Goal: Information Seeking & Learning: Learn about a topic

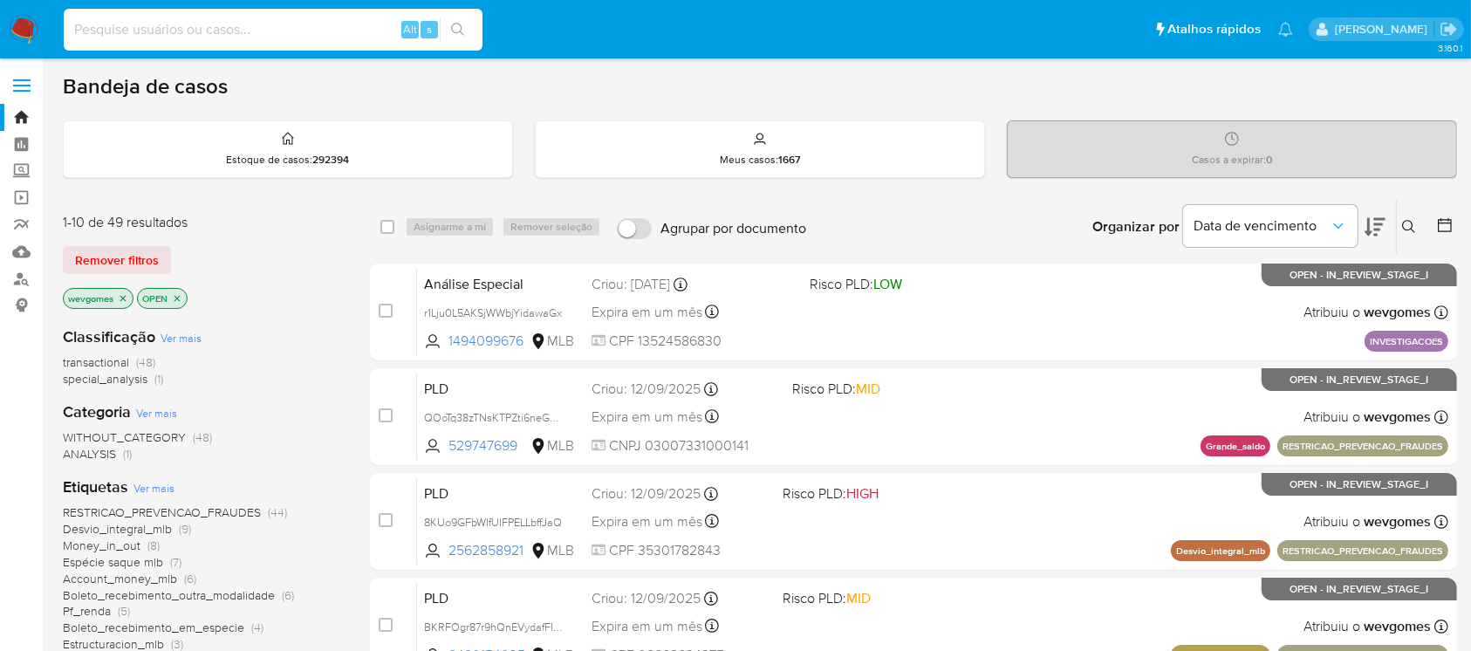
click at [256, 38] on input at bounding box center [273, 29] width 419 height 23
paste input "S0albdTHoK4hlnGkEE0jLQ7m"
type input "S0albdTHoK4hlnGkEE0jLQ7m"
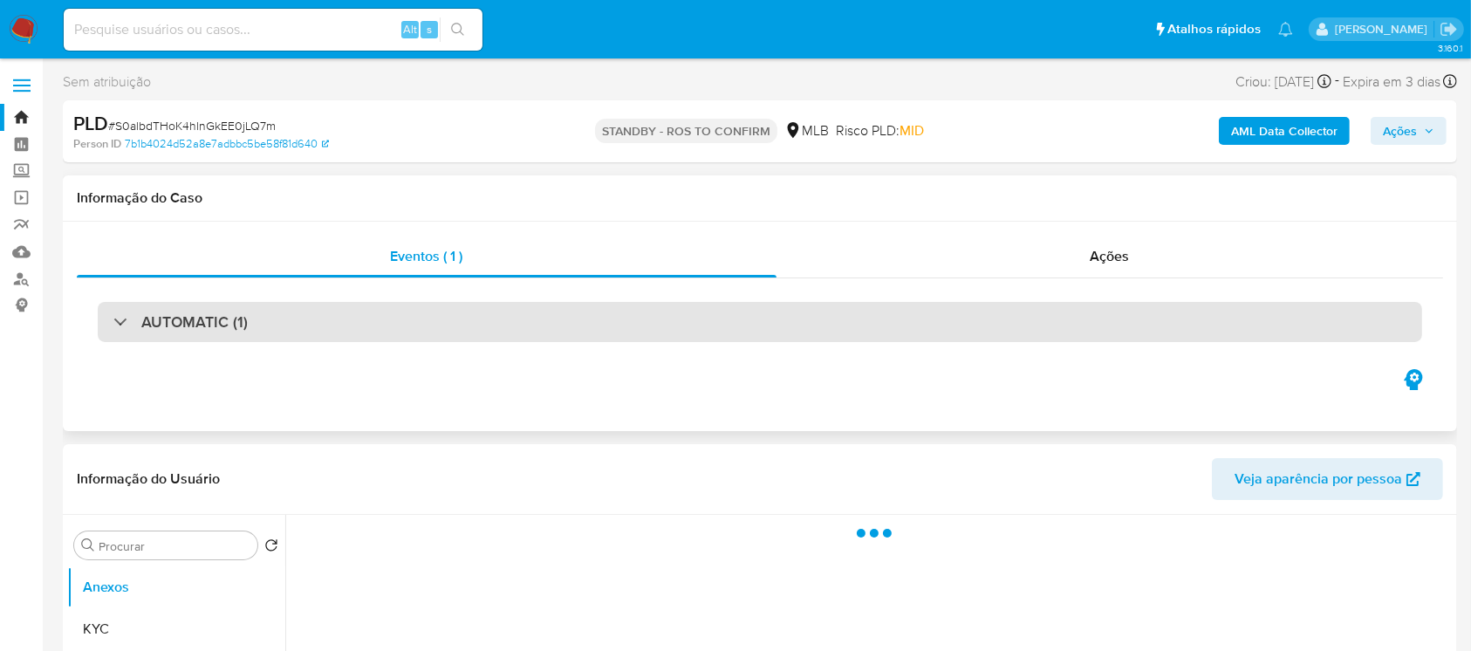
select select "10"
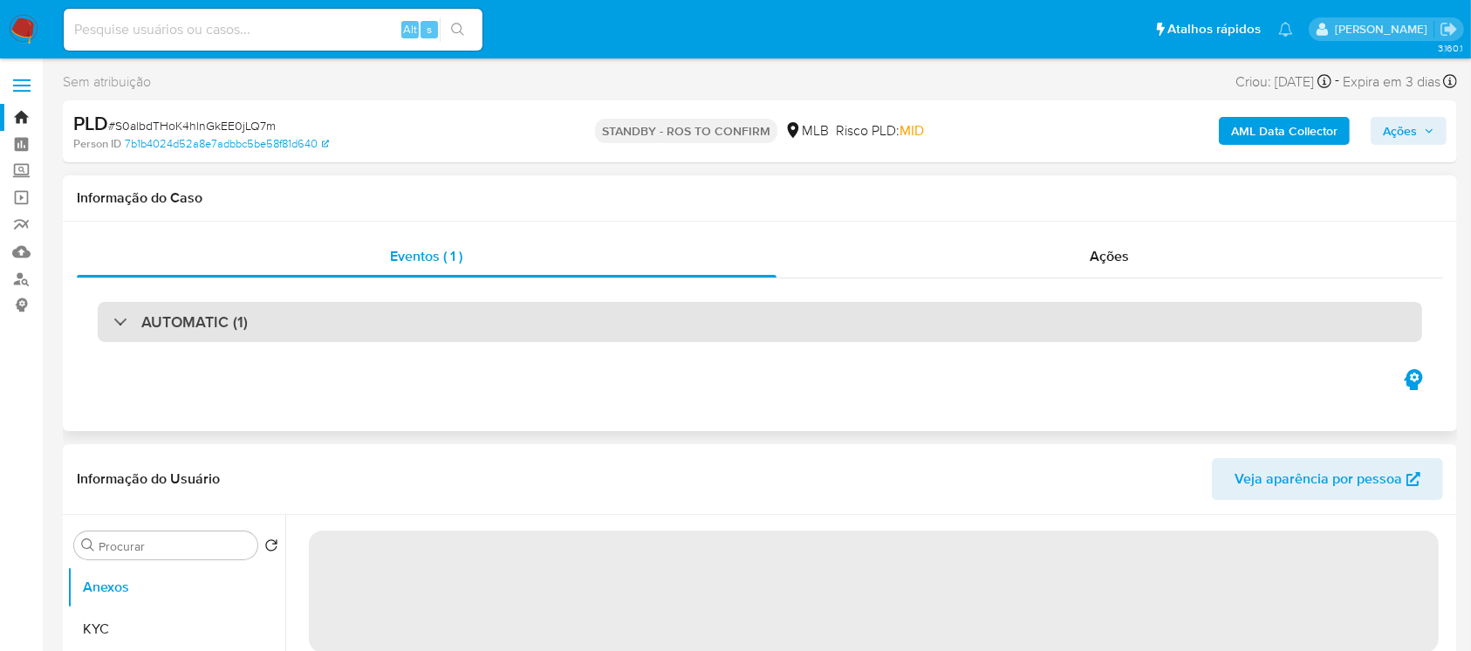
click at [720, 318] on div "AUTOMATIC (1)" at bounding box center [760, 322] width 1324 height 40
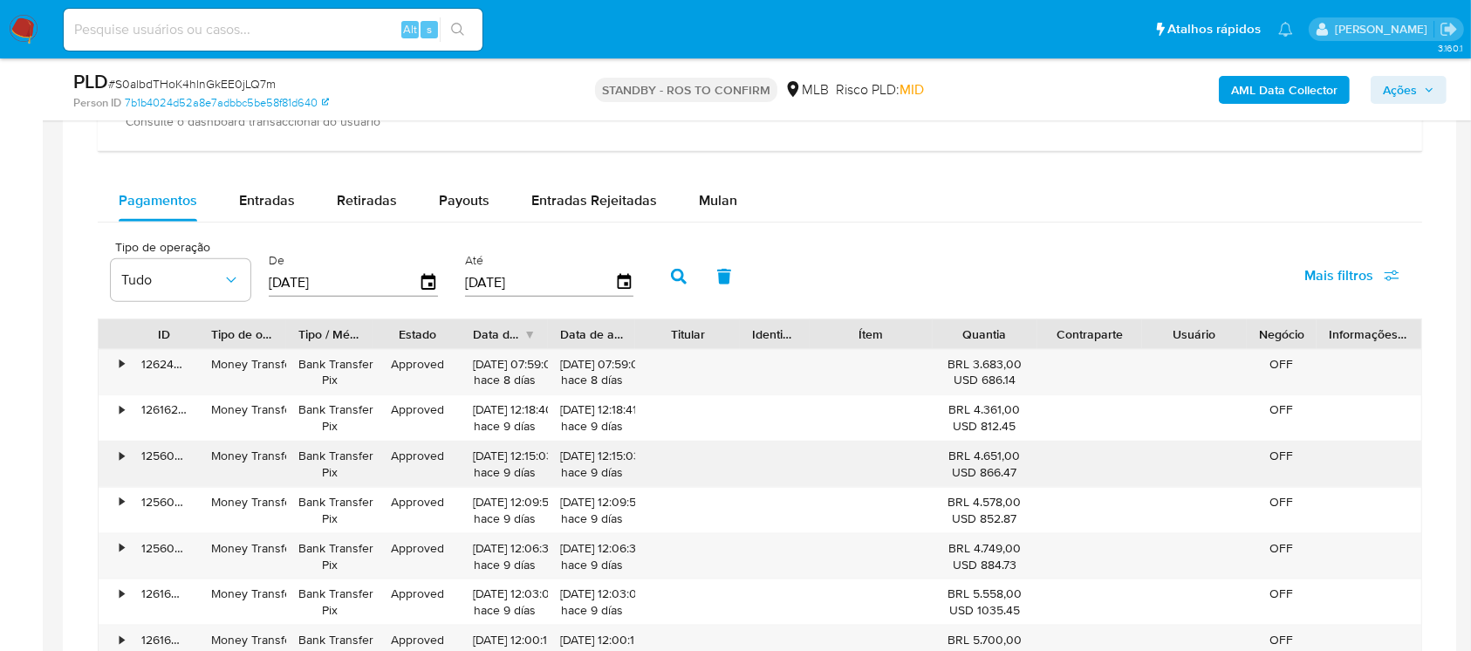
scroll to position [2016, 0]
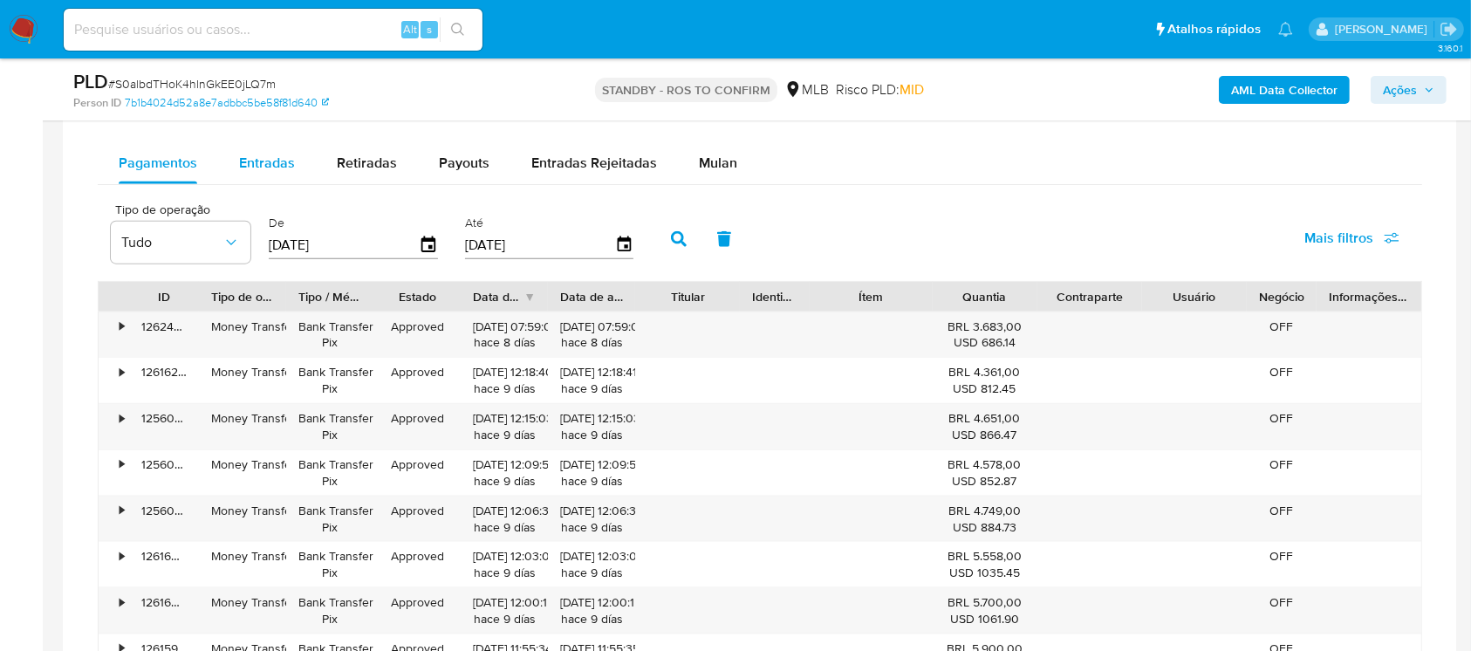
click at [250, 161] on span "Entradas" at bounding box center [267, 163] width 56 height 20
select select "10"
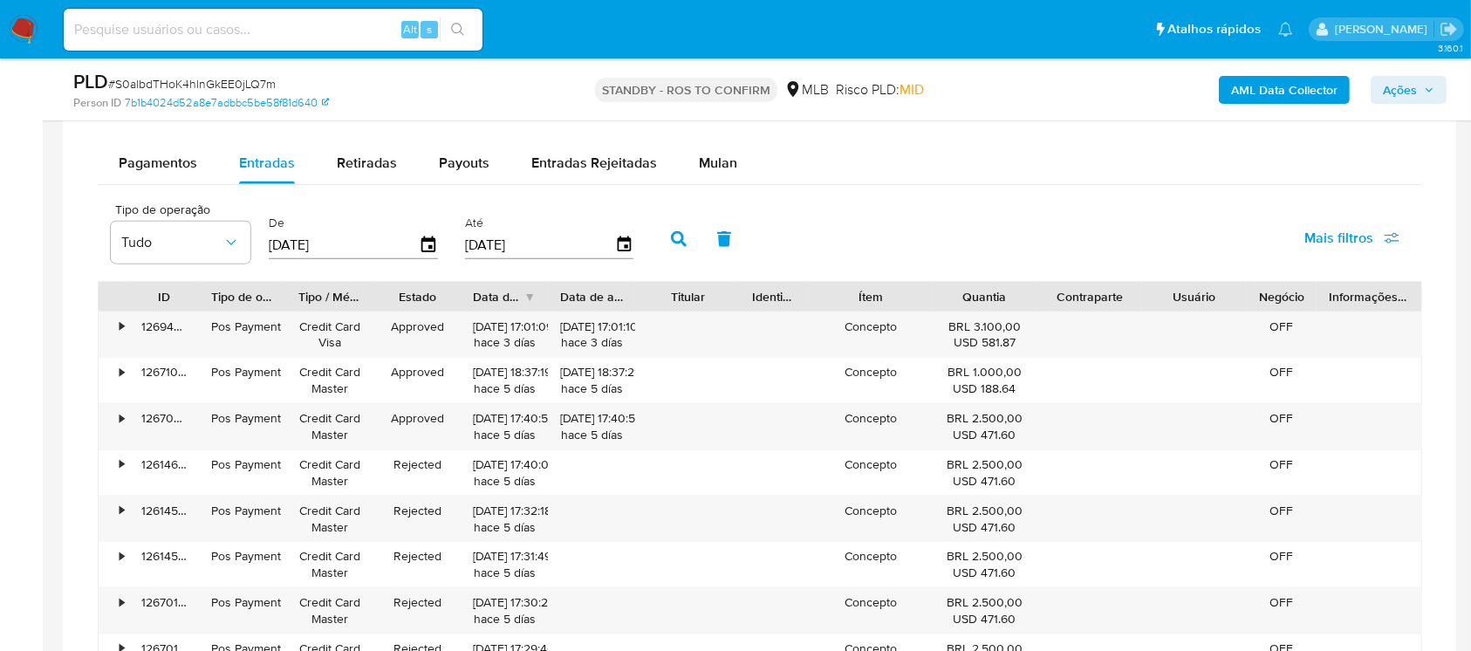
click at [354, 243] on input "[DATE]" at bounding box center [344, 245] width 150 height 28
click at [1026, 241] on div "Tipo de operação Tudo De 26/06/2025 Até 23/09/2025 Mais filtros" at bounding box center [760, 237] width 1324 height 87
click at [116, 327] on div "•" at bounding box center [114, 334] width 31 height 45
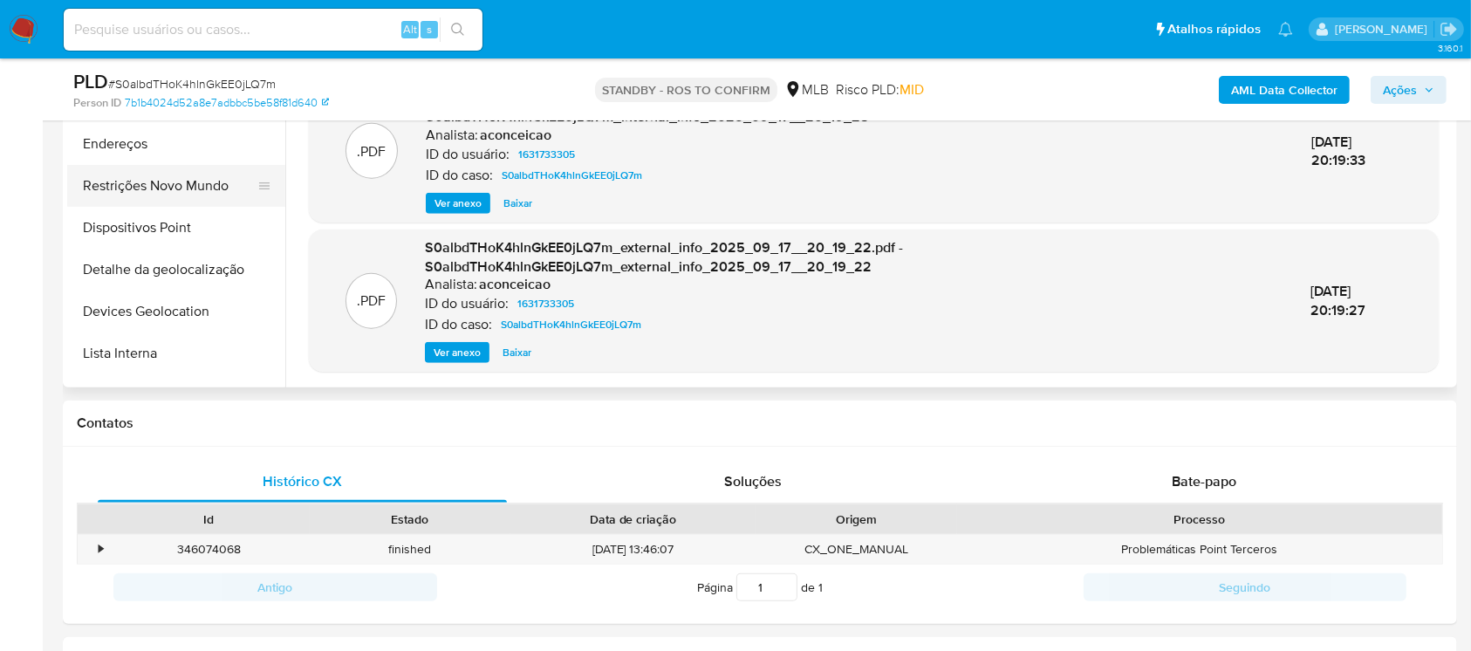
scroll to position [0, 0]
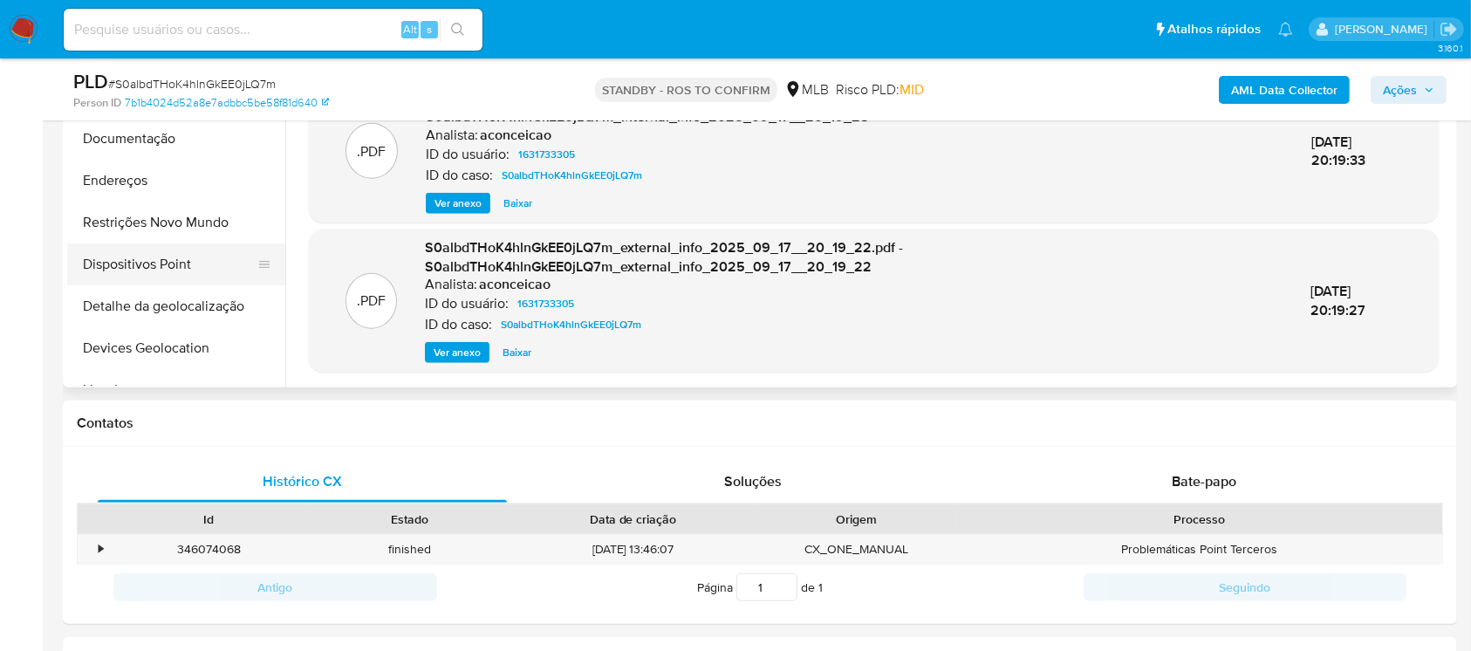
click at [126, 268] on button "Dispositivos Point" at bounding box center [169, 264] width 204 height 42
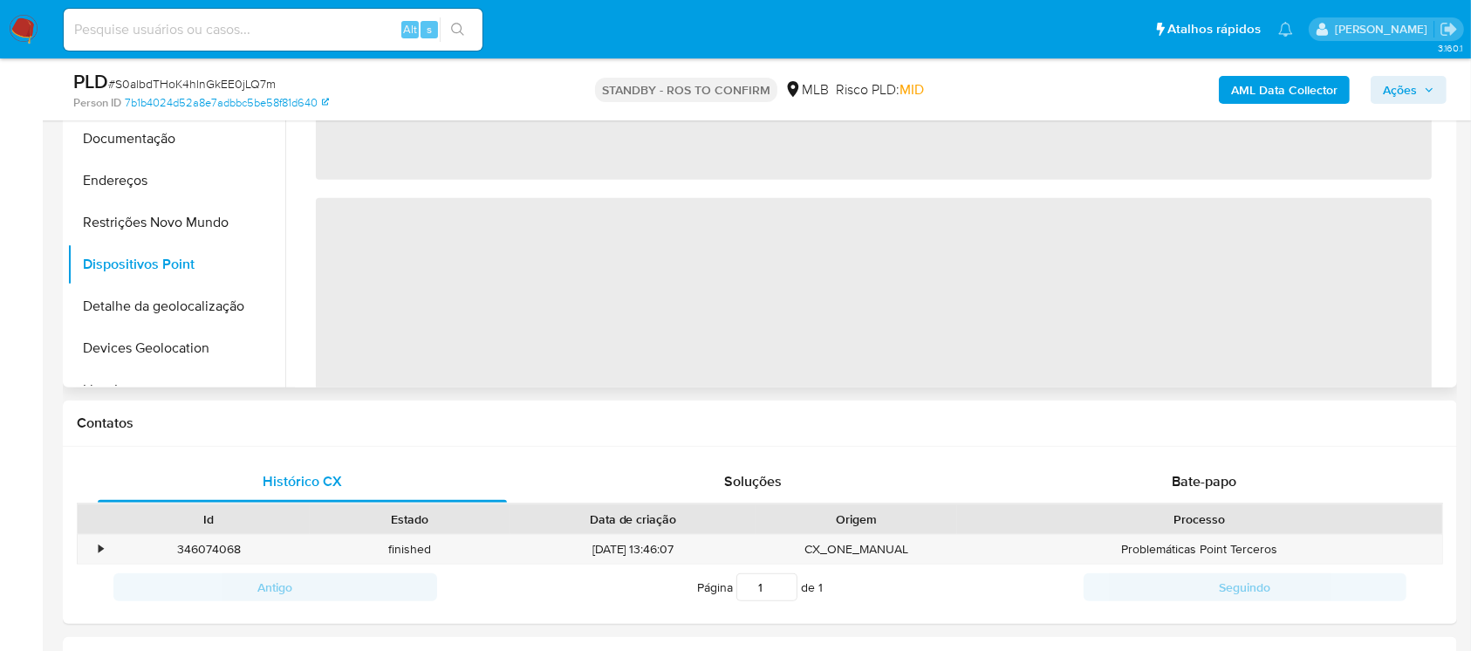
click at [1032, 302] on span "‌" at bounding box center [874, 307] width 1116 height 218
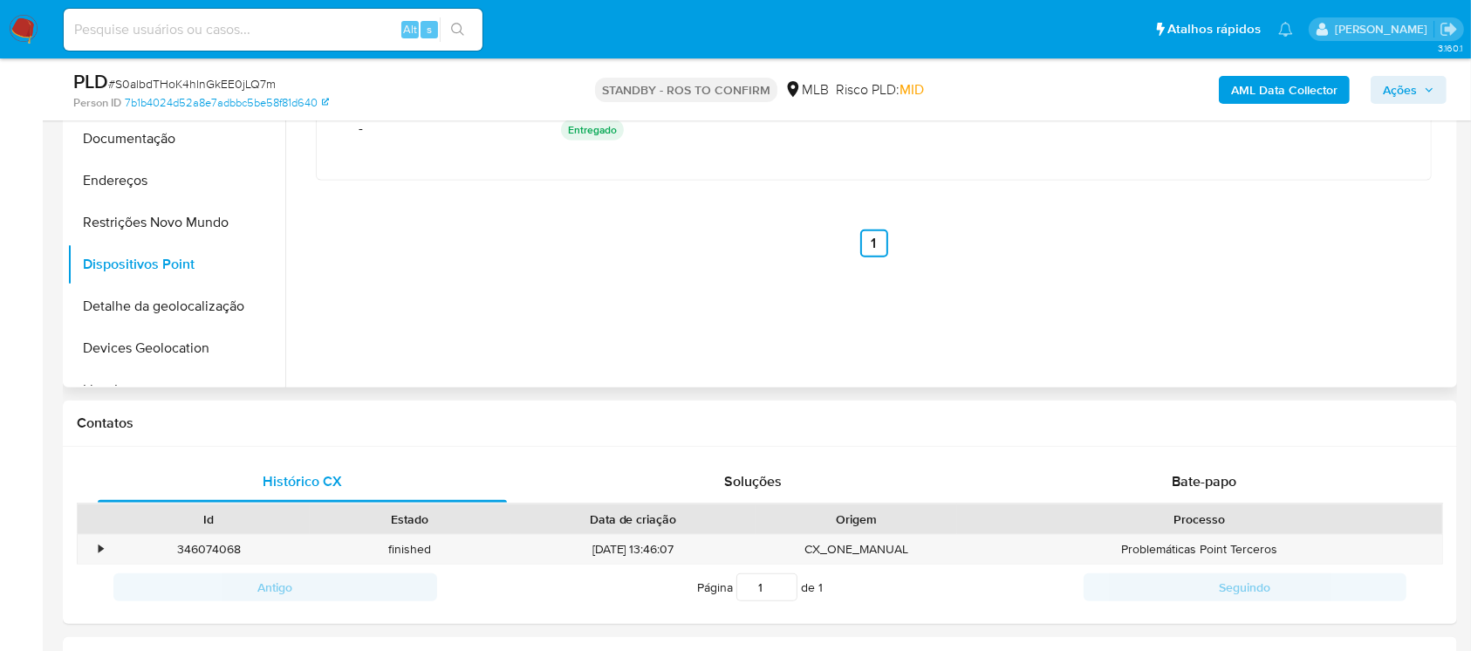
click at [1058, 287] on div "Modelo : Point Mini (D175 BT) Modelo - - Última data de estado 13/03/2024 Data …" at bounding box center [874, 133] width 1158 height 384
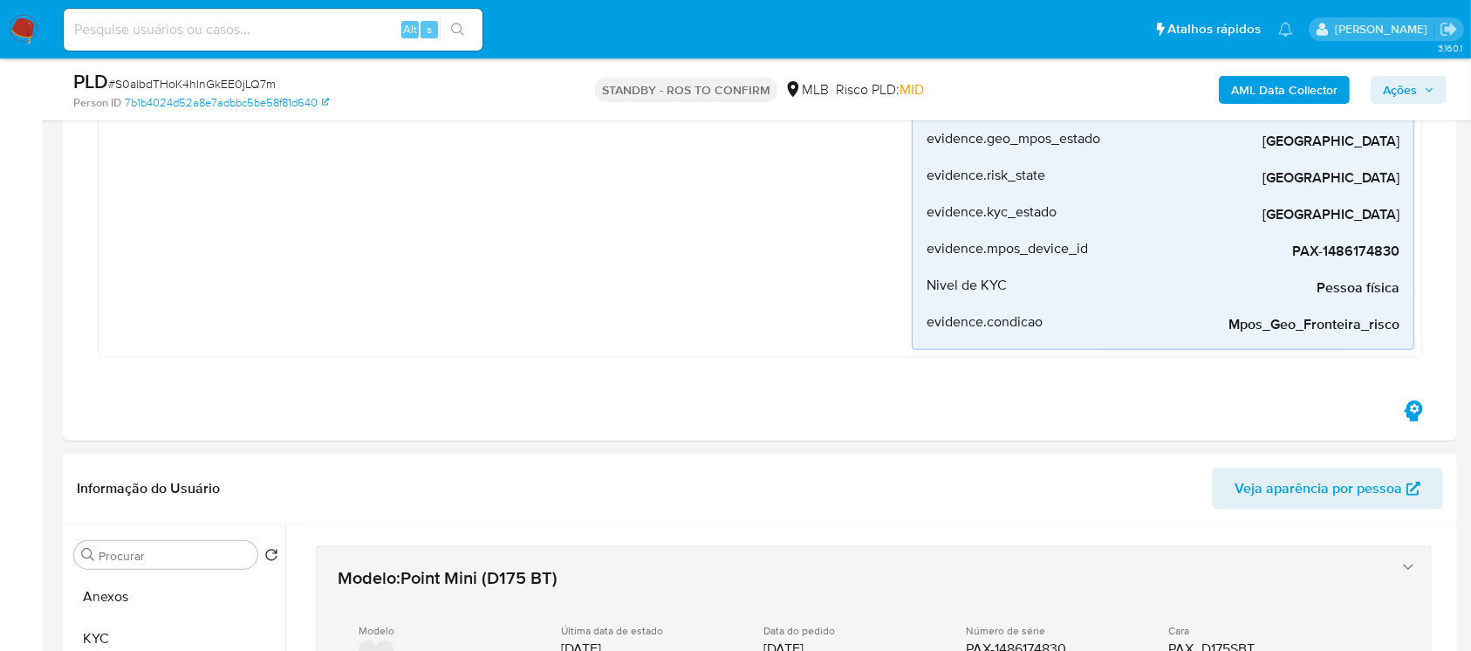
scroll to position [620, 0]
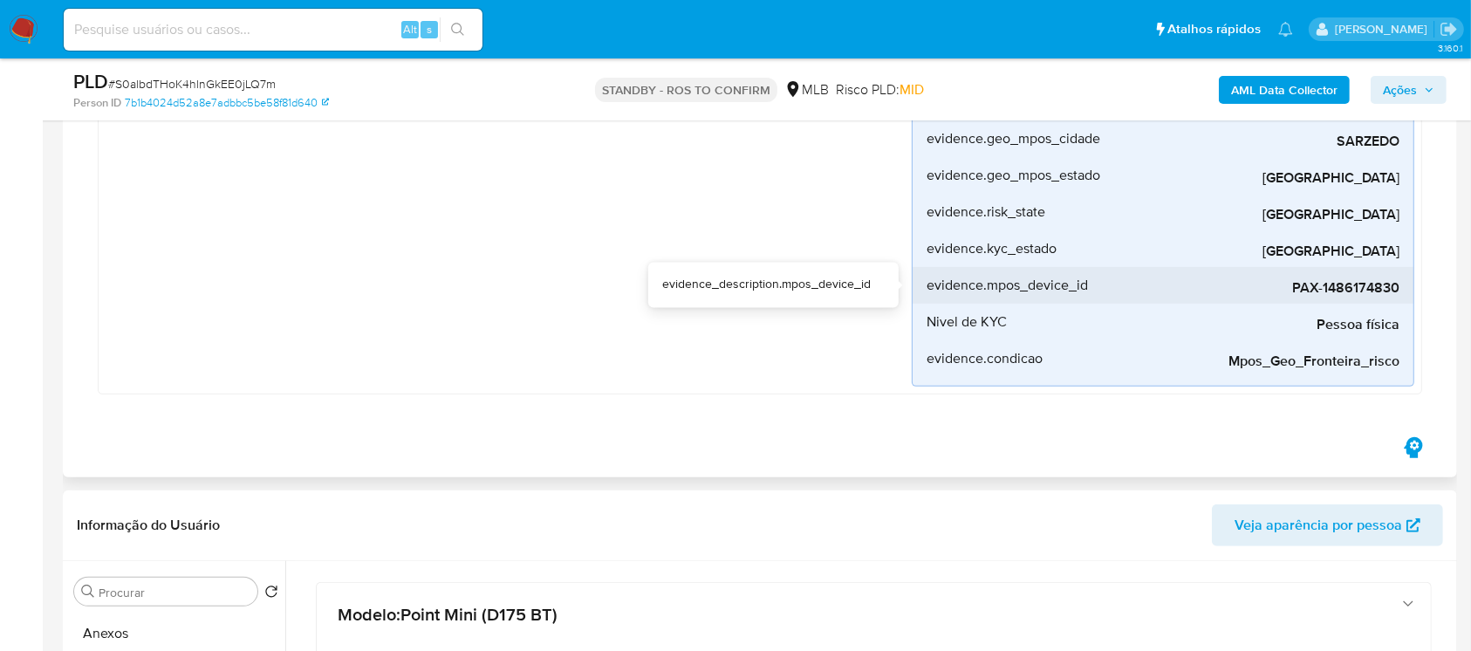
click at [1337, 290] on span "PAX-1486174830" at bounding box center [1269, 287] width 262 height 17
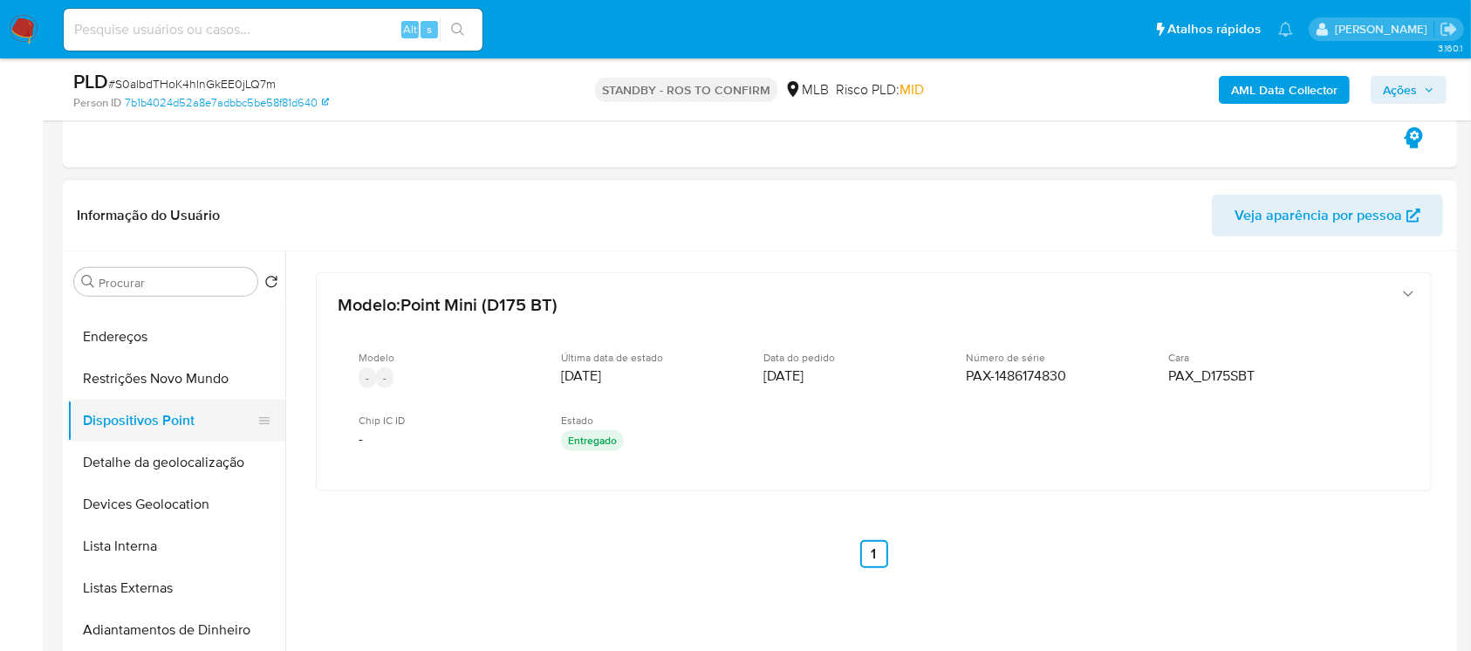
scroll to position [0, 0]
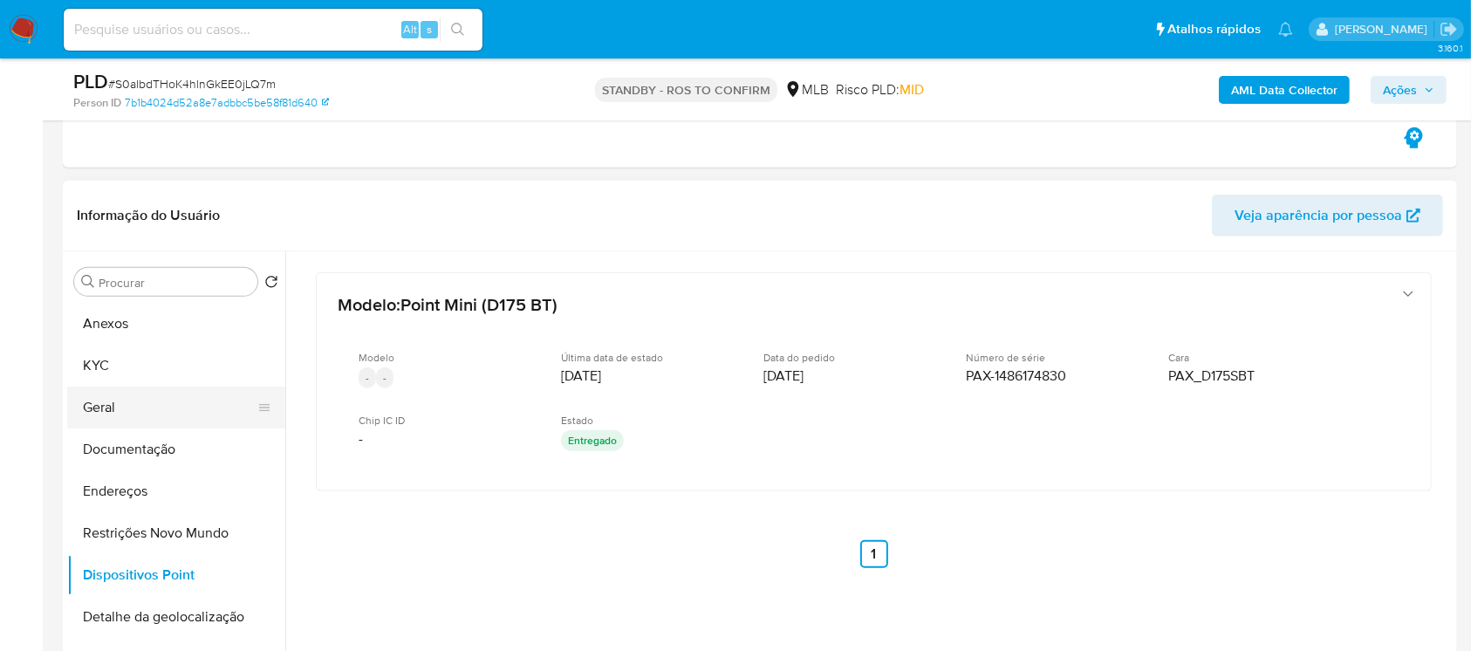
click at [108, 405] on button "Geral" at bounding box center [169, 407] width 204 height 42
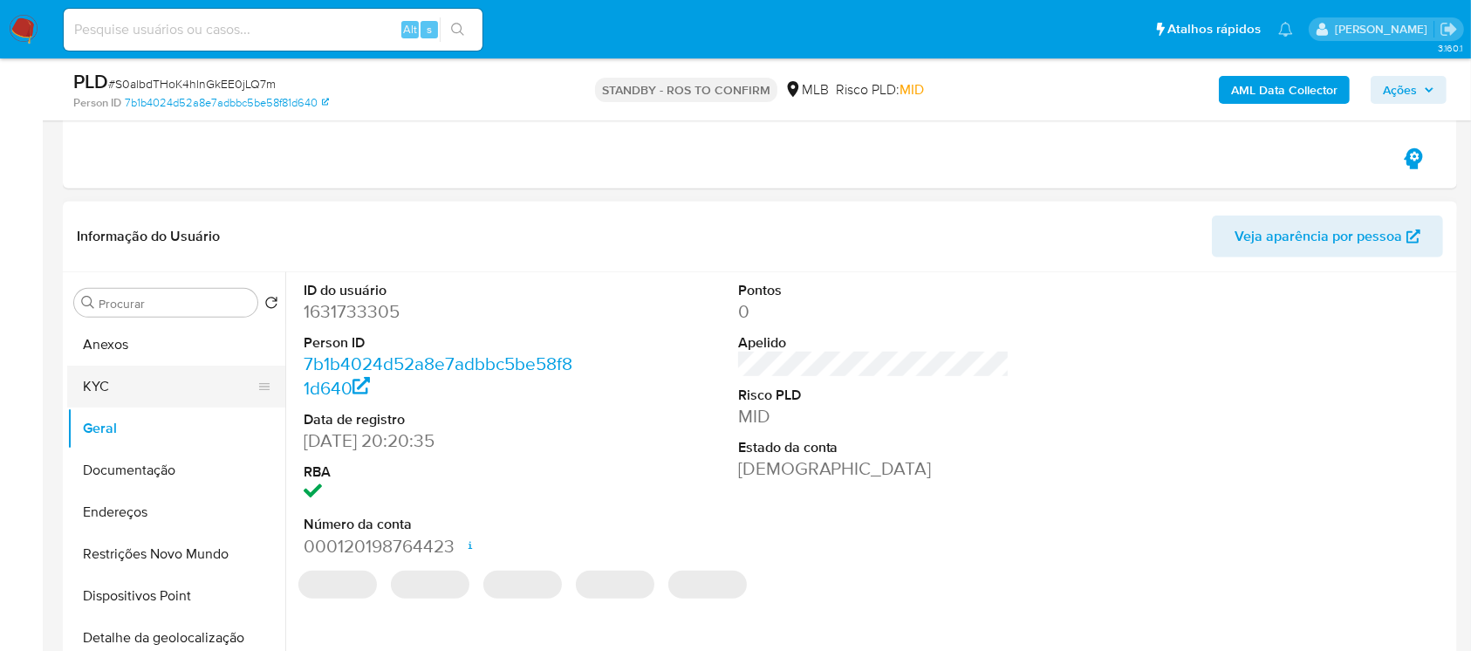
click at [108, 381] on button "KYC" at bounding box center [169, 387] width 204 height 42
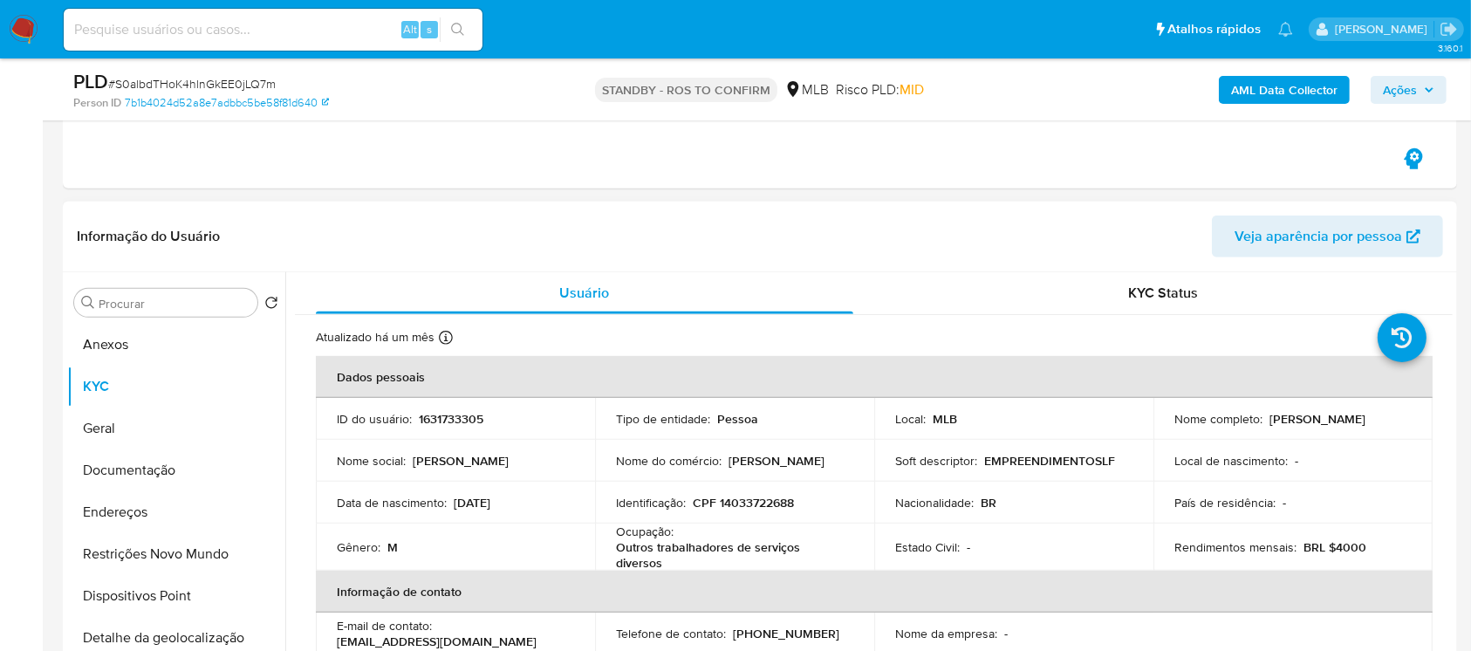
click at [449, 415] on p "1631733305" at bounding box center [451, 419] width 65 height 16
copy p "1631733305"
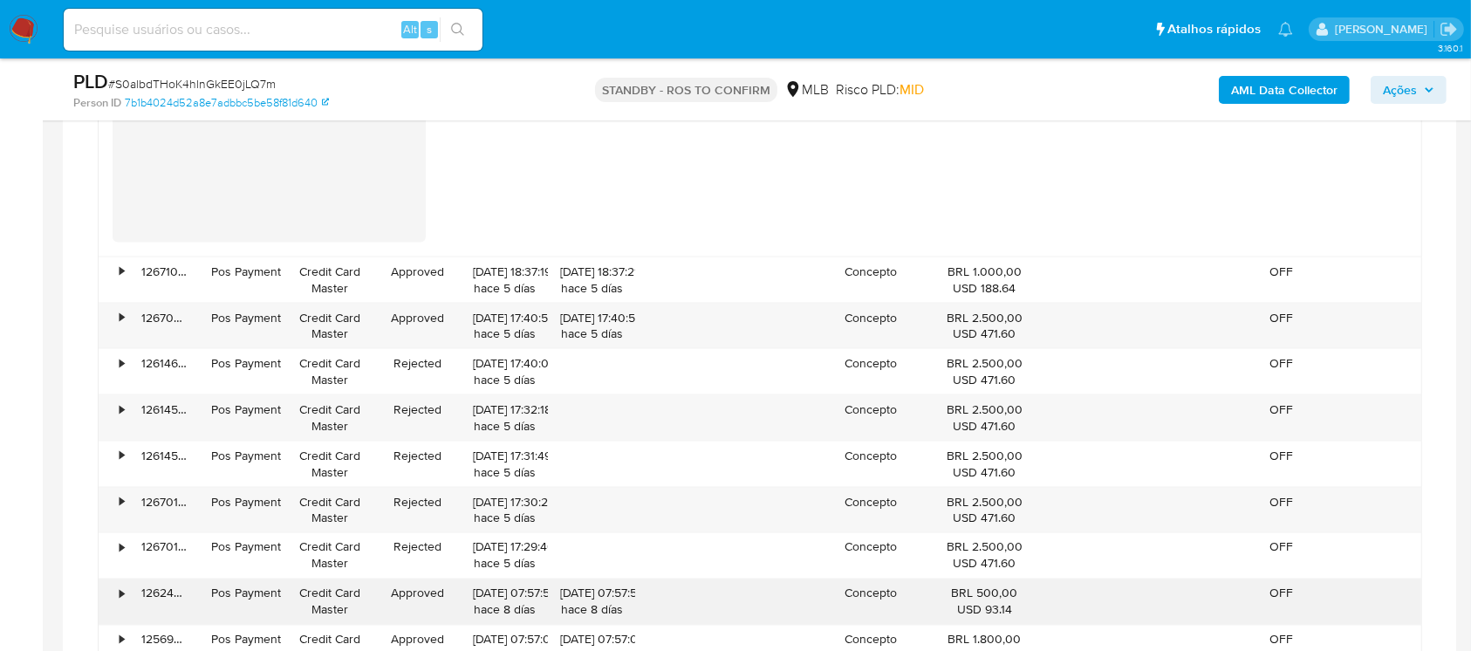
scroll to position [2946, 0]
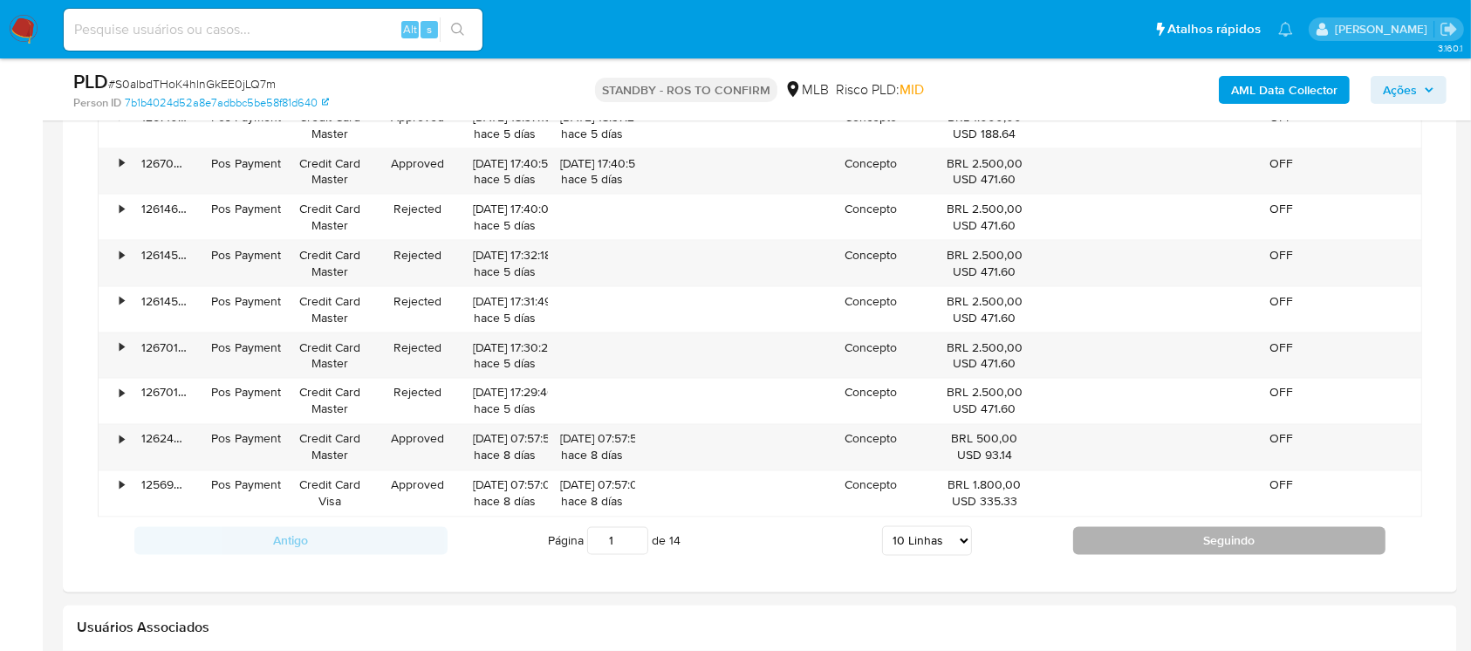
click at [1110, 544] on button "Seguindo" at bounding box center [1229, 541] width 313 height 28
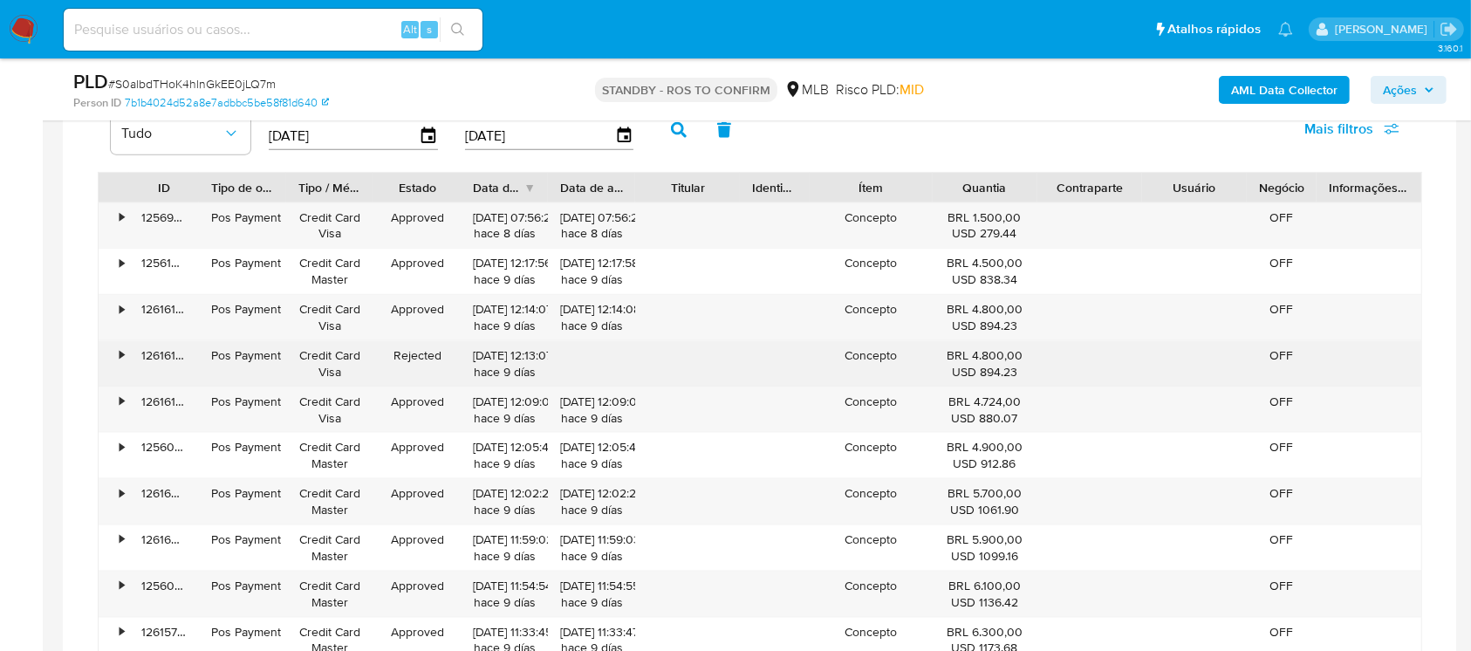
scroll to position [2287, 0]
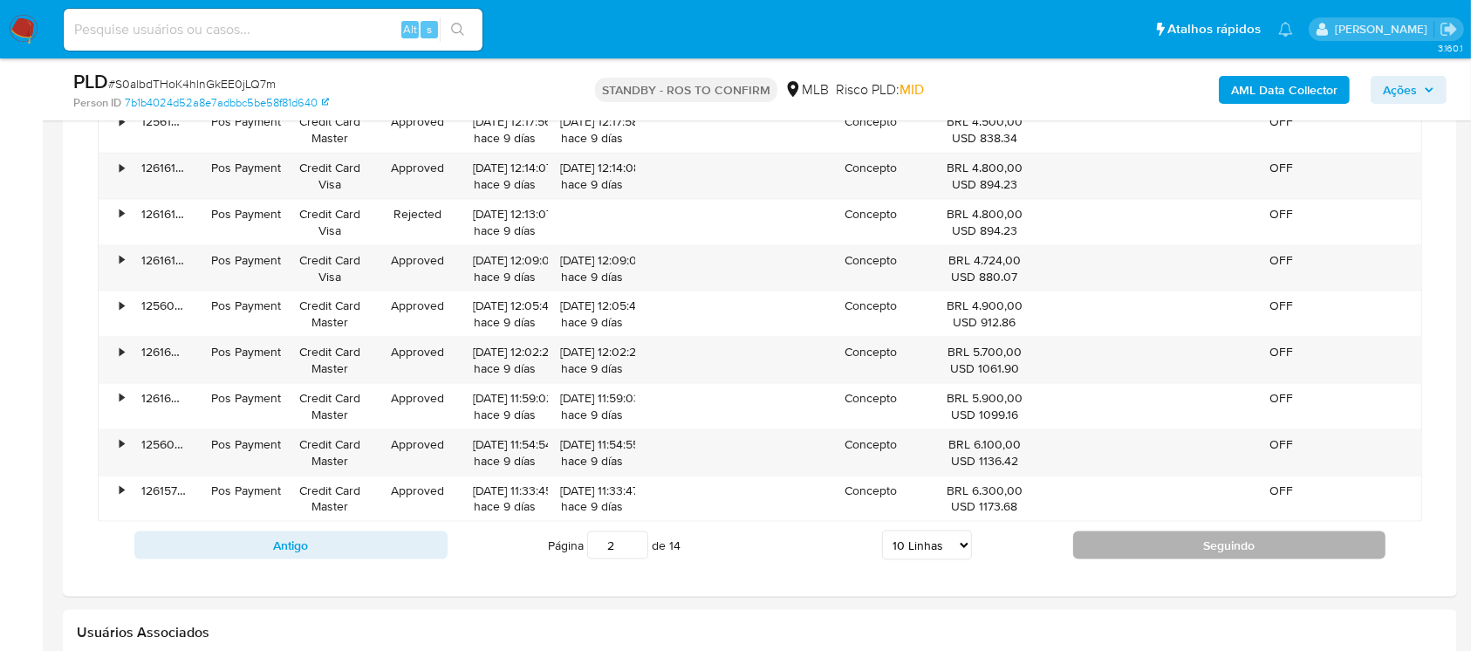
click at [1112, 536] on button "Seguindo" at bounding box center [1229, 545] width 313 height 28
type input "3"
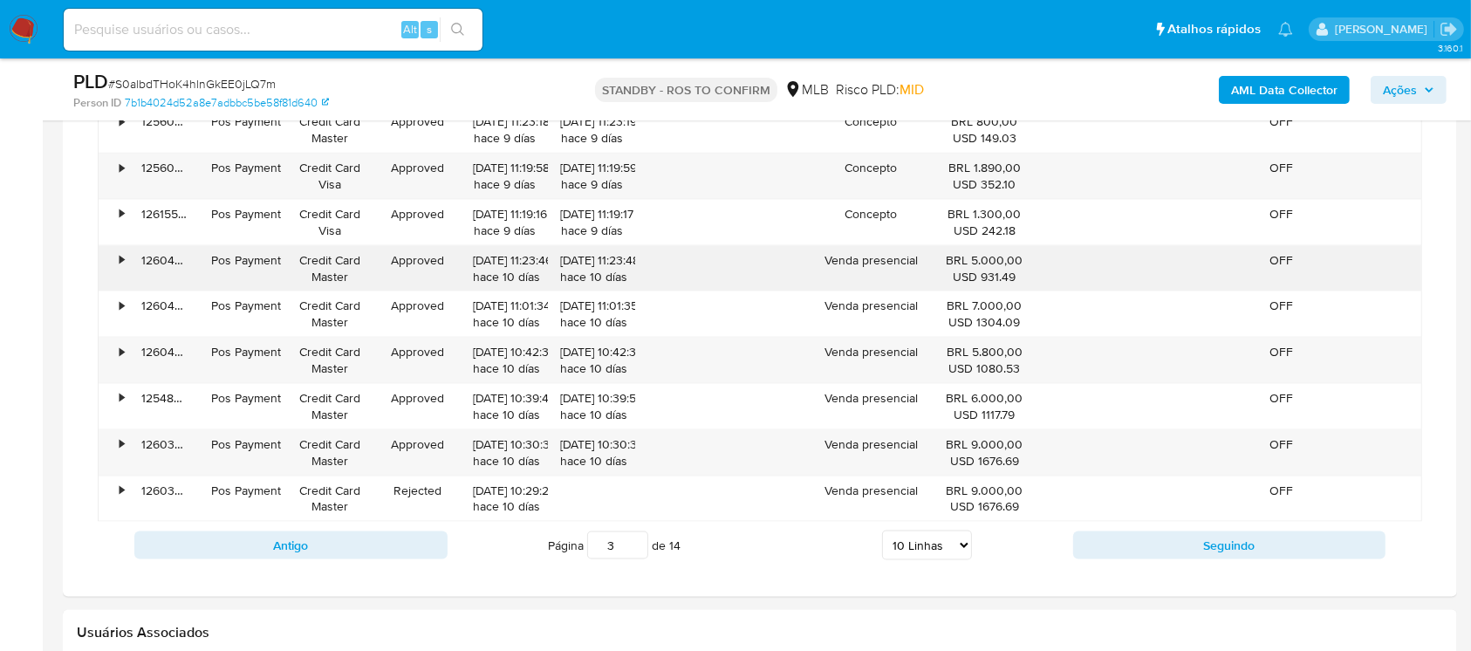
click at [122, 256] on div "•" at bounding box center [122, 260] width 4 height 17
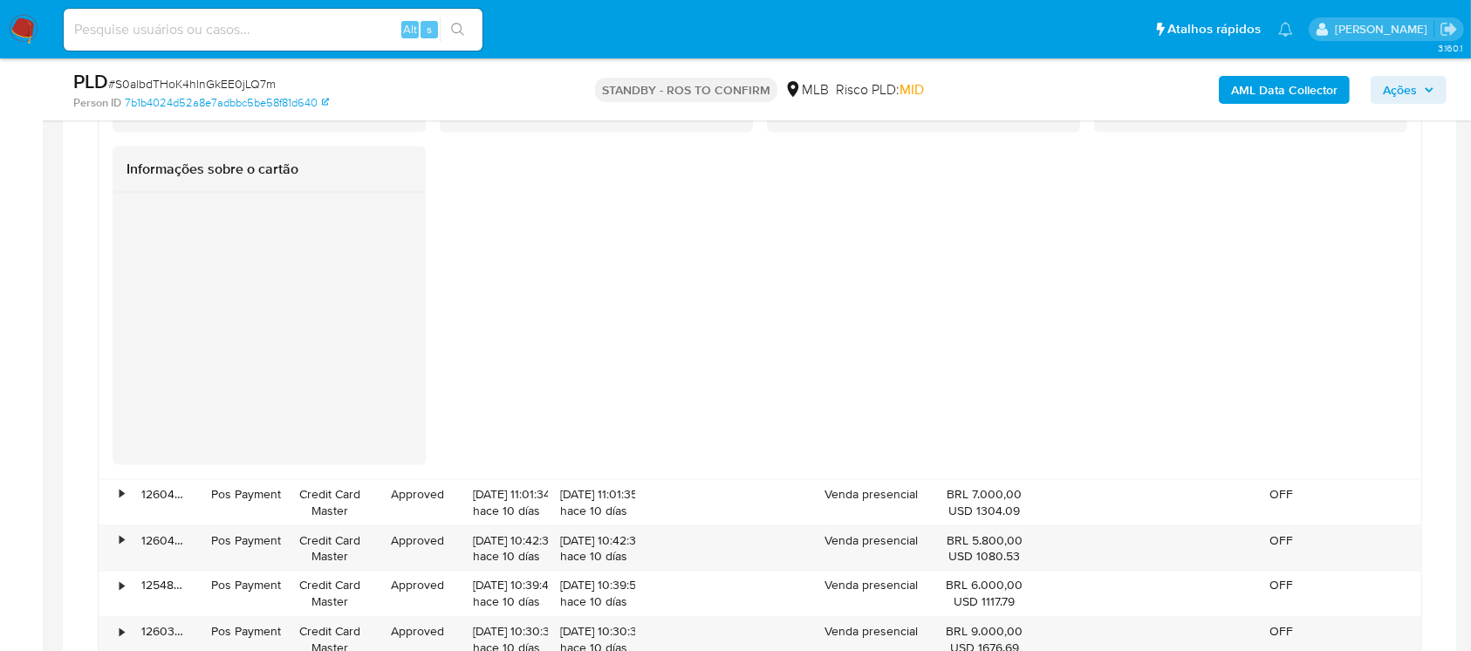
scroll to position [2908, 0]
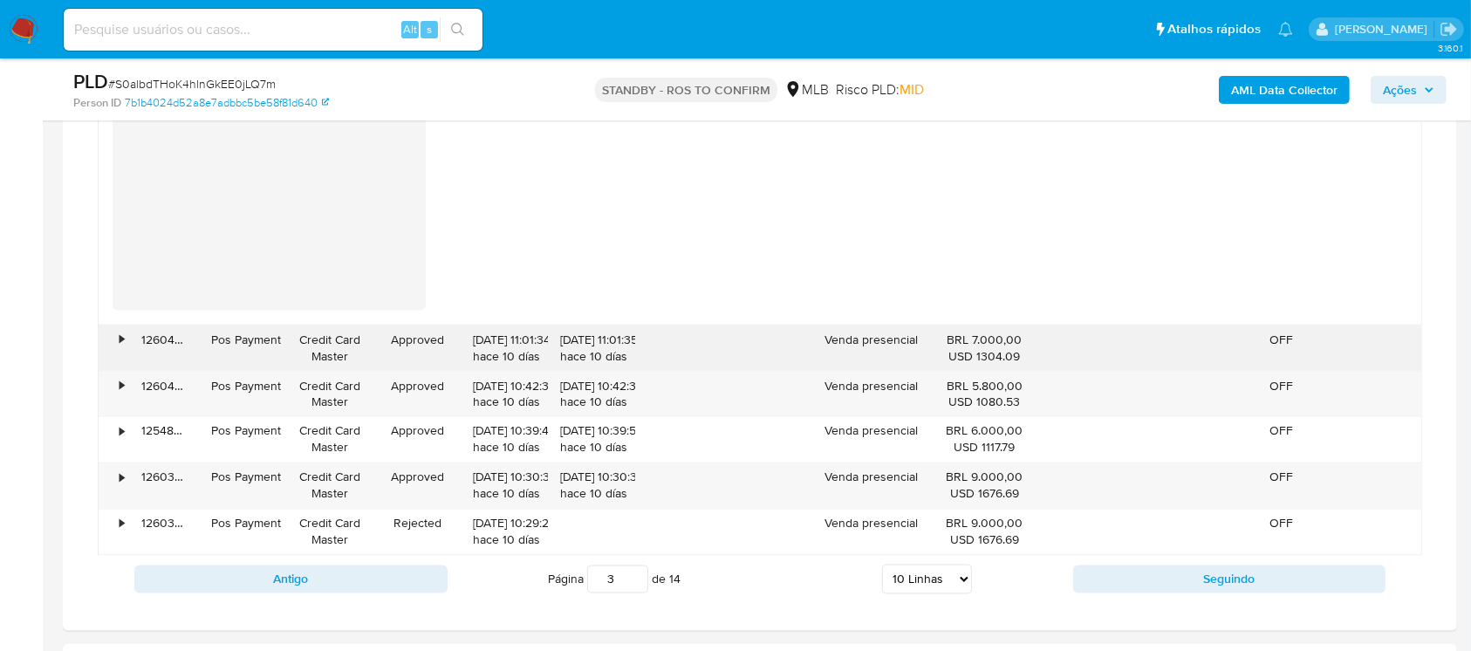
click at [119, 333] on div "•" at bounding box center [114, 347] width 31 height 45
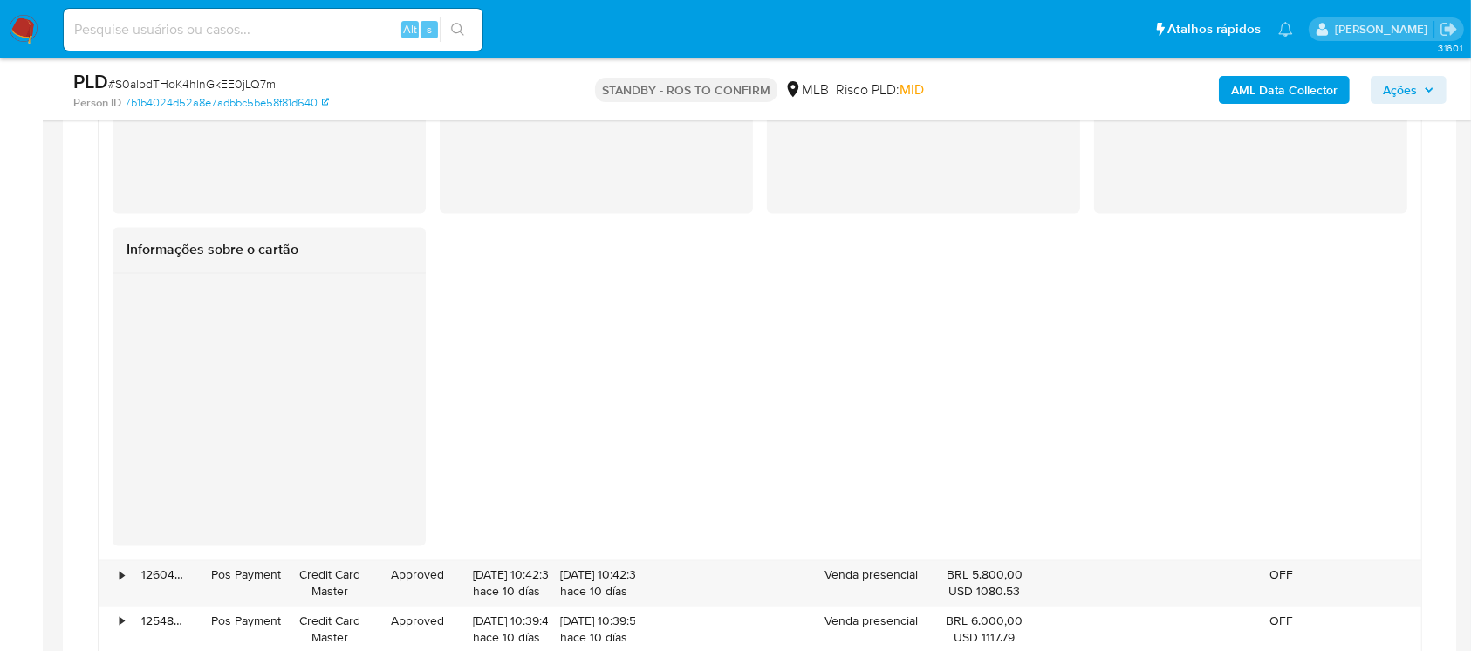
scroll to position [3528, 0]
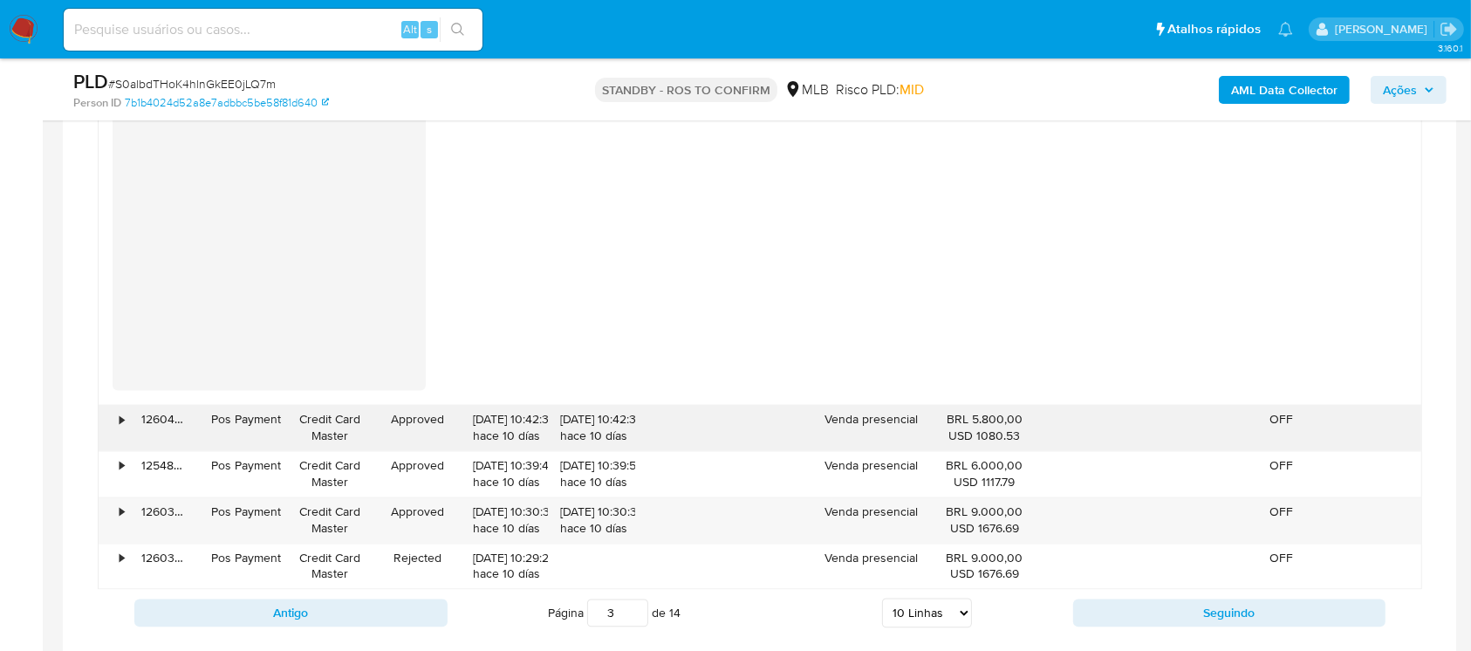
click at [115, 415] on div "•" at bounding box center [114, 427] width 31 height 45
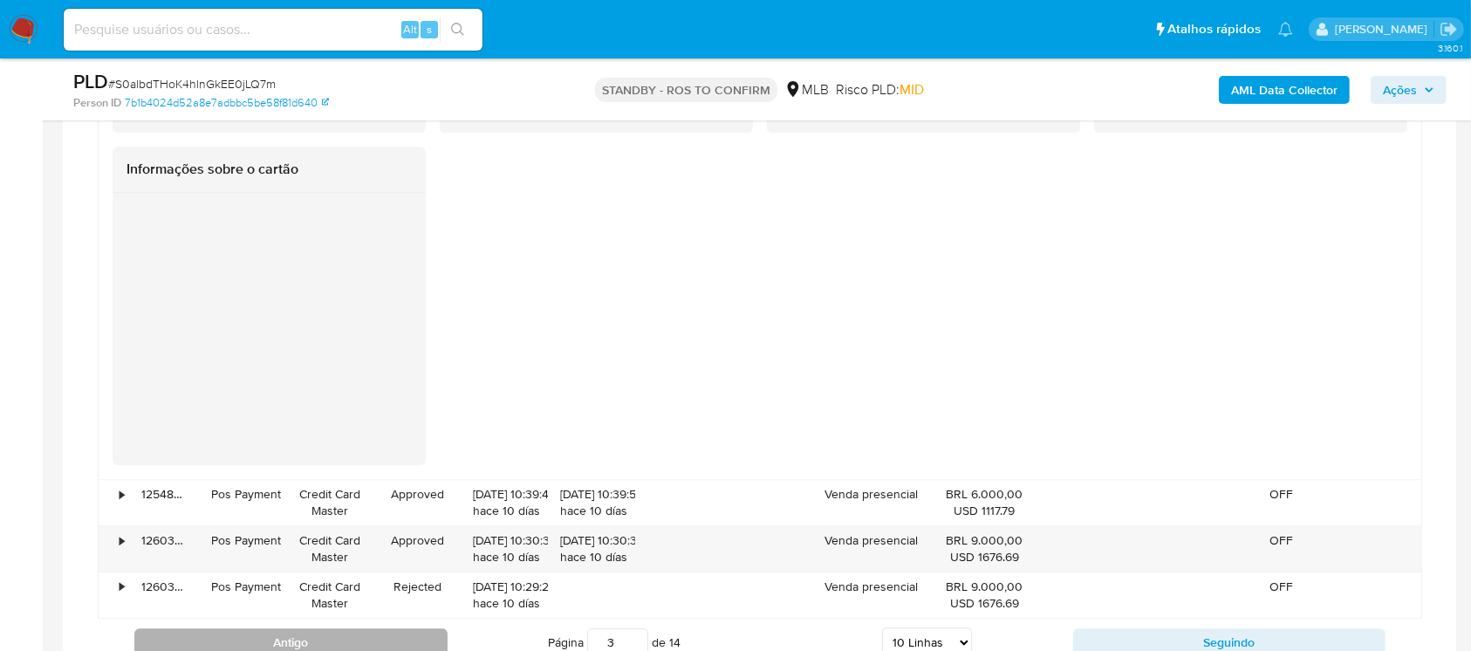
scroll to position [4304, 0]
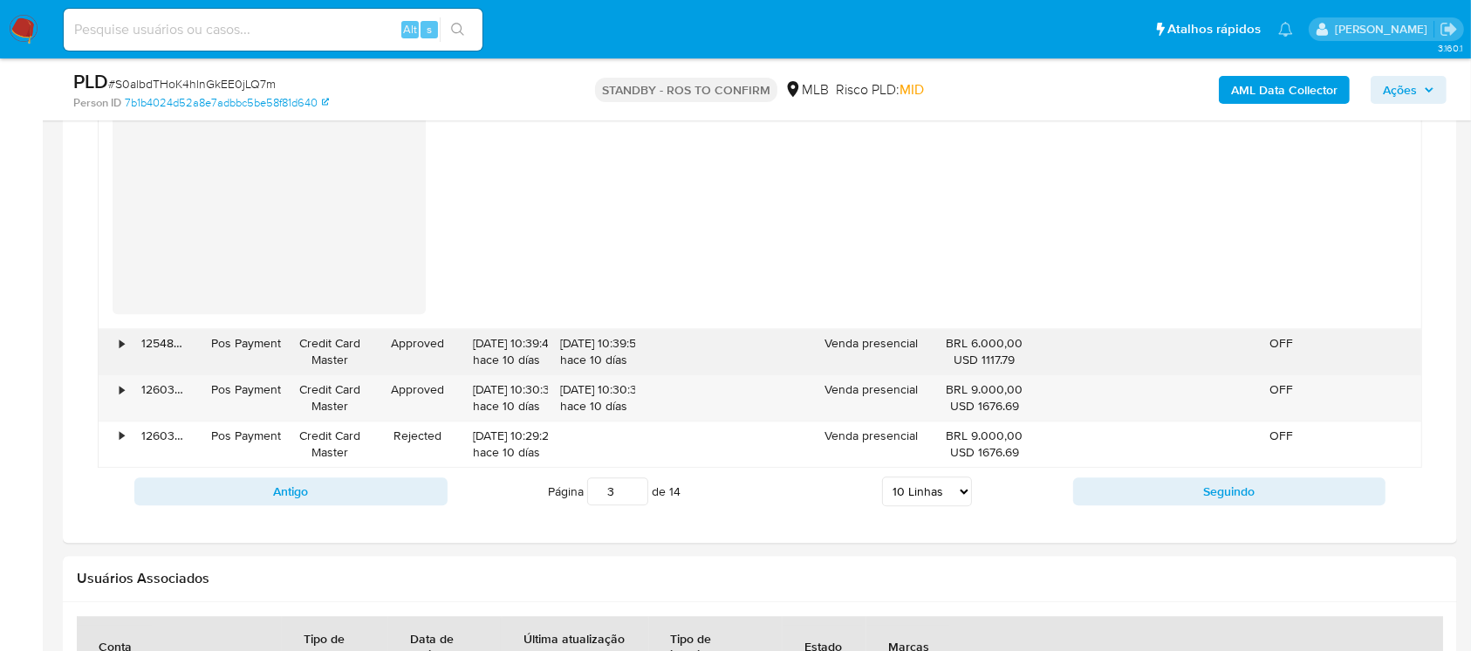
click at [113, 345] on div "•" at bounding box center [114, 351] width 31 height 45
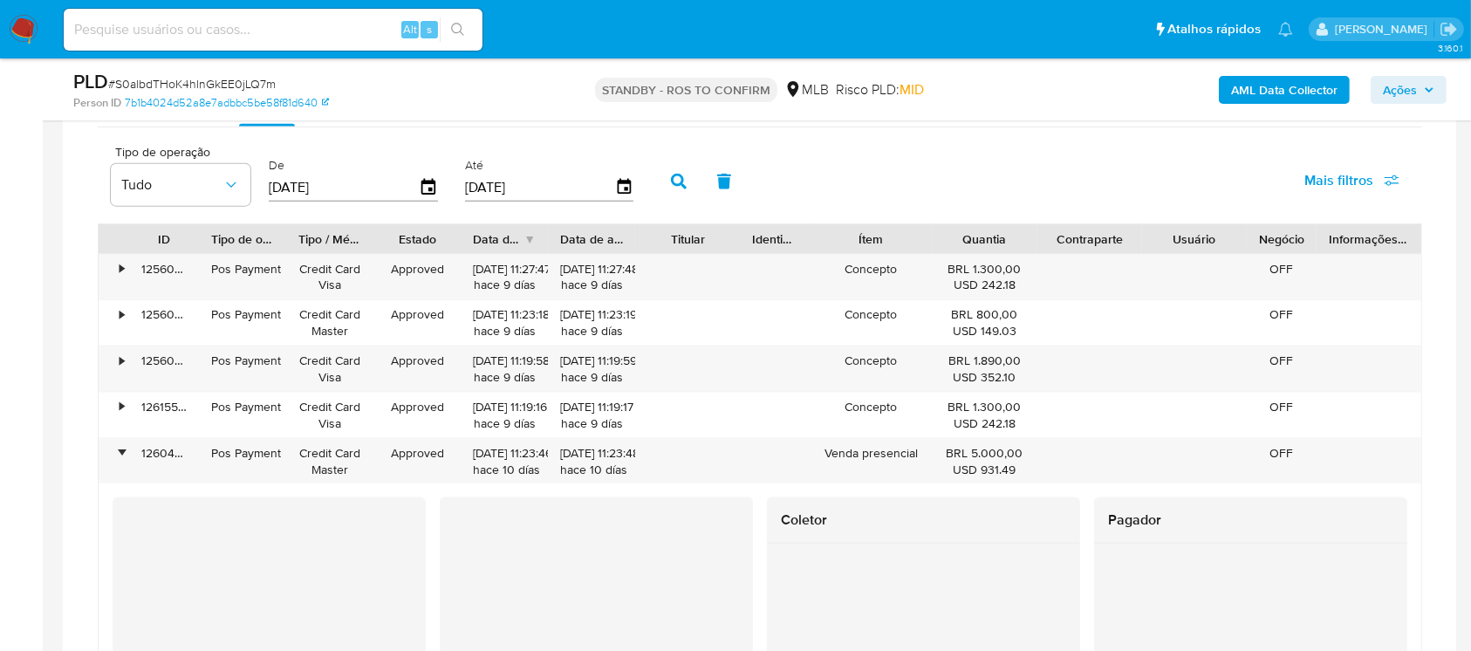
scroll to position [2132, 0]
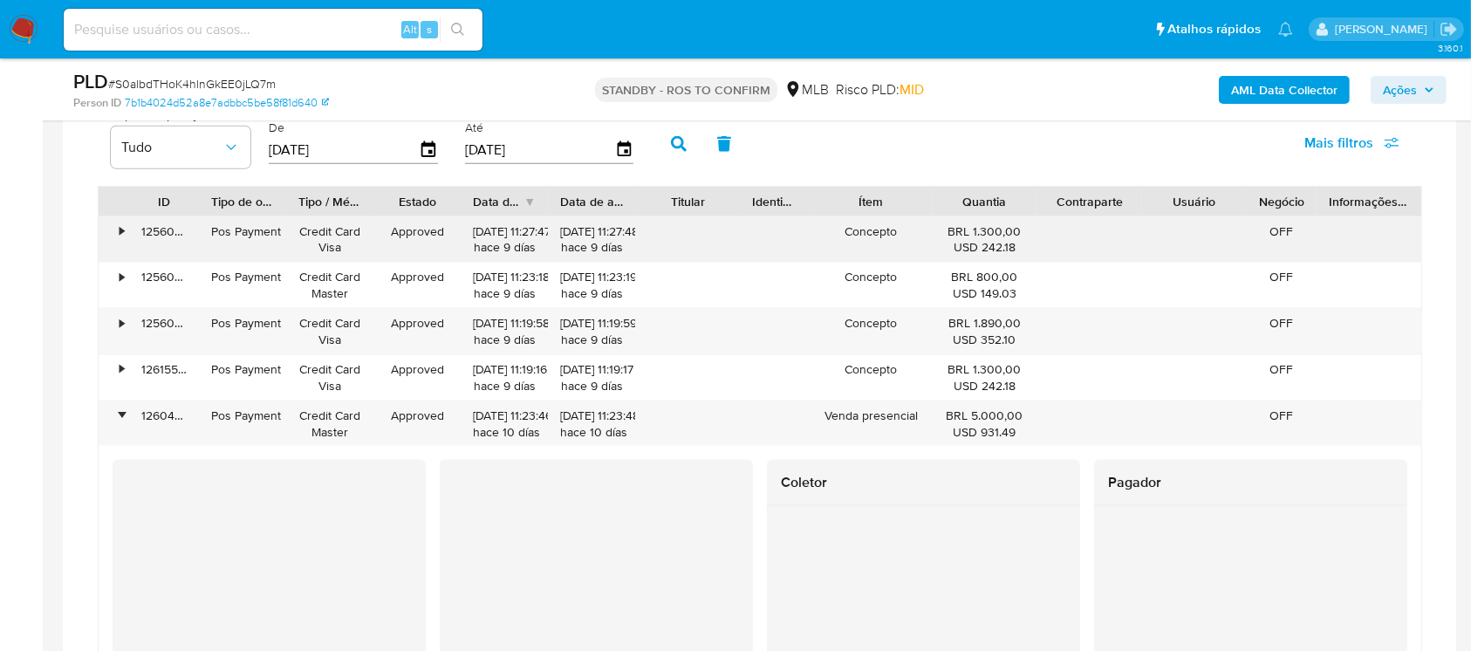
click at [123, 235] on div "•" at bounding box center [122, 231] width 4 height 17
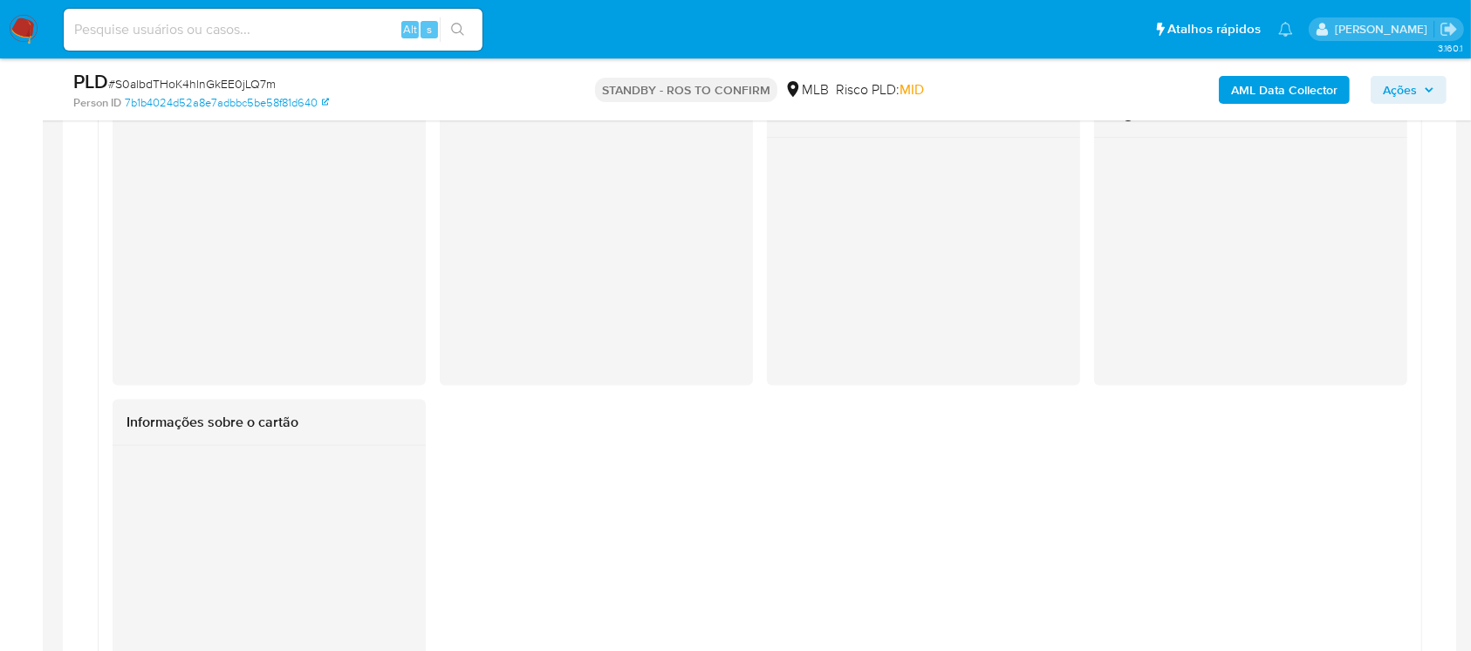
scroll to position [2287, 0]
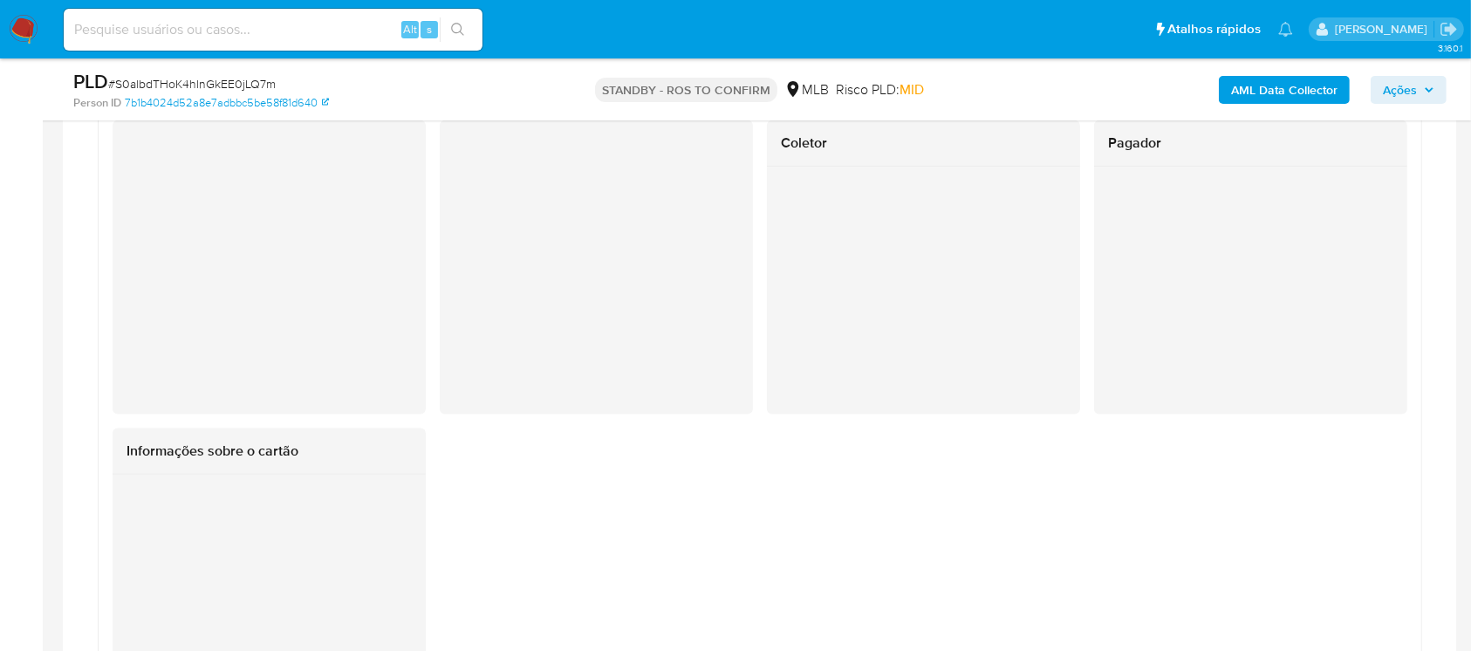
click at [19, 44] on nav "Pausado Ver notificaciones Alt s Atalhos rápidos Presiona las siguientes teclas…" at bounding box center [735, 29] width 1471 height 58
click at [12, 33] on img at bounding box center [24, 30] width 30 height 30
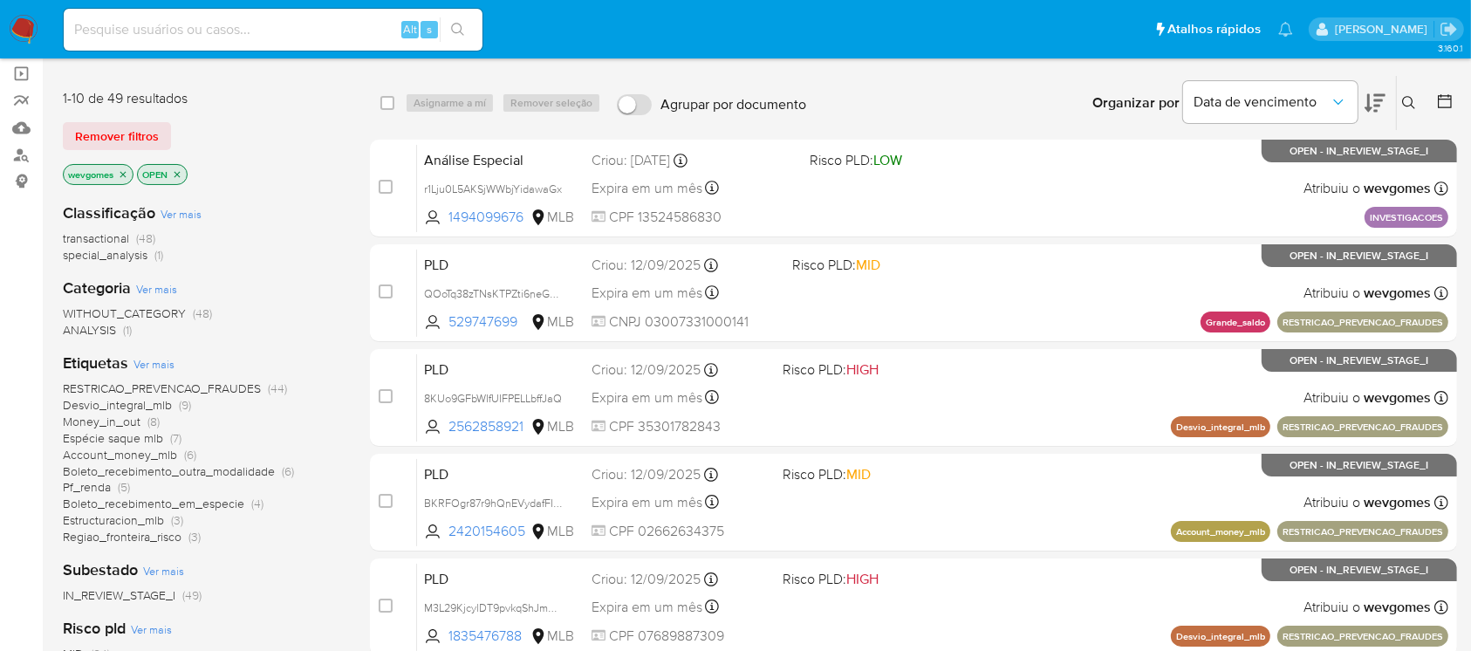
scroll to position [154, 0]
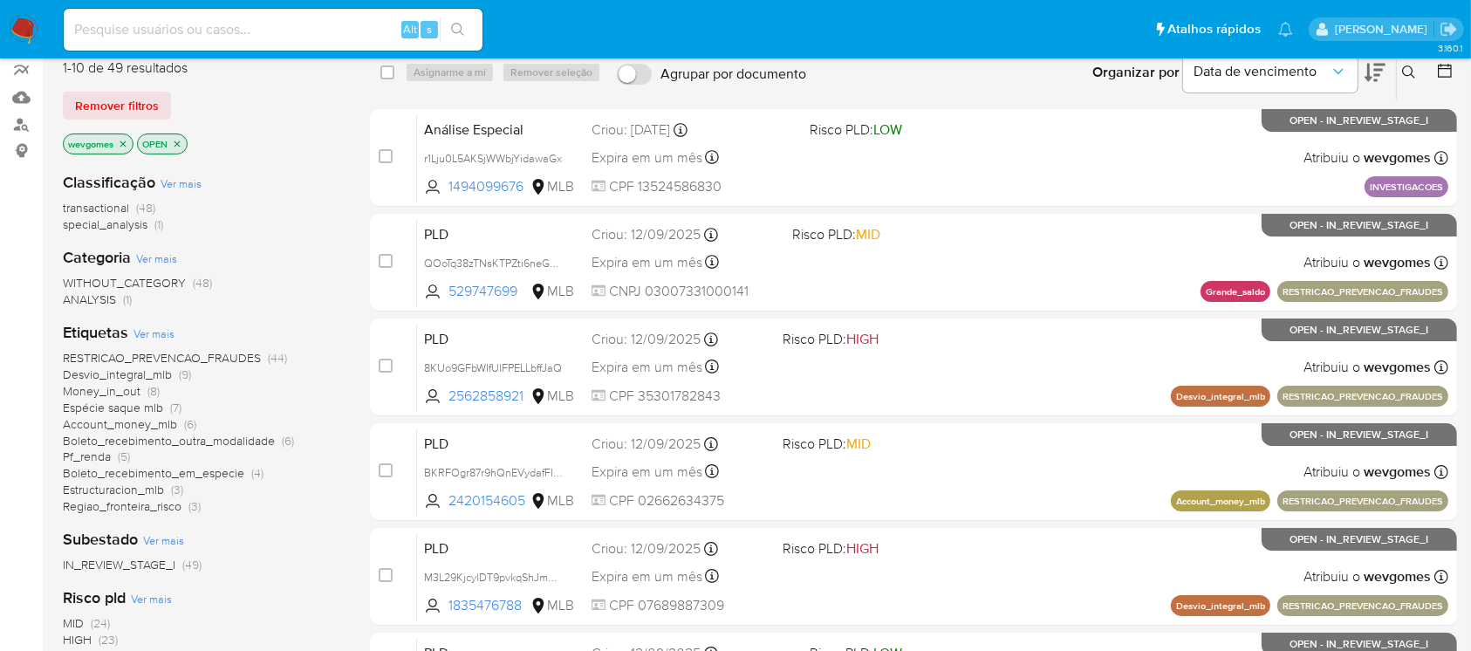
click at [126, 144] on icon "close-filter" at bounding box center [123, 144] width 10 height 10
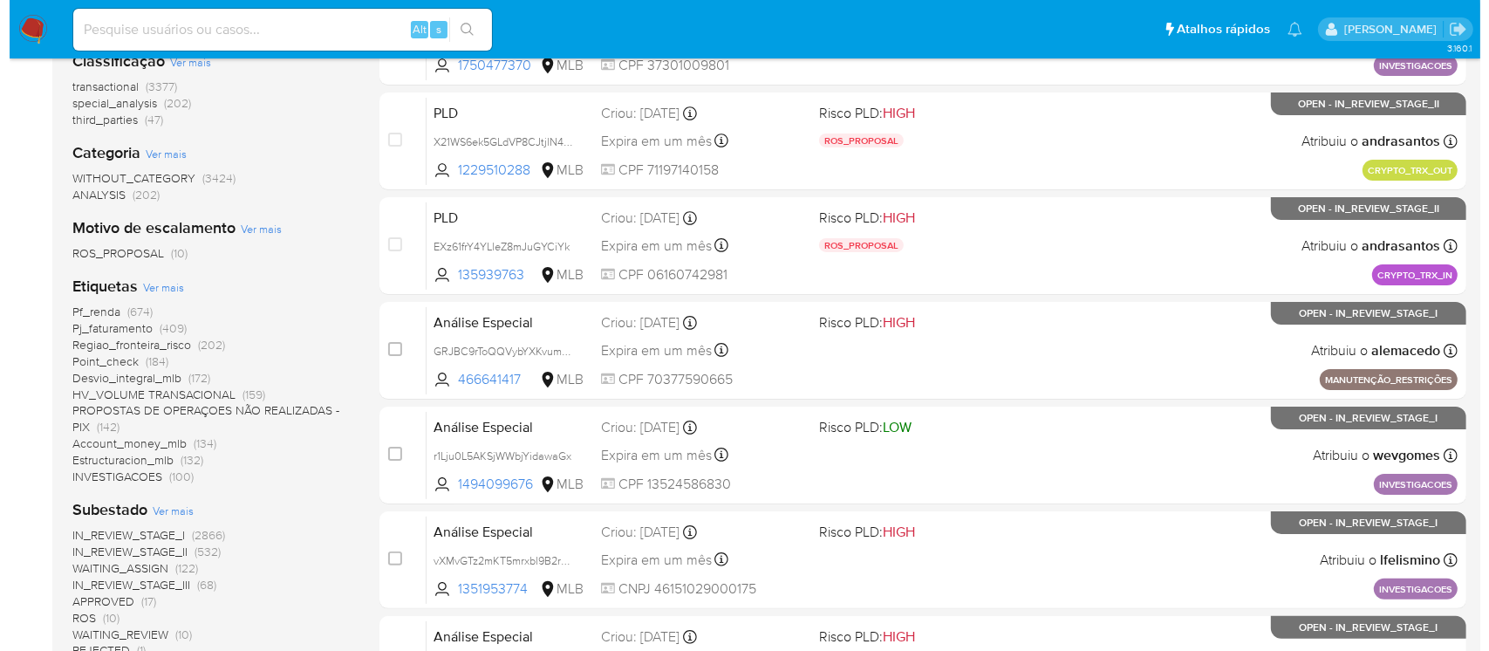
scroll to position [310, 0]
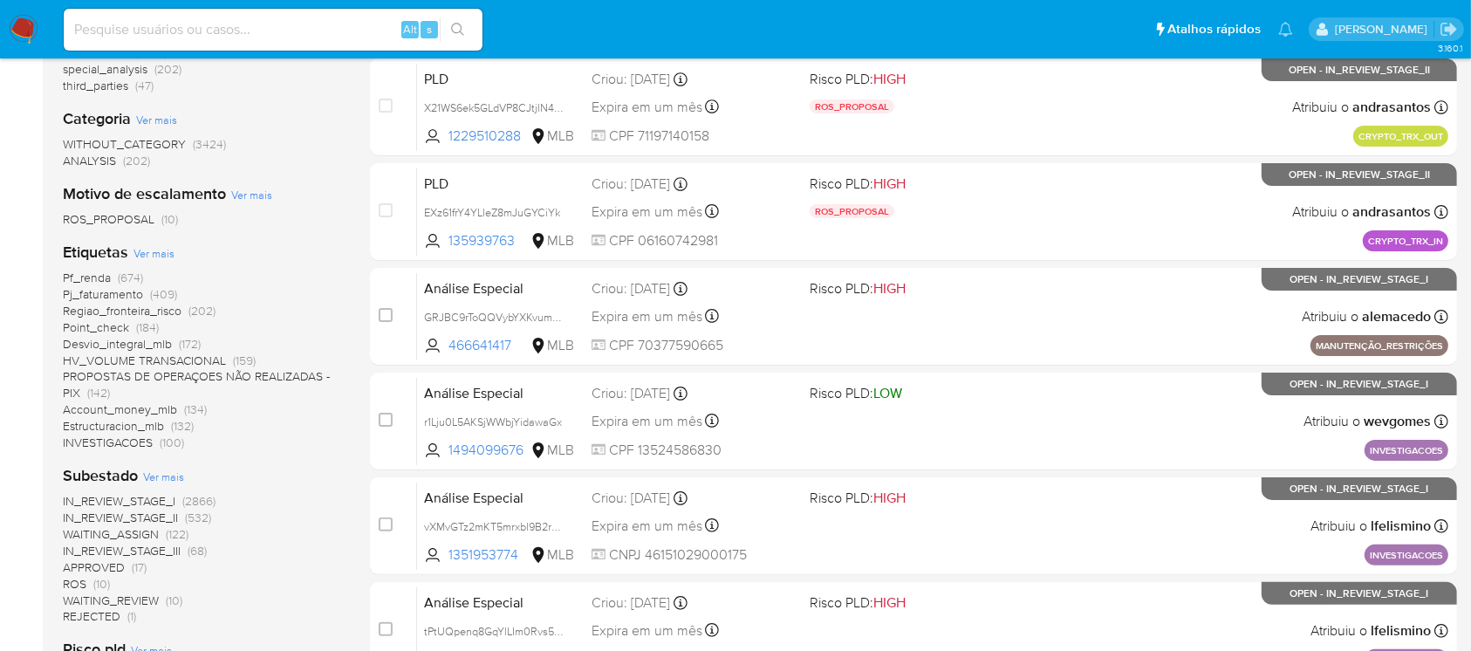
click at [145, 250] on span "Ver mais" at bounding box center [153, 253] width 41 height 16
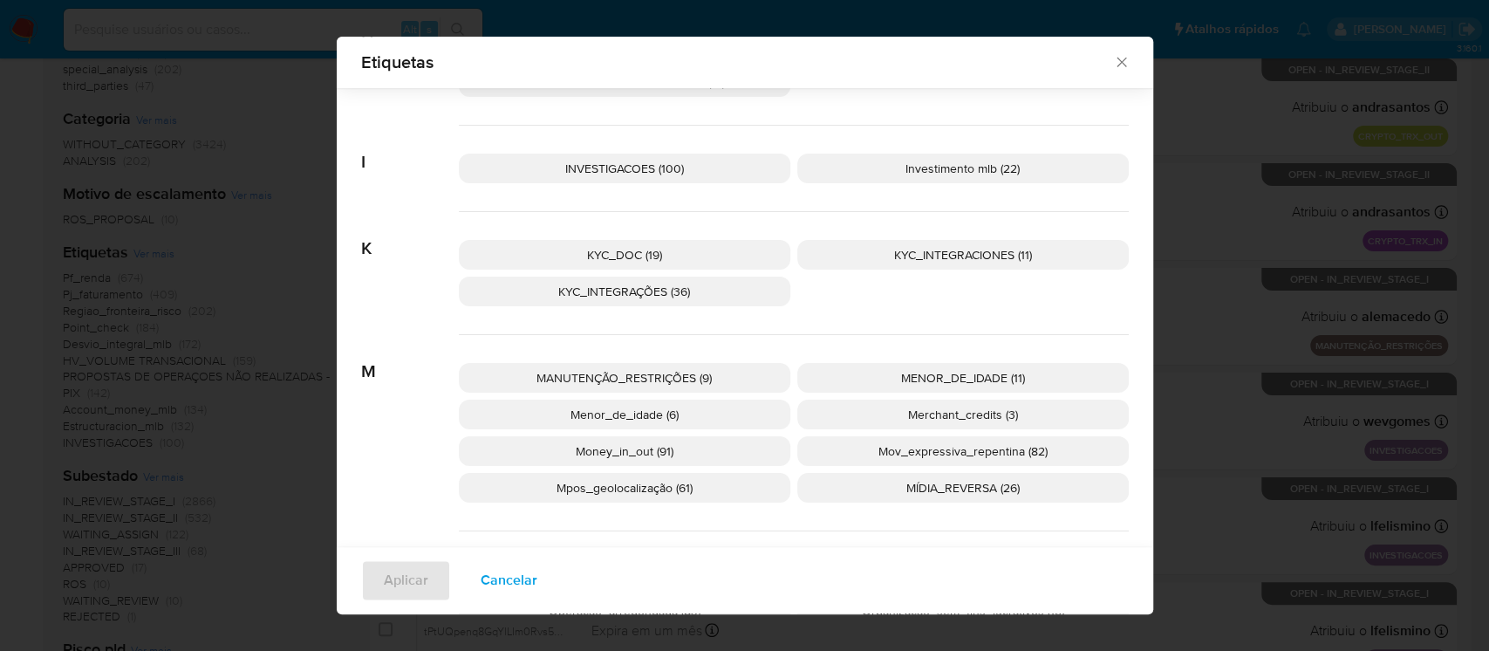
scroll to position [1227, 0]
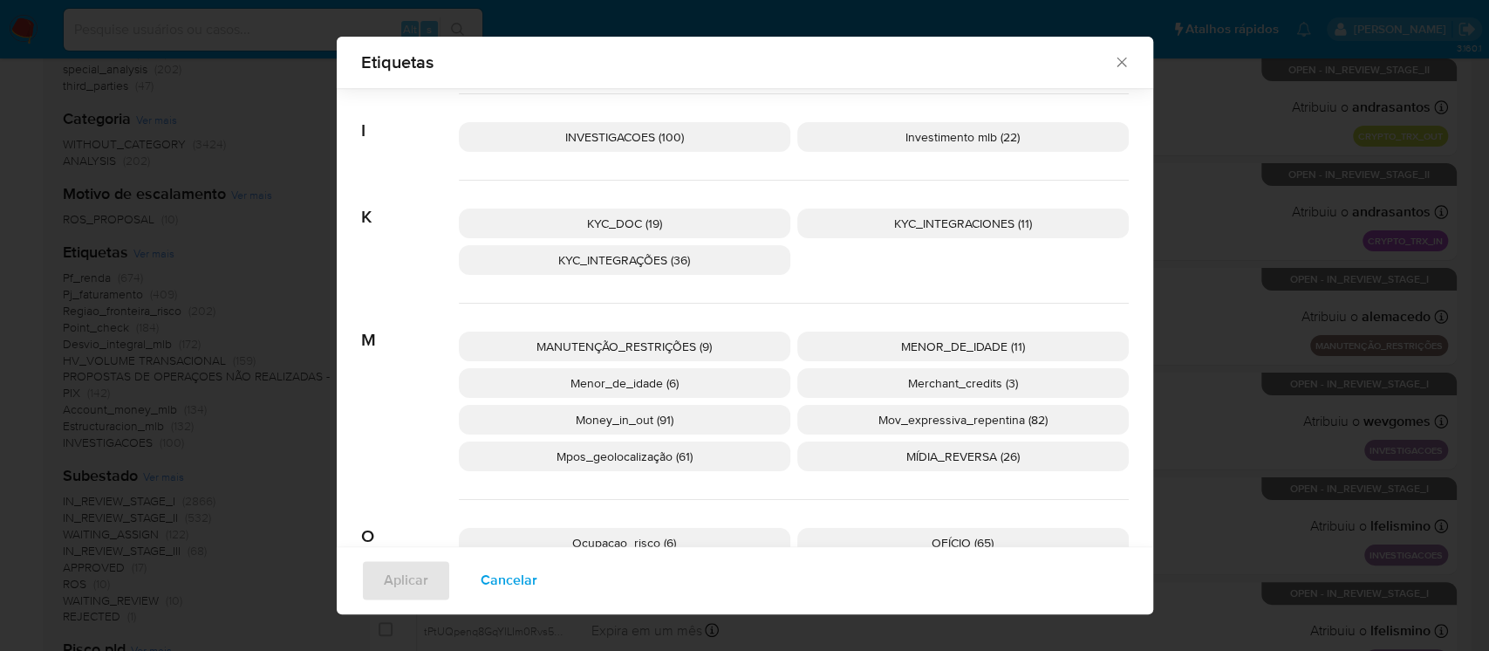
click at [633, 462] on span "Mpos_geolocalização (61)" at bounding box center [625, 456] width 136 height 17
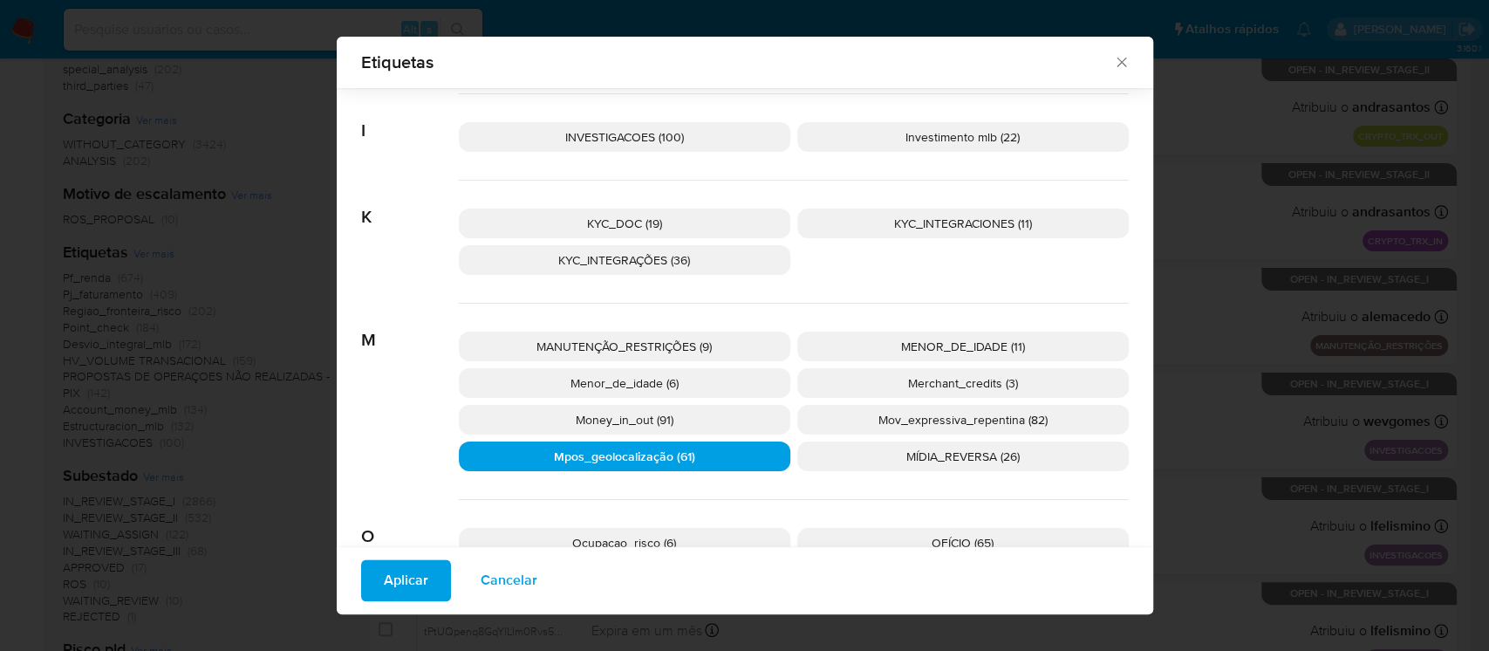
click at [393, 597] on span "Aplicar" at bounding box center [406, 581] width 44 height 38
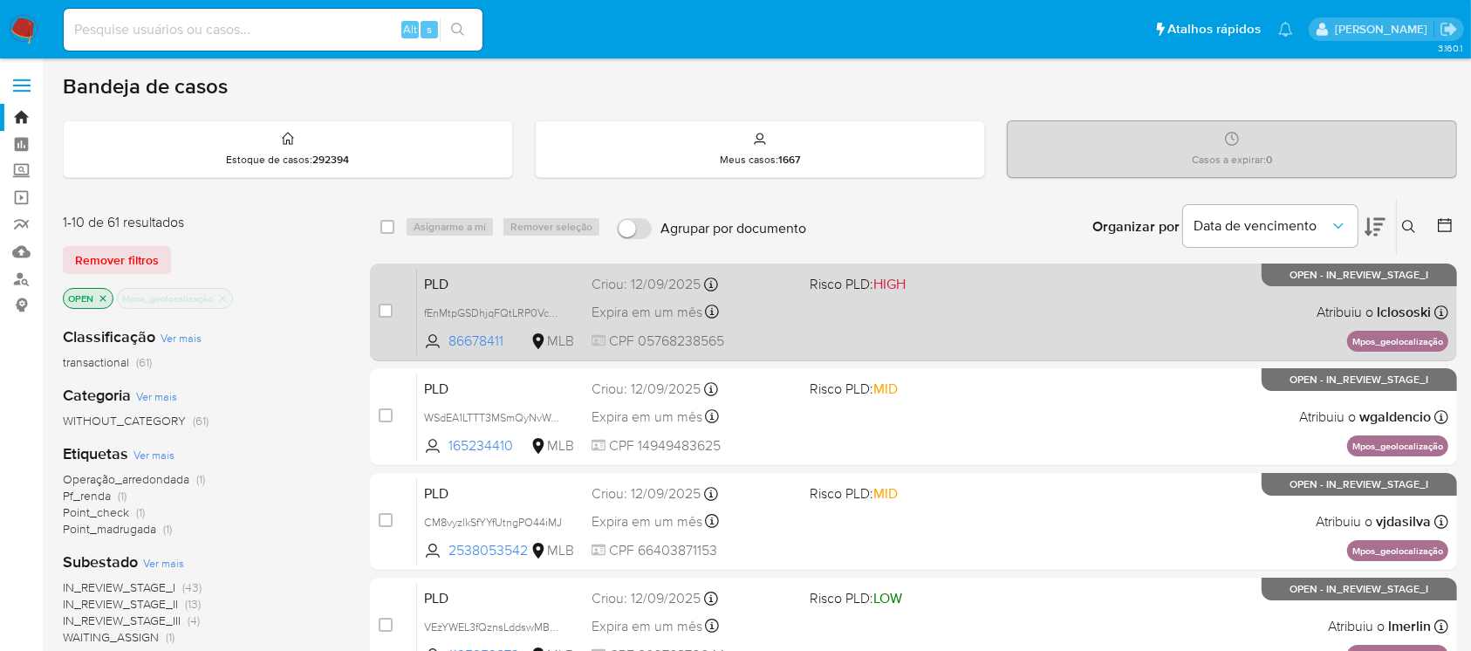
click at [847, 332] on div "PLD fEnMtpGSDhjqFQtLRP0VcGJd 86678411 MLB Risco PLD: HIGH Criou: 12/09/2025 Cri…" at bounding box center [932, 312] width 1031 height 88
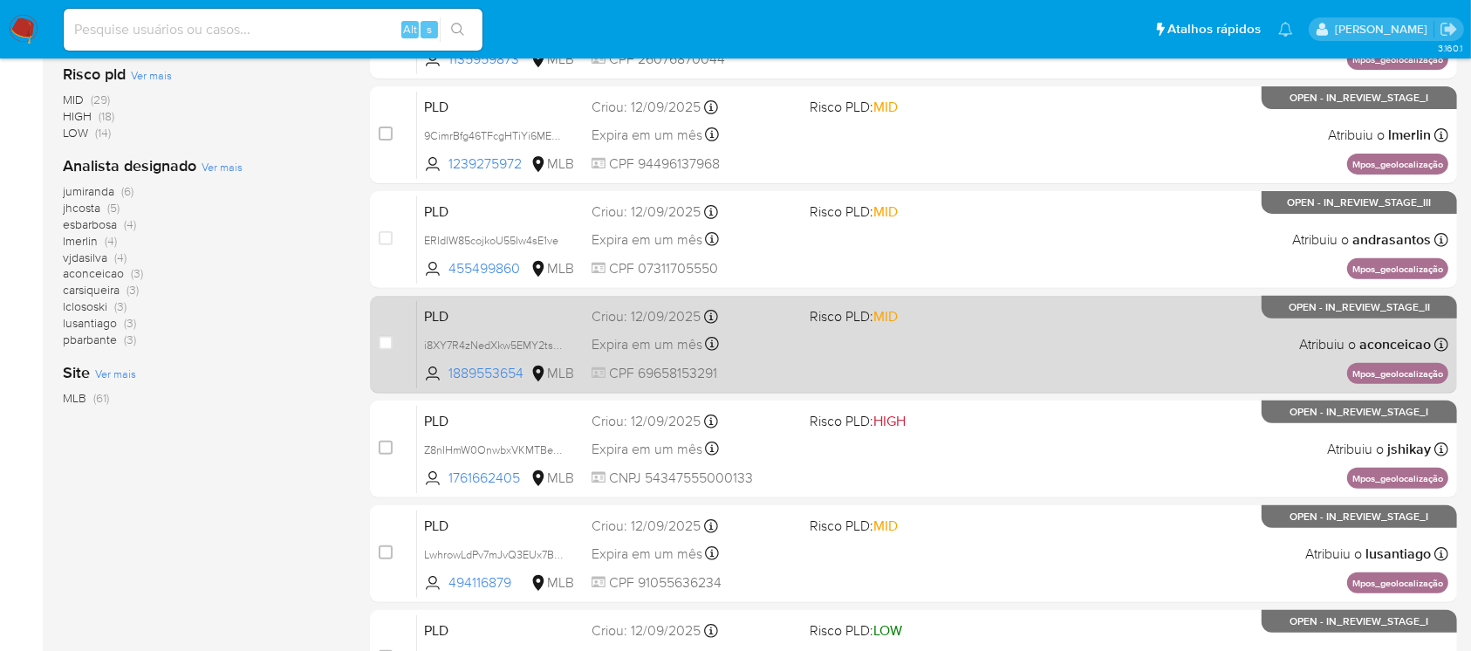
scroll to position [620, 0]
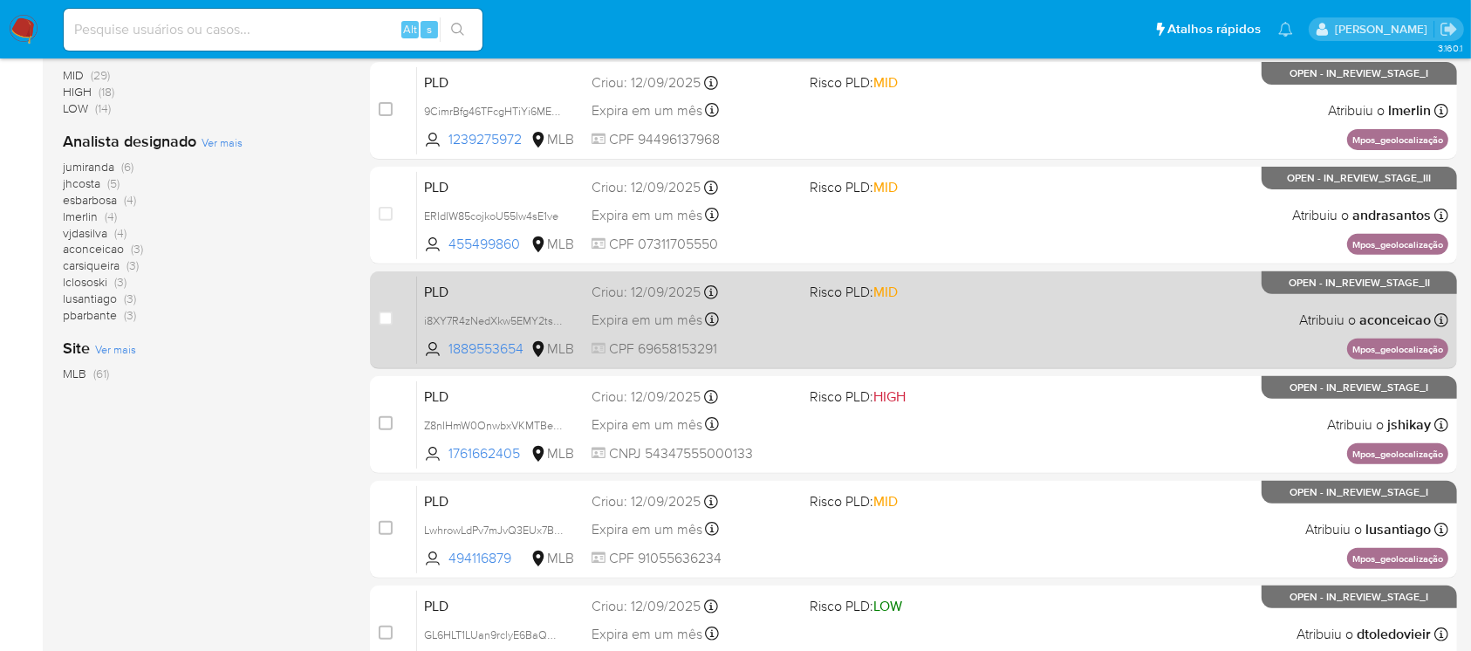
click at [883, 352] on div "PLD i8XY7R4zNedXkw5EMY2ts1ug 1889553654 MLB Risco PLD: MID Criou: 12/09/2025 Cr…" at bounding box center [932, 320] width 1031 height 88
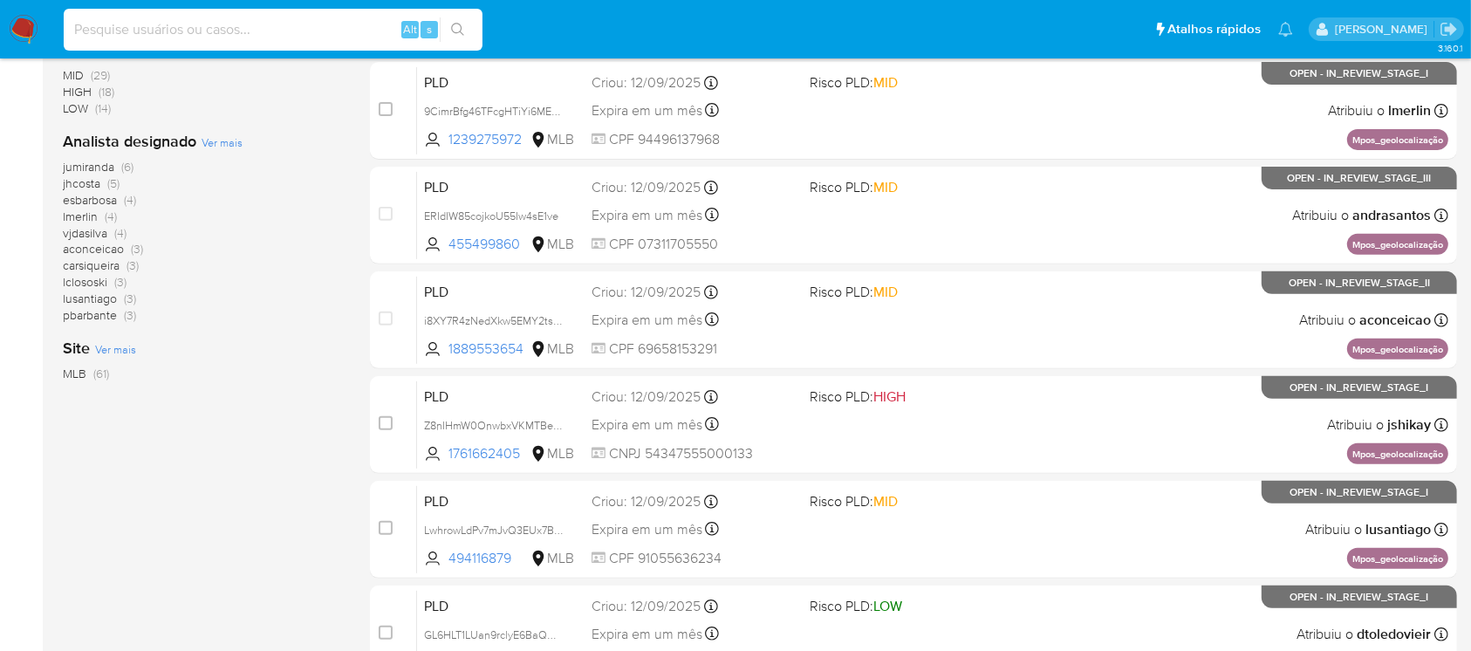
click at [193, 37] on input at bounding box center [273, 29] width 419 height 23
paste input "298034322"
type input "298034322"
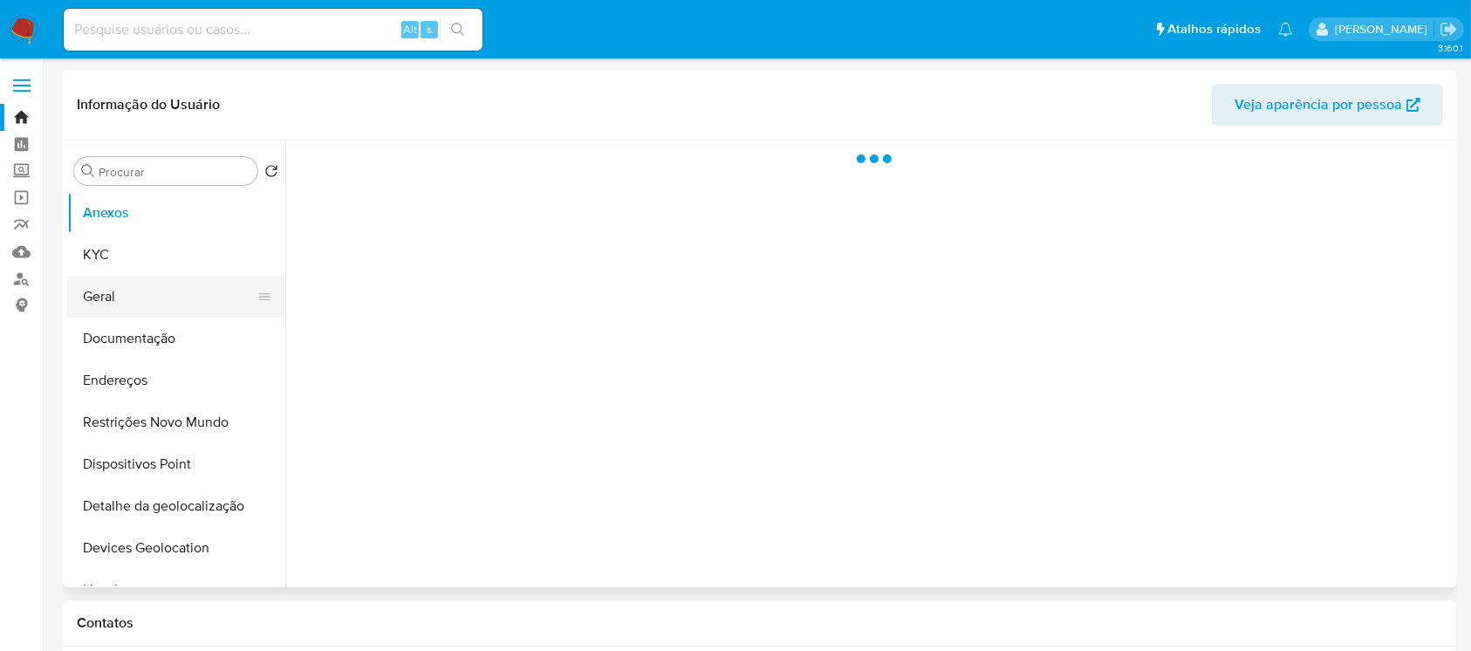
select select "10"
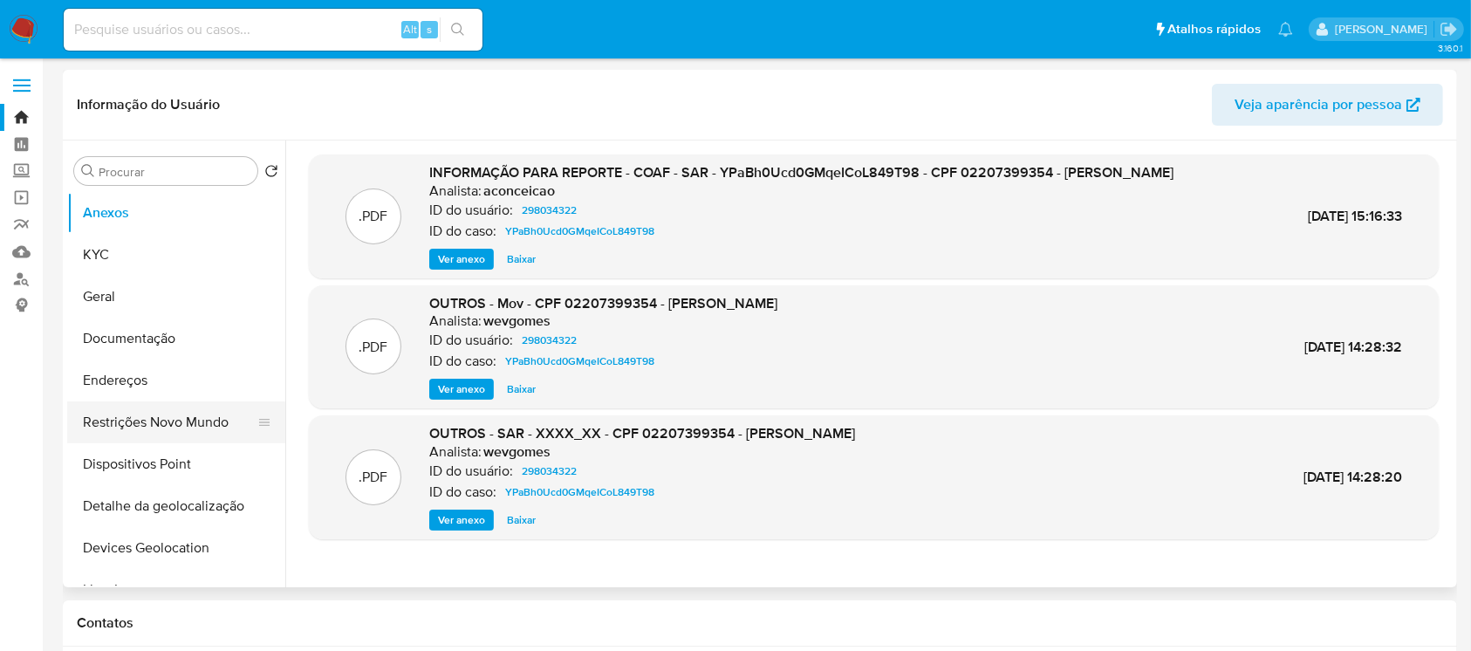
click at [134, 414] on button "Restrições Novo Mundo" at bounding box center [169, 422] width 204 height 42
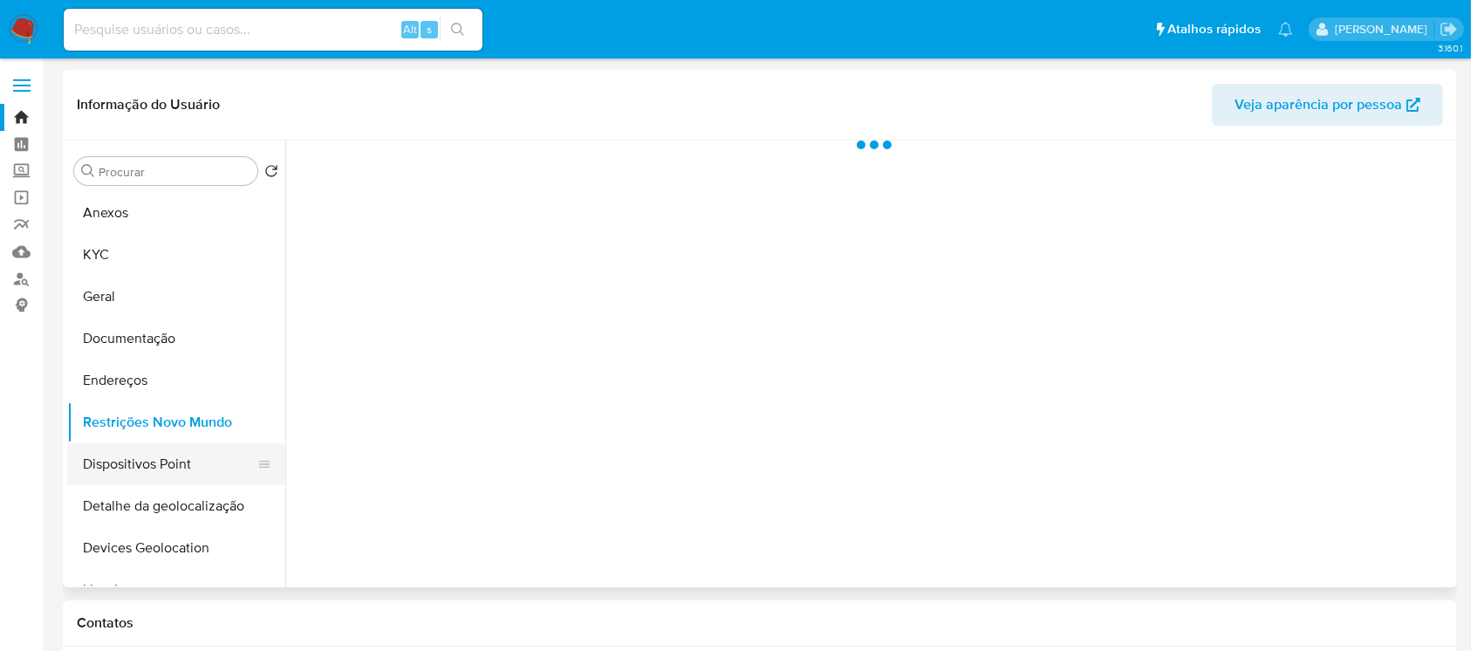
click at [130, 464] on button "Dispositivos Point" at bounding box center [169, 464] width 204 height 42
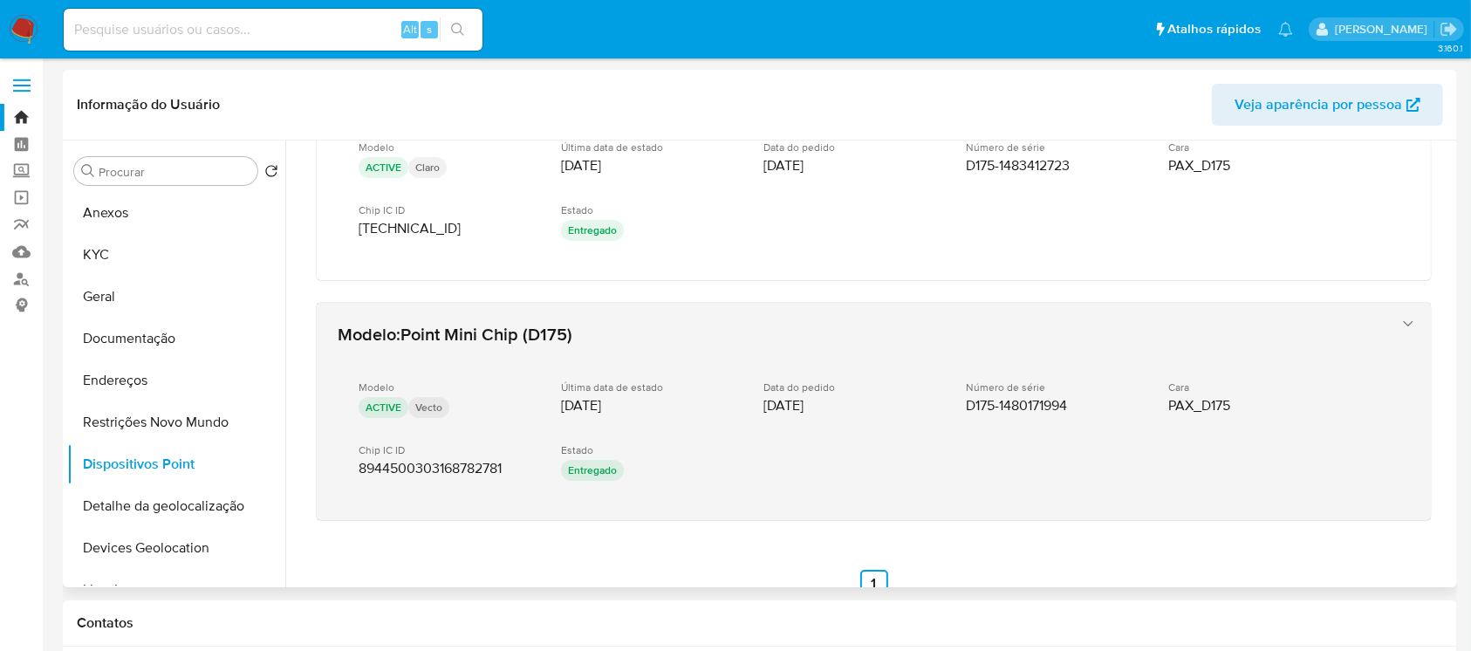
scroll to position [139, 0]
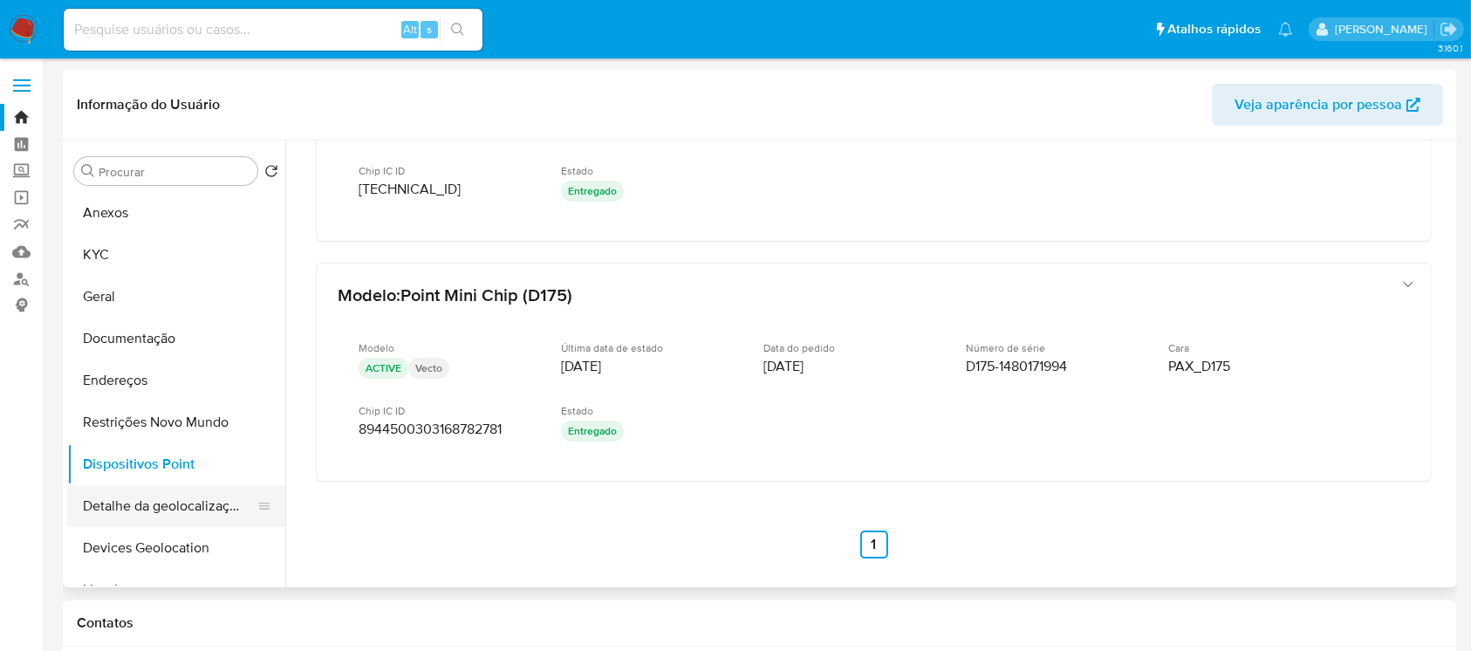
click at [142, 507] on button "Detalhe da geolocalização" at bounding box center [169, 506] width 204 height 42
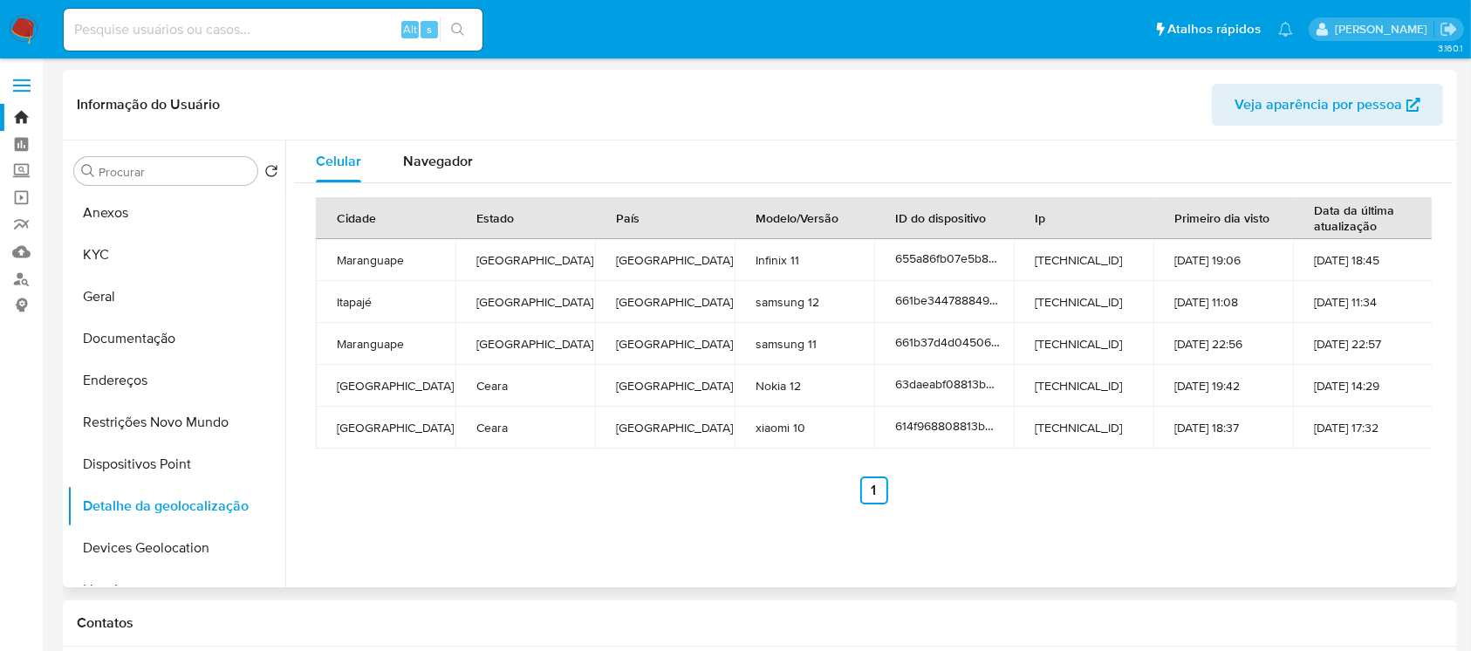
scroll to position [154, 0]
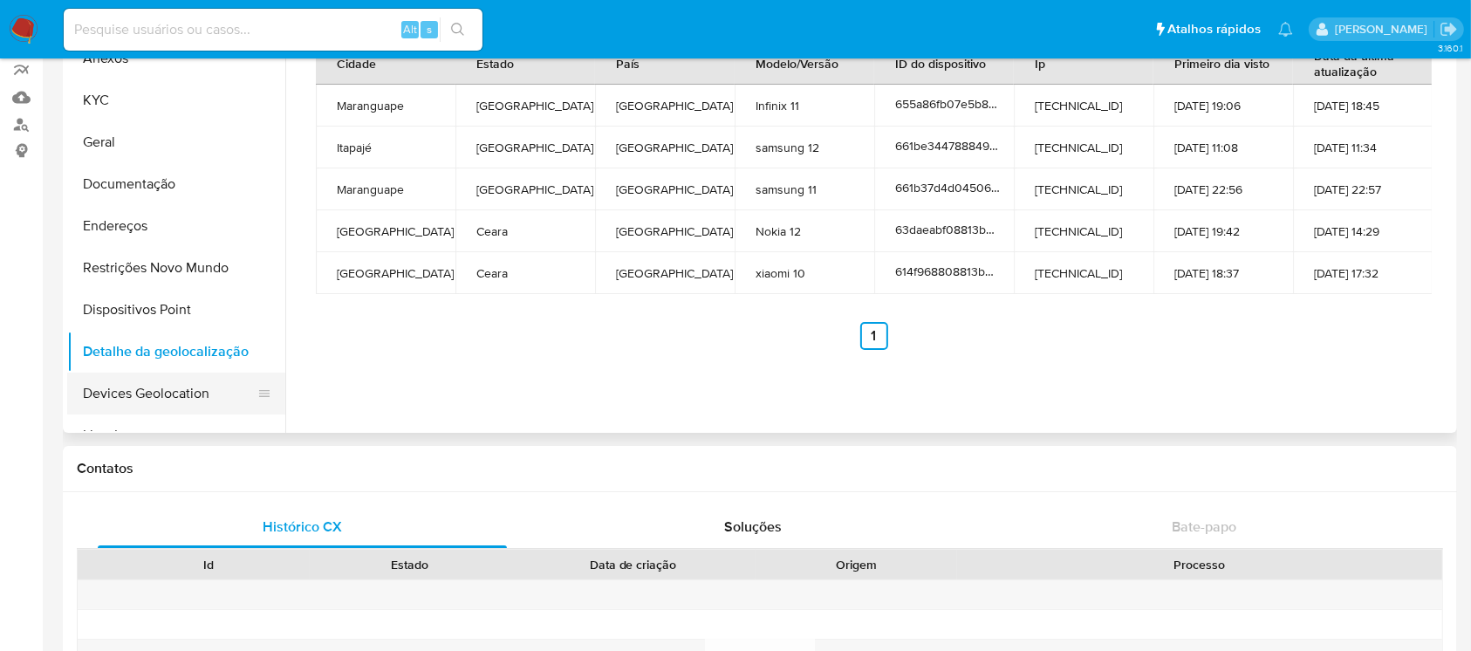
click at [177, 393] on button "Devices Geolocation" at bounding box center [169, 394] width 204 height 42
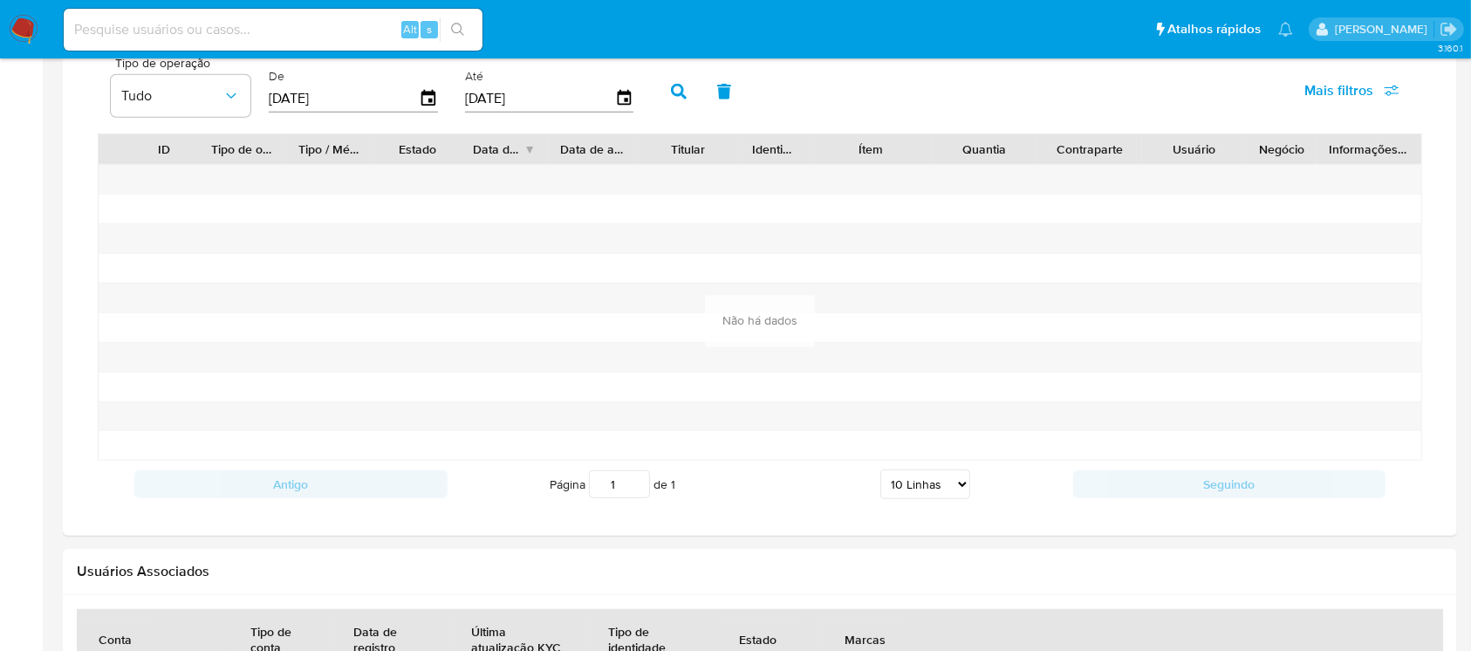
scroll to position [1085, 0]
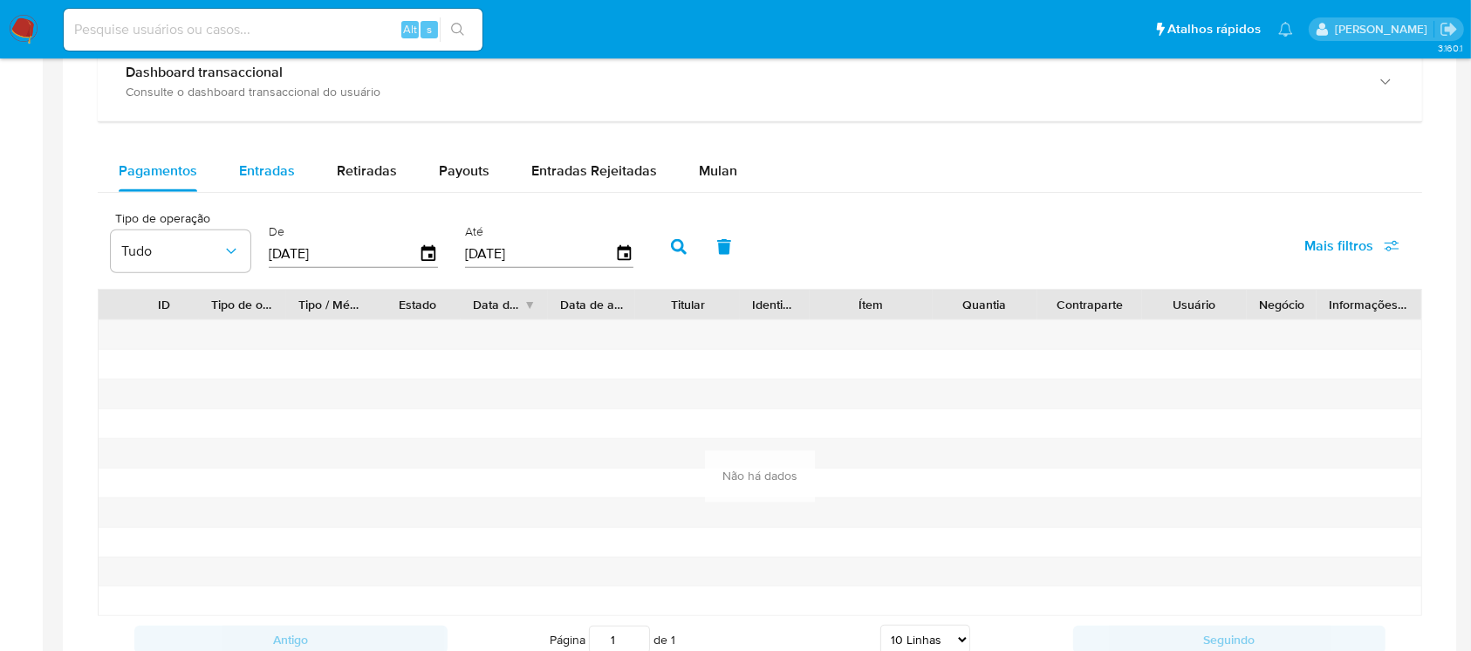
click at [265, 185] on div "Entradas" at bounding box center [267, 171] width 56 height 42
select select "10"
click at [337, 180] on span "Retiradas" at bounding box center [367, 171] width 60 height 20
select select "10"
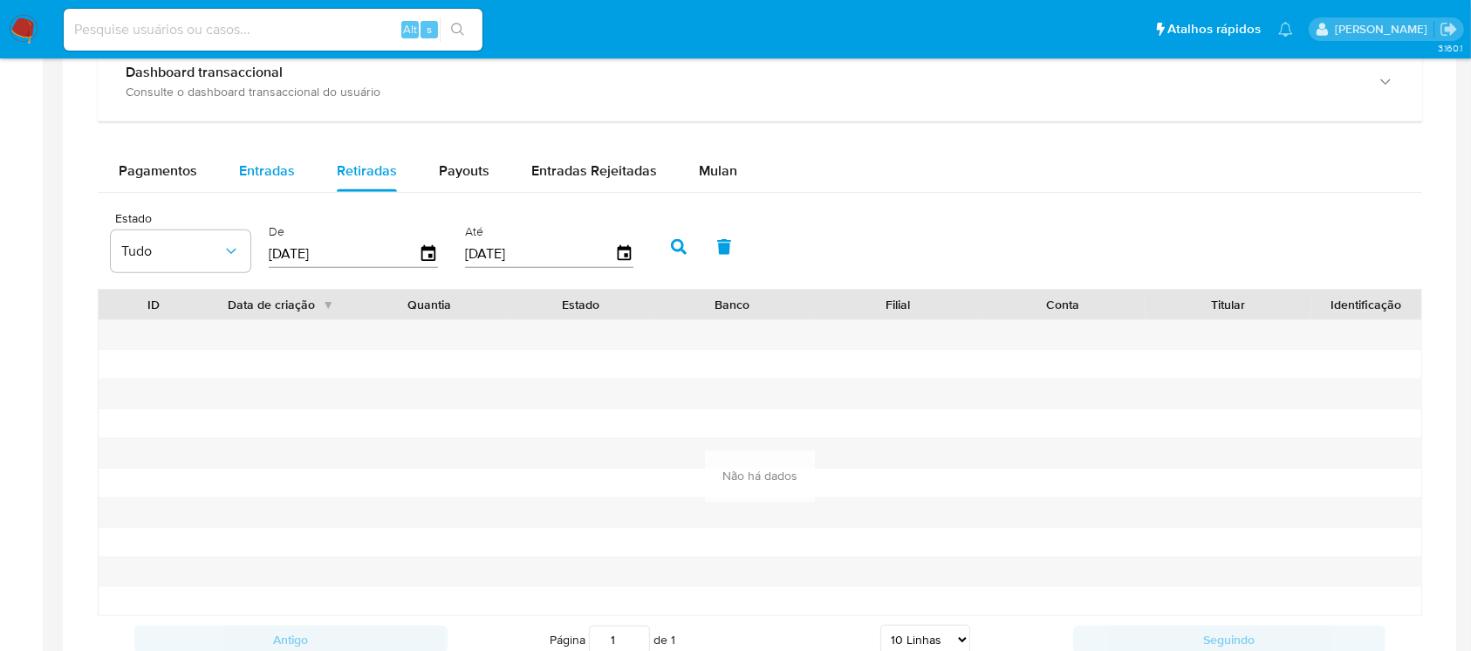
click at [258, 180] on span "Entradas" at bounding box center [267, 171] width 56 height 20
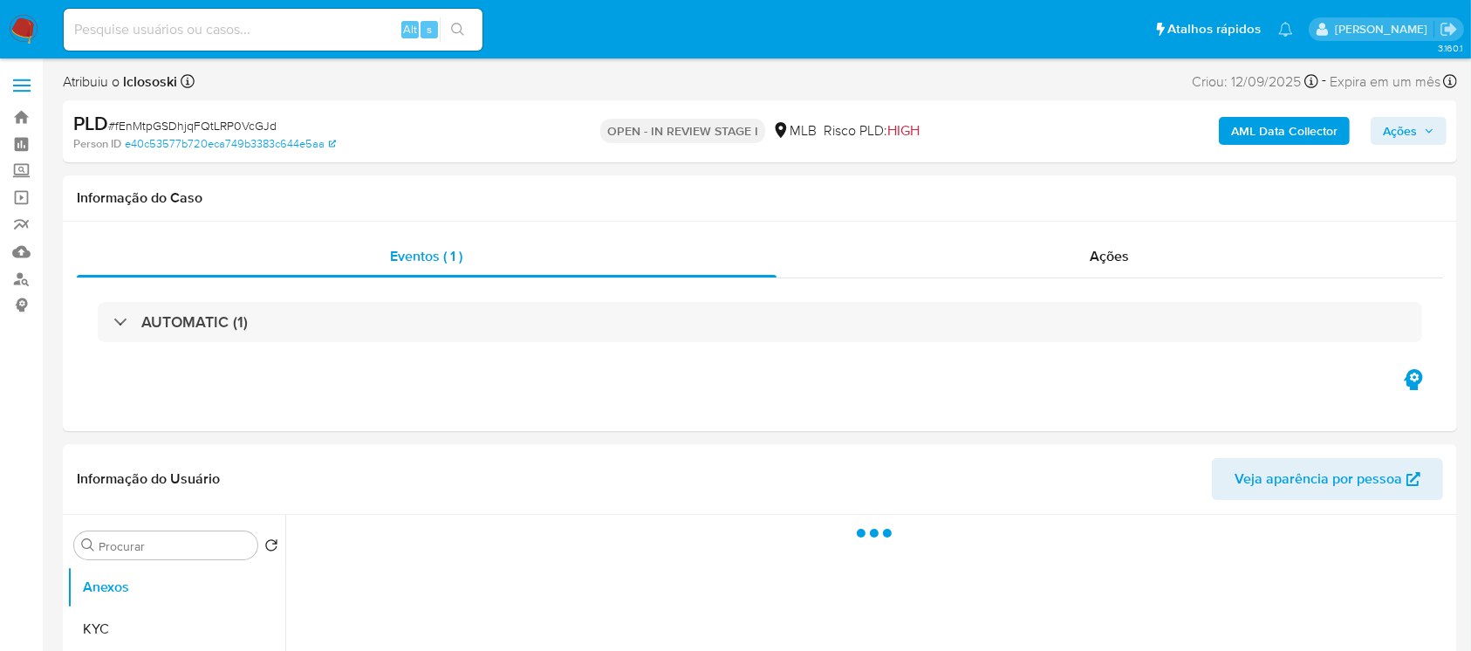
click at [426, 316] on div "AUTOMATIC (1)" at bounding box center [760, 322] width 1324 height 40
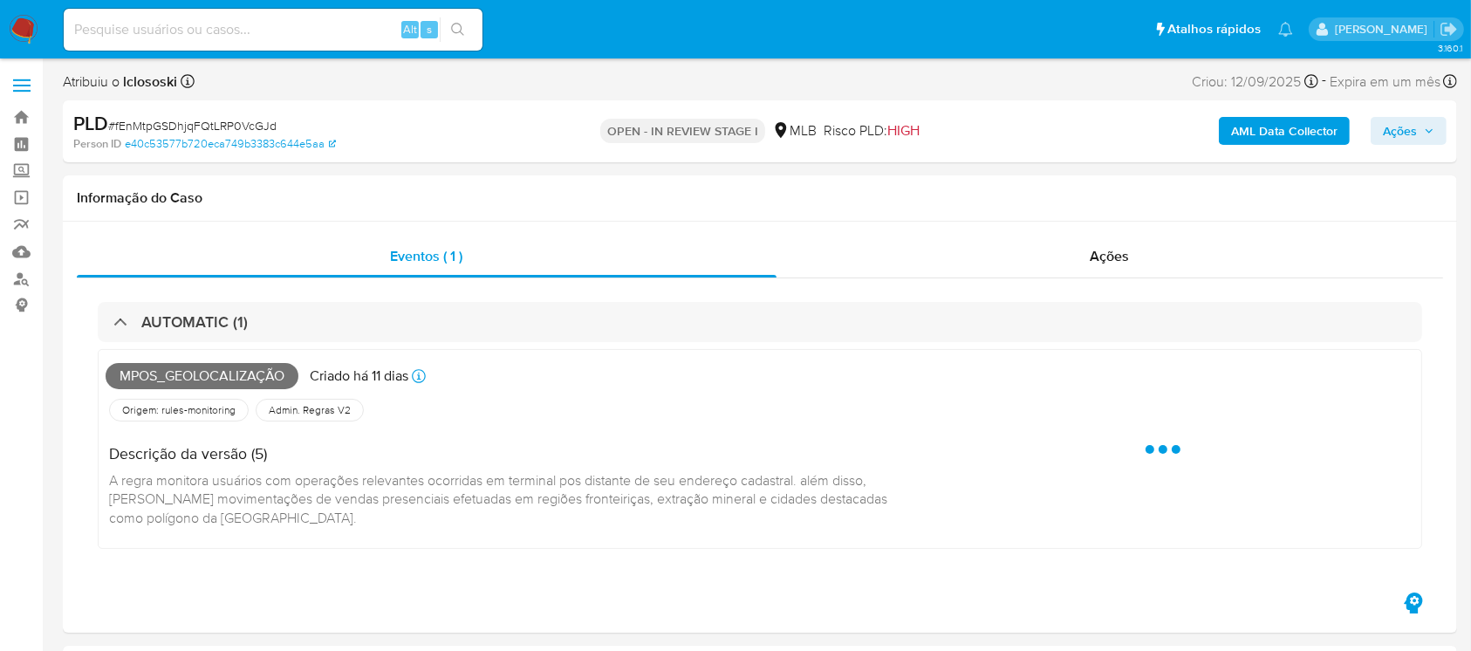
select select "10"
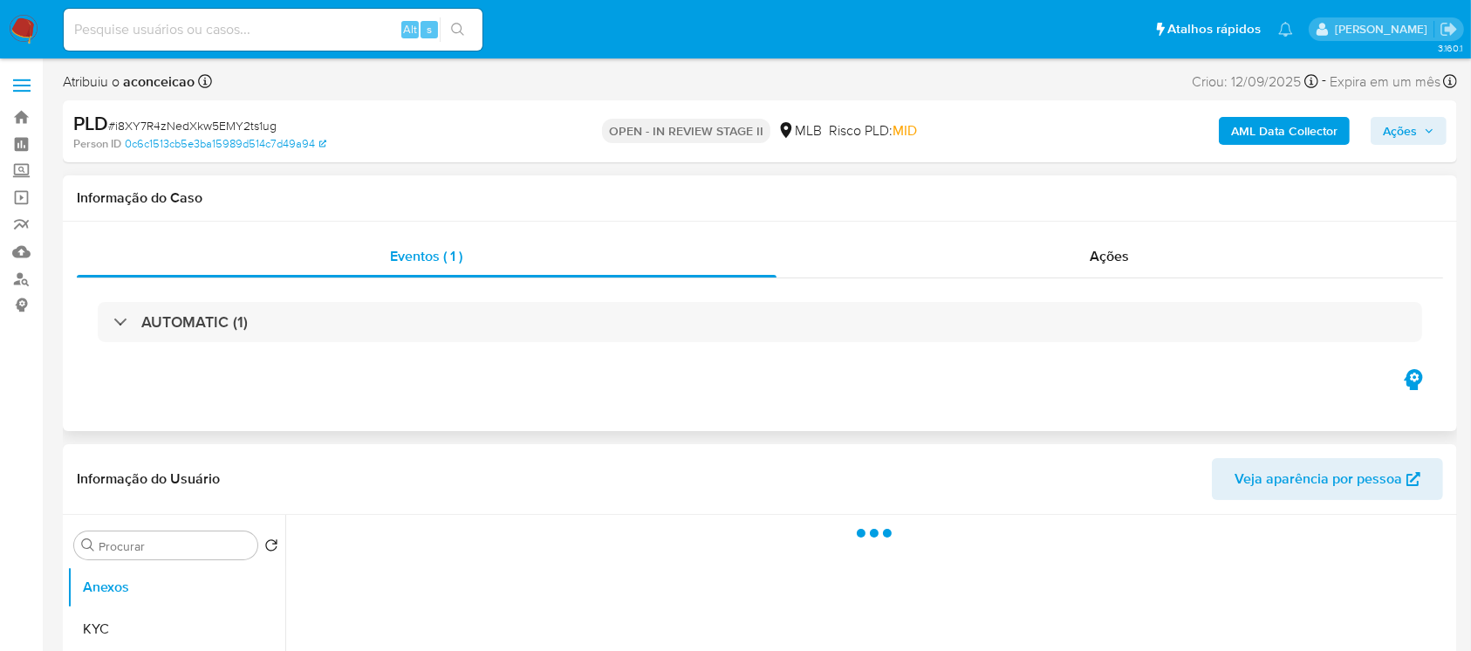
select select "10"
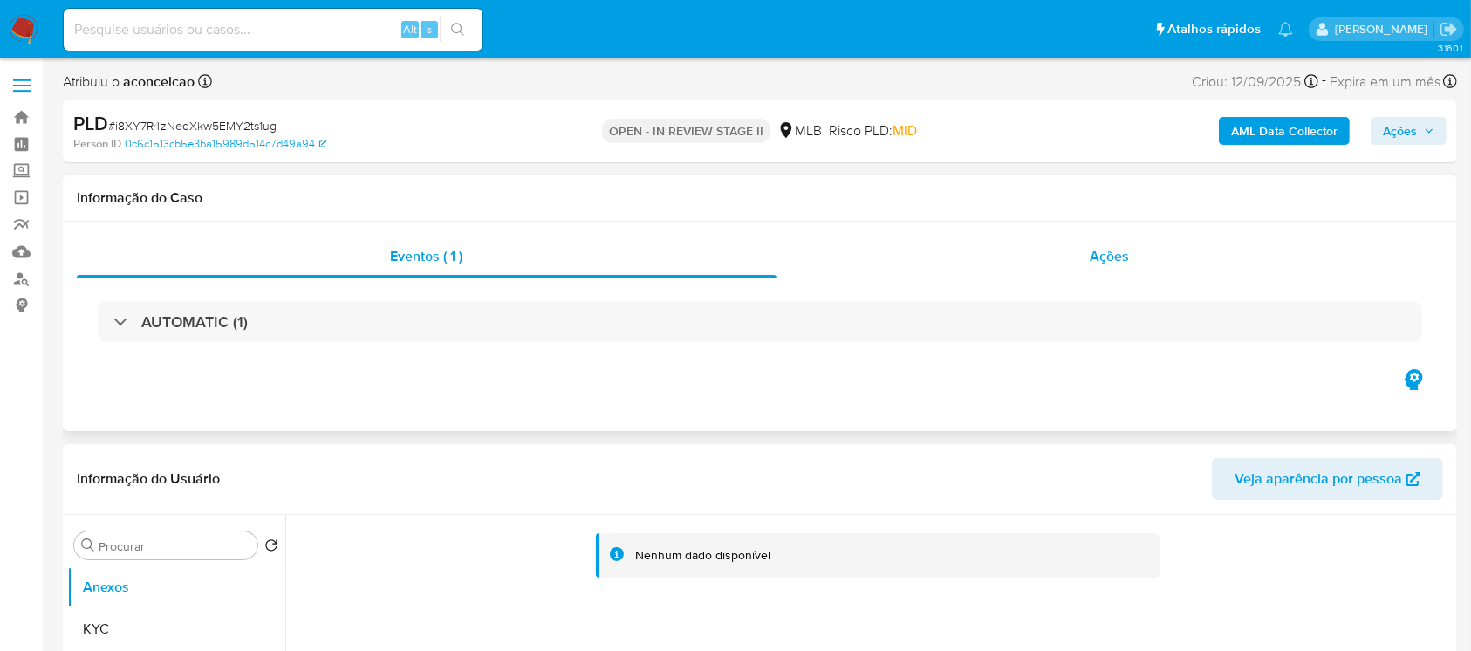
click at [885, 270] on div "Ações" at bounding box center [1109, 257] width 667 height 42
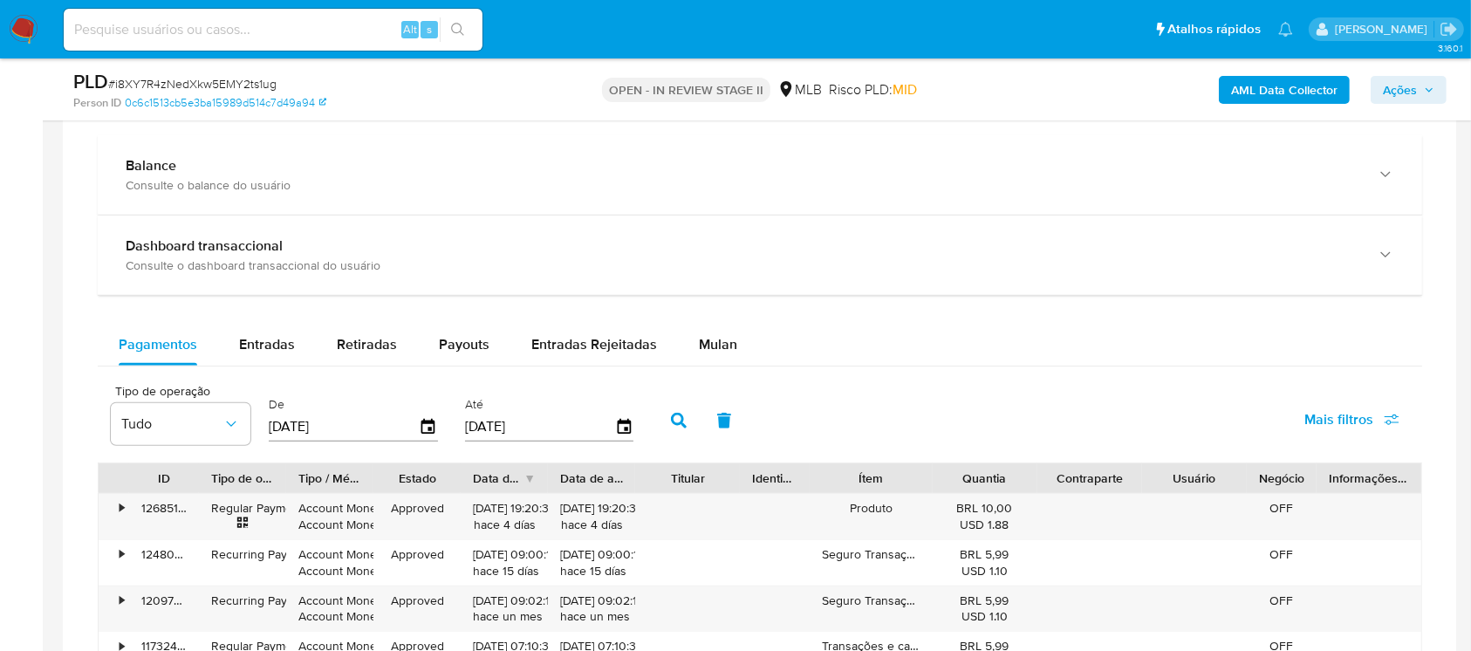
scroll to position [1396, 0]
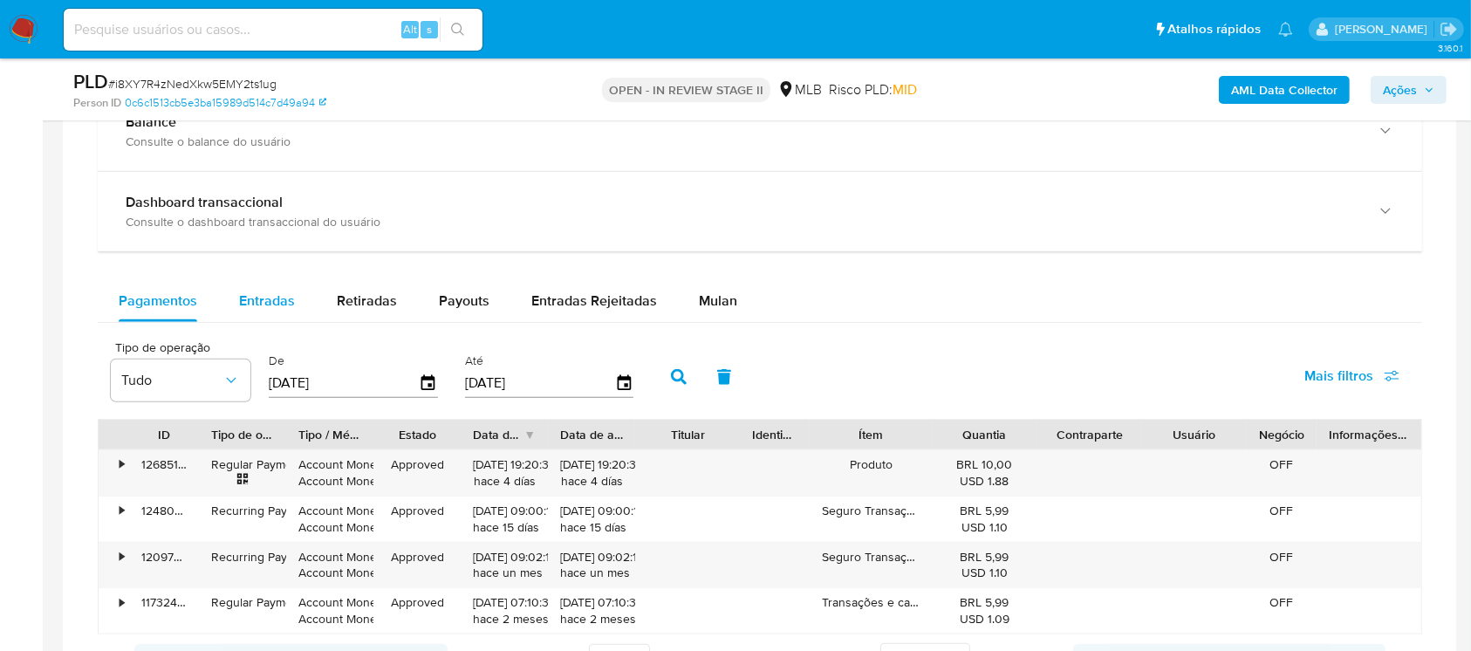
click at [281, 310] on span "Entradas" at bounding box center [267, 301] width 56 height 20
select select "10"
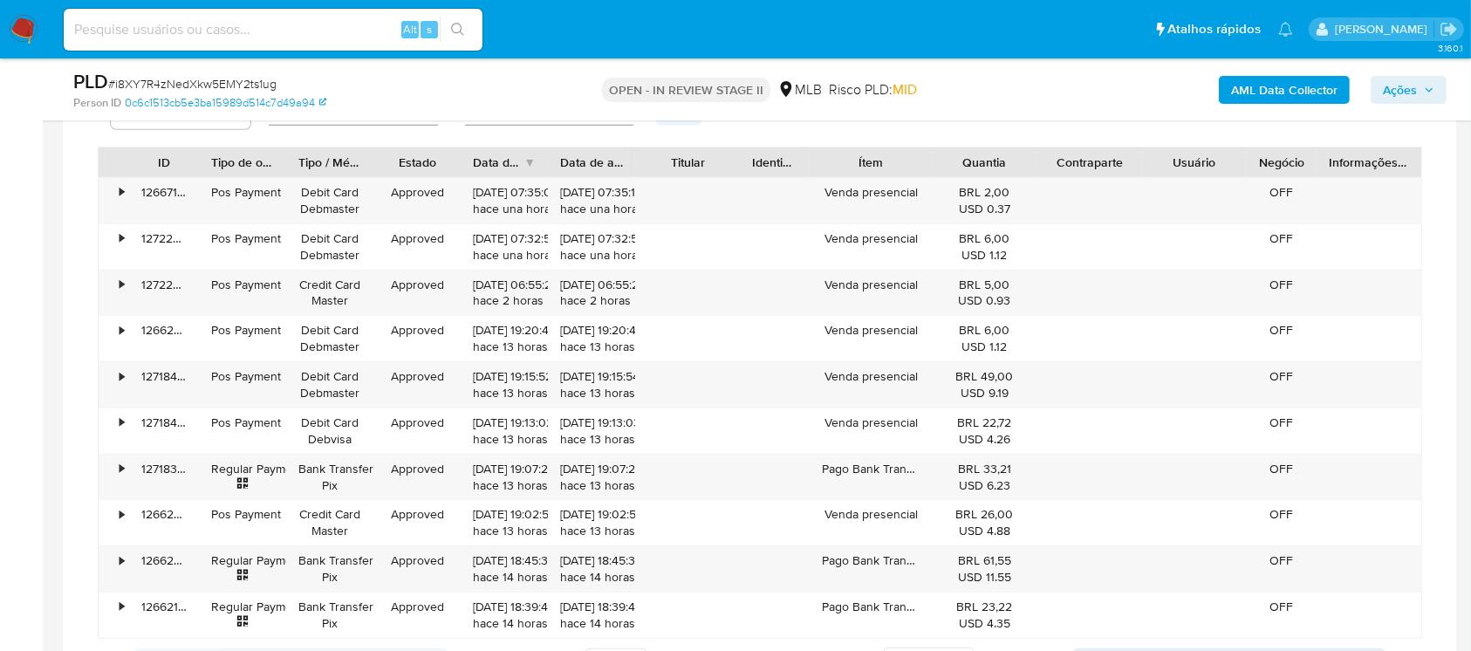
scroll to position [1706, 0]
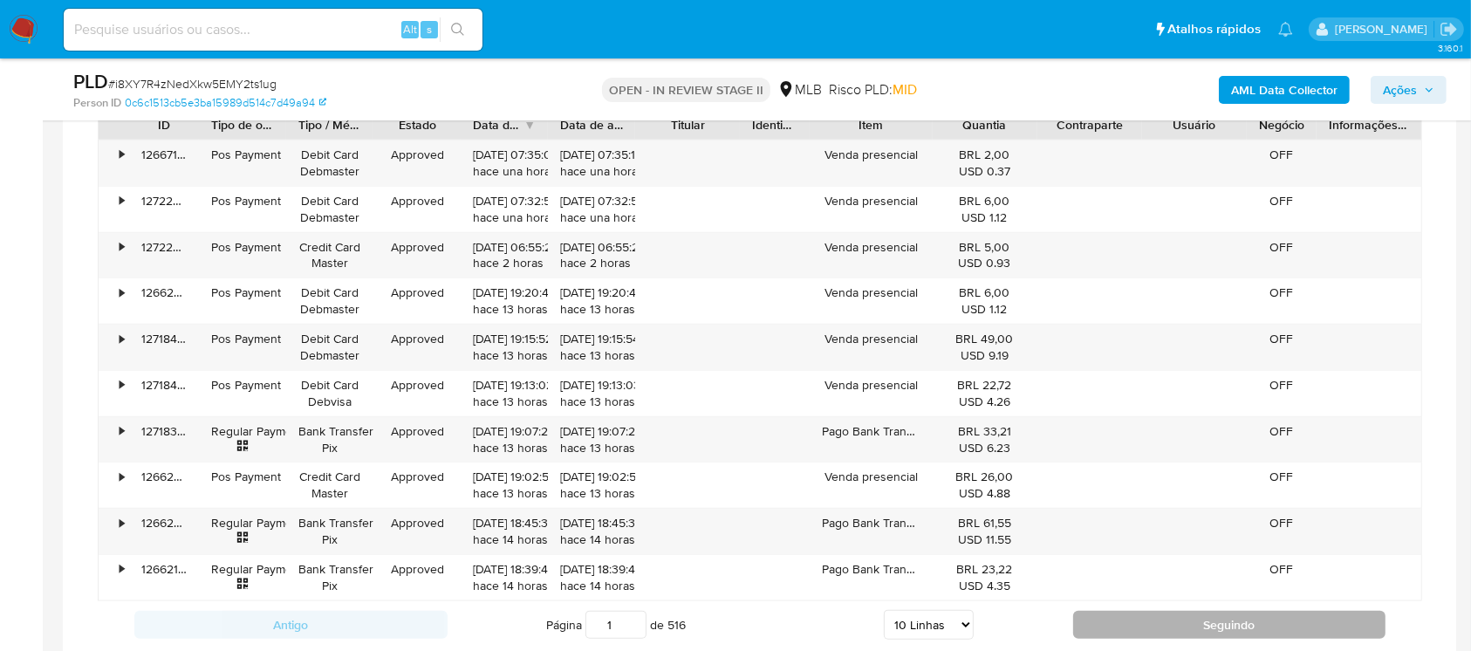
click at [1095, 618] on button "Seguindo" at bounding box center [1229, 625] width 313 height 28
click at [1106, 624] on button "Seguindo" at bounding box center [1229, 625] width 313 height 28
type input "3"
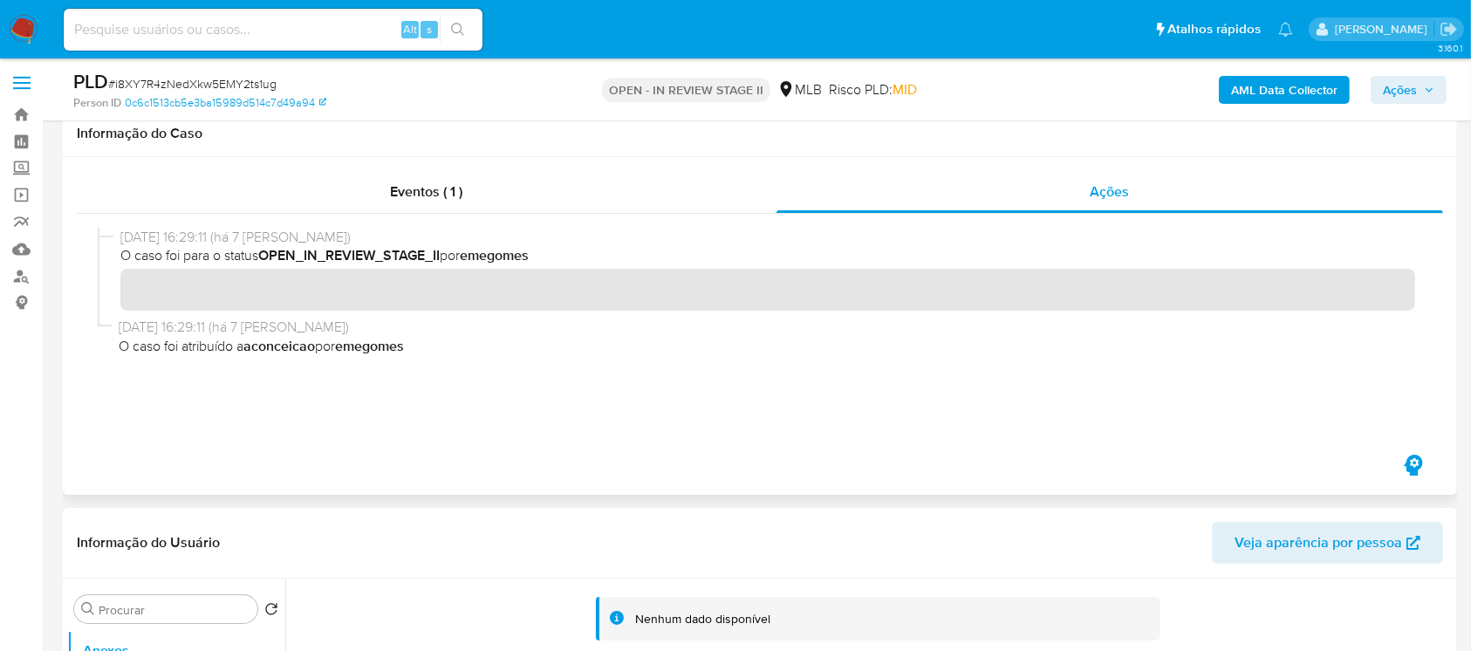
scroll to position [0, 0]
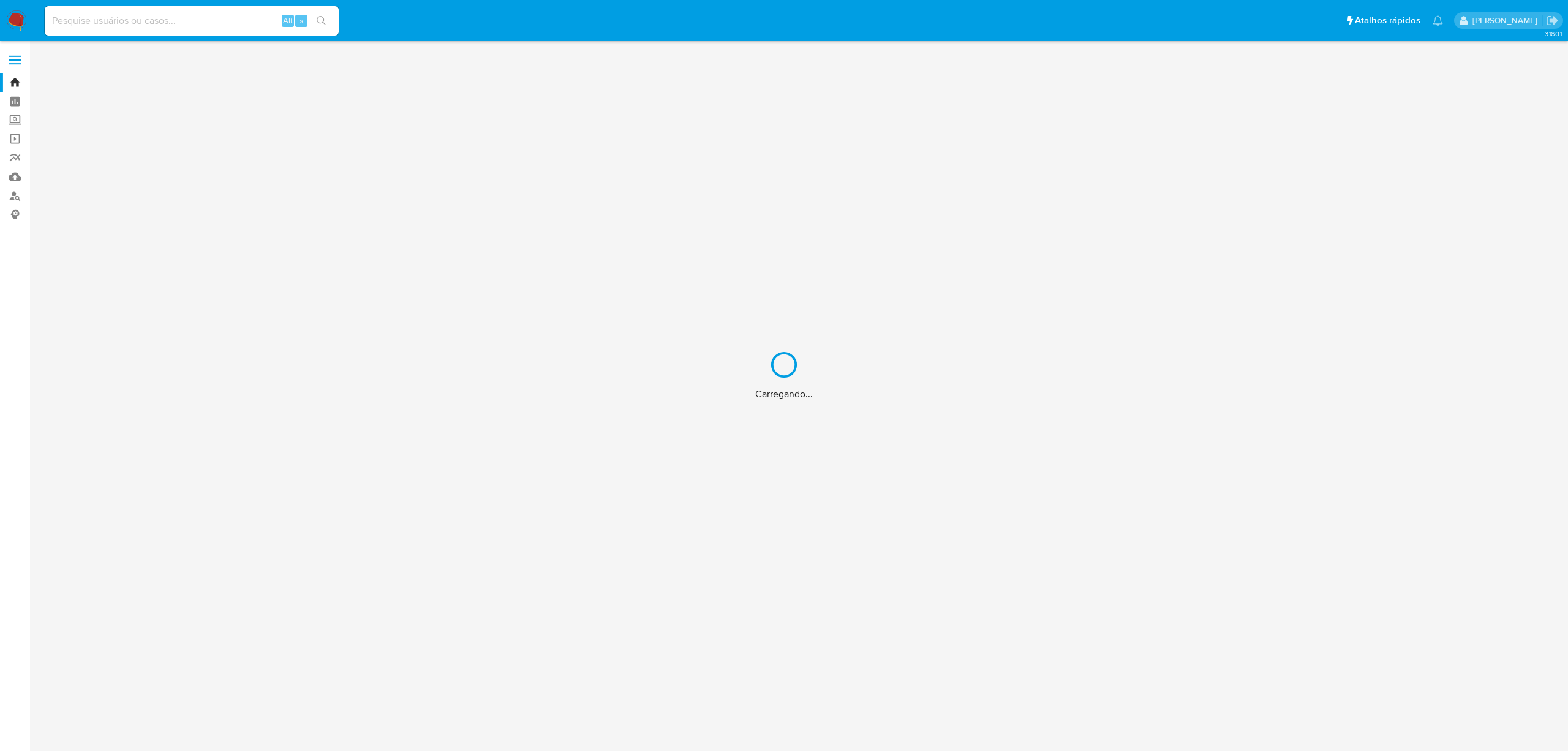
click at [125, 27] on div "Carregando..." at bounding box center [784, 375] width 1568 height 751
click at [118, 20] on div "Carregando..." at bounding box center [784, 375] width 1568 height 751
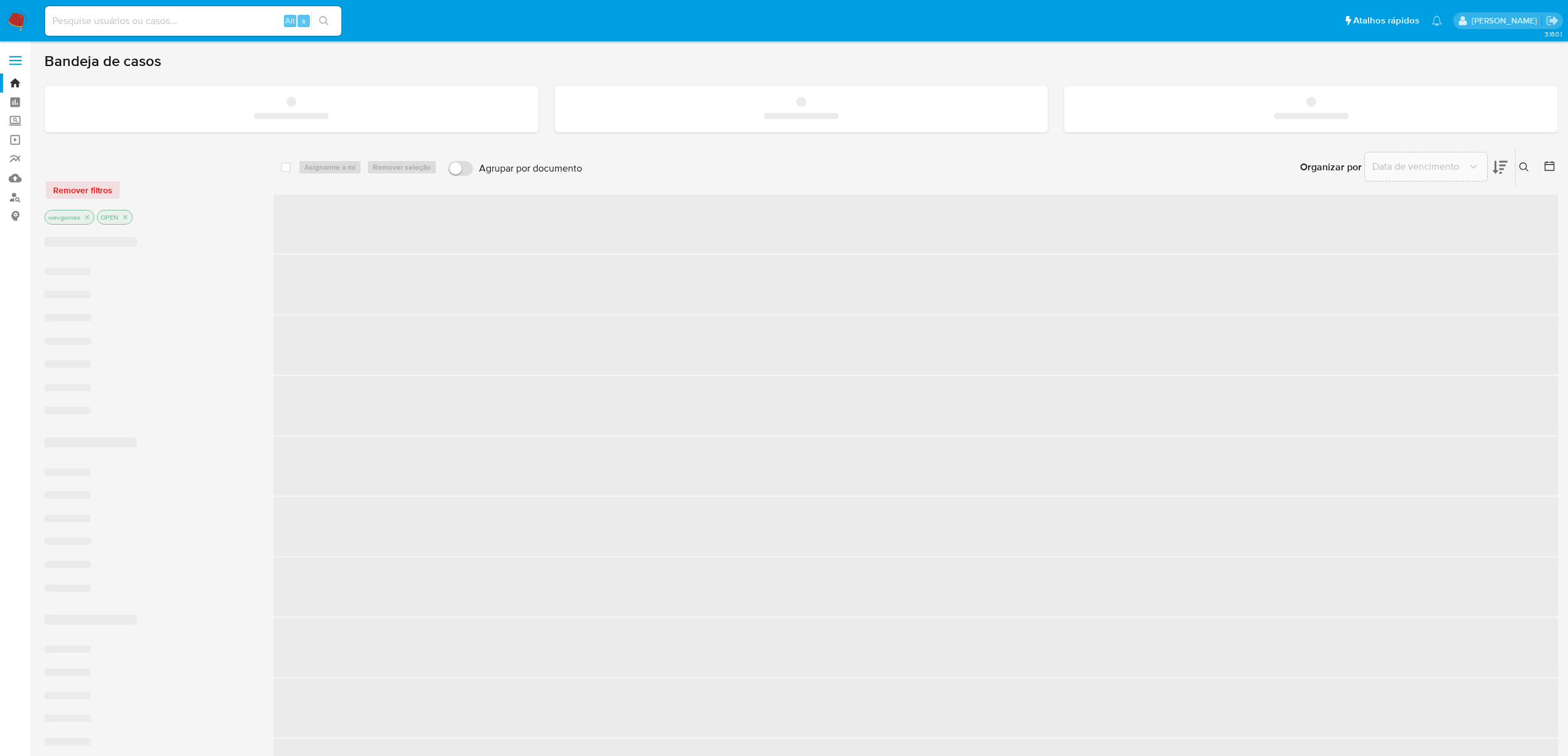
click at [119, 20] on input at bounding box center [193, 21] width 296 height 16
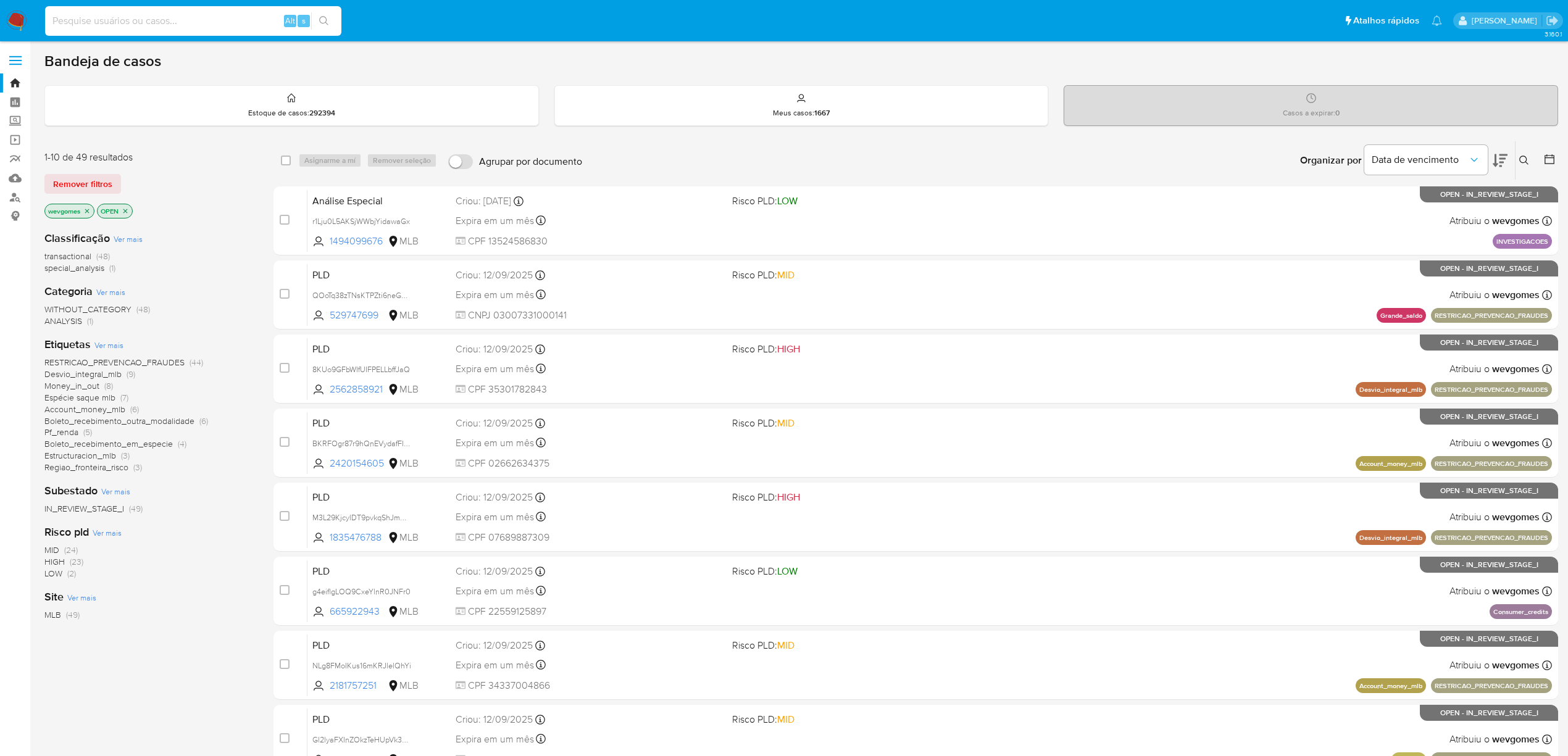
paste input "1864242934"
type input "1864242934"
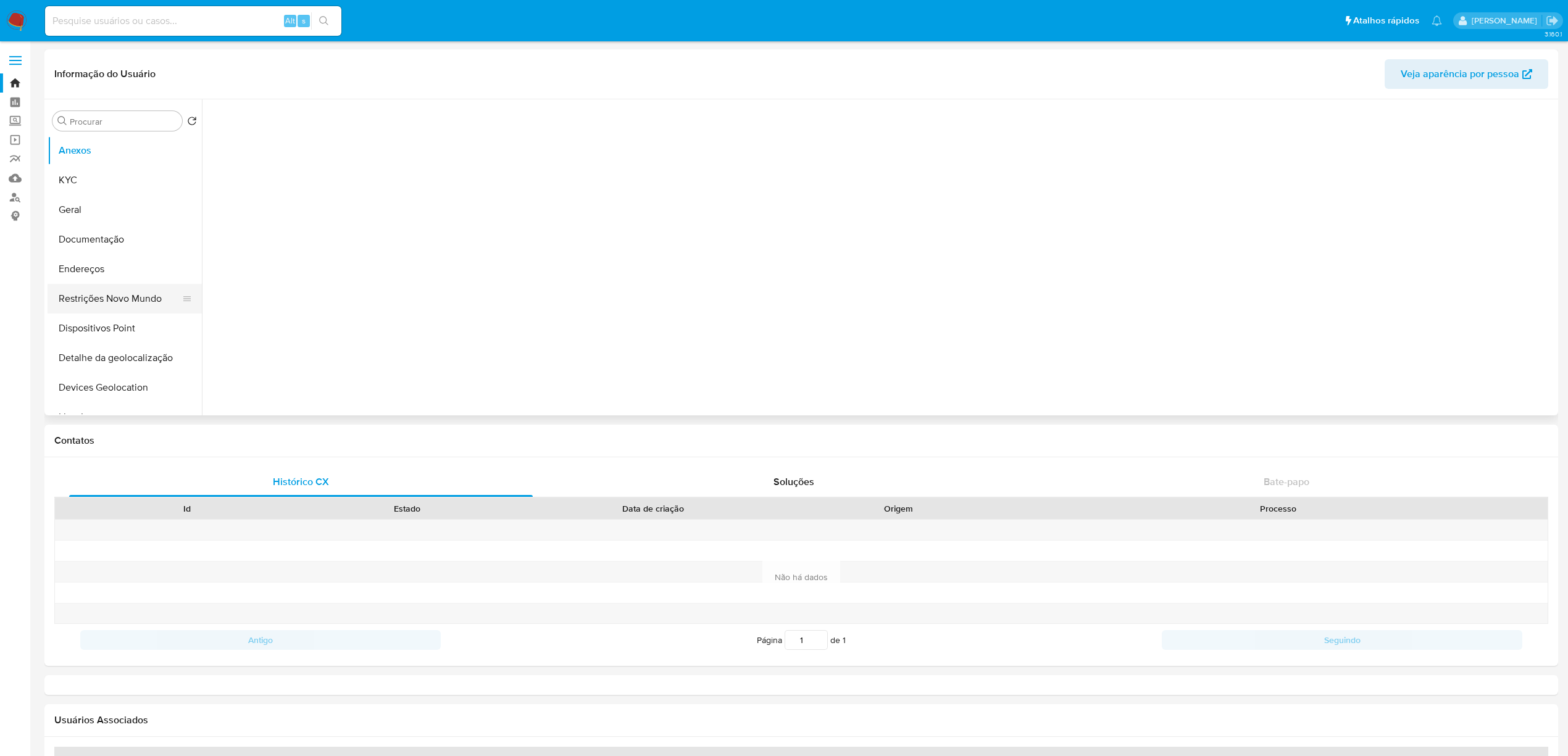
click at [93, 298] on button "Restrições Novo Mundo" at bounding box center [120, 298] width 144 height 30
select select "10"
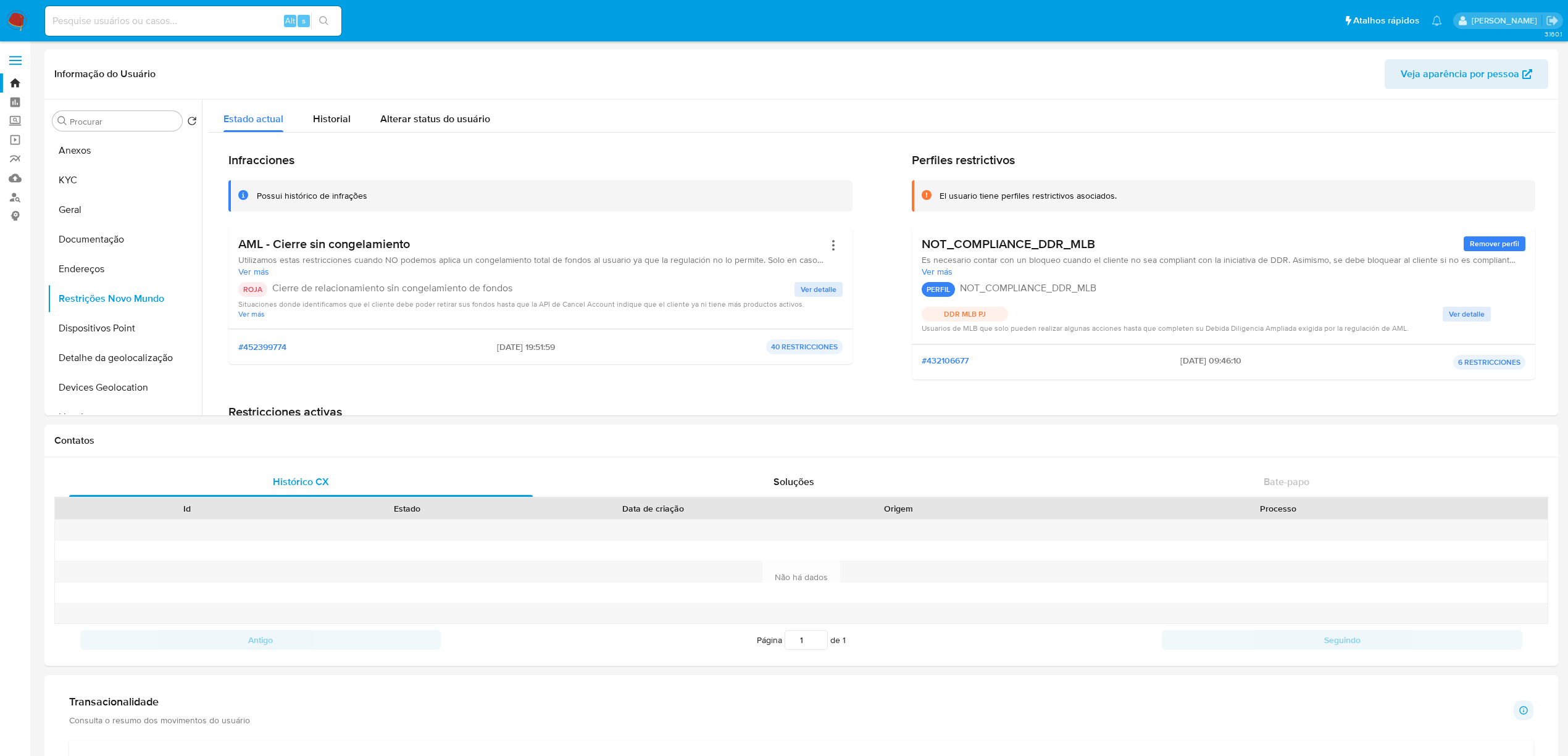
click at [210, 17] on input at bounding box center [193, 21] width 296 height 16
paste input "2319454108"
type input "2319454108"
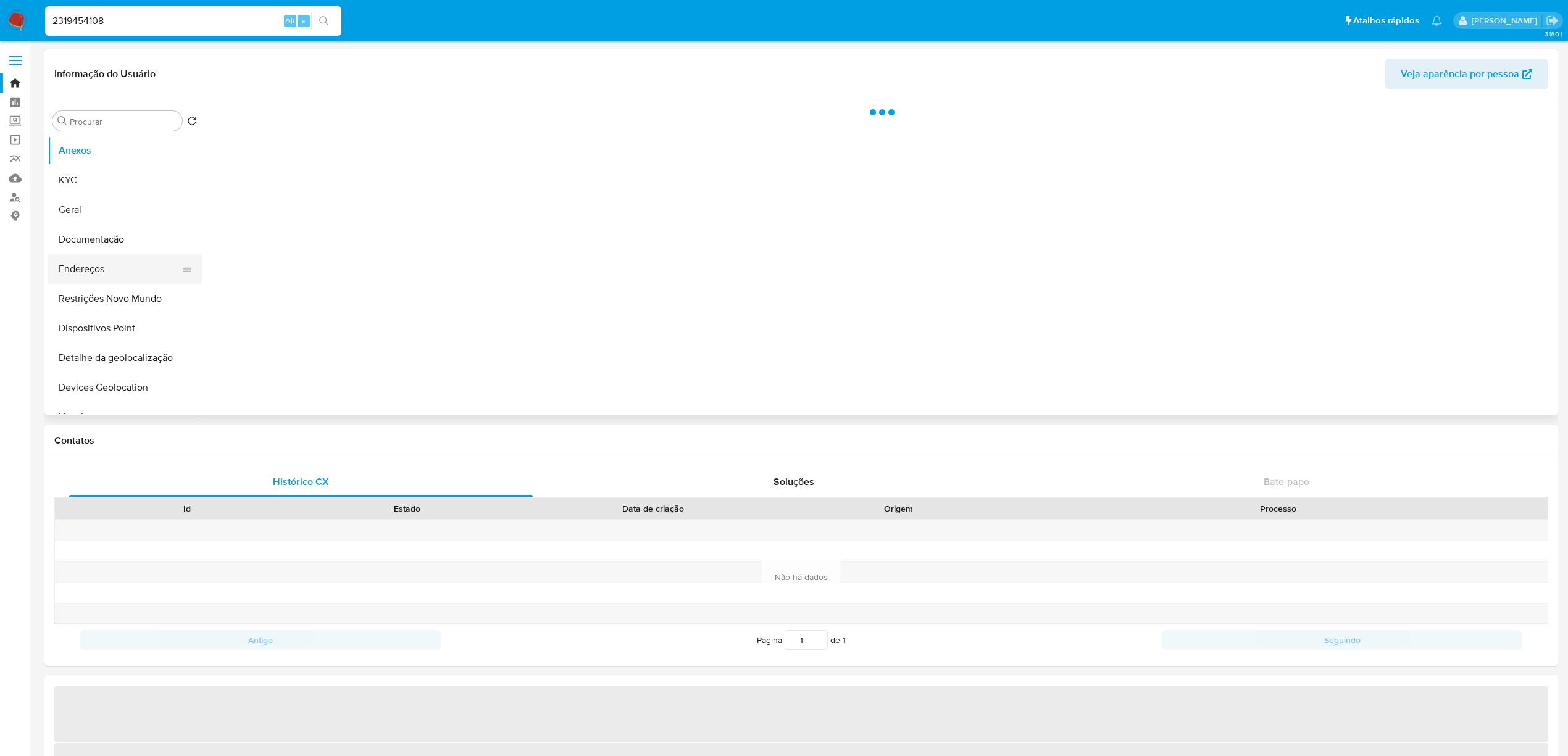
select select "10"
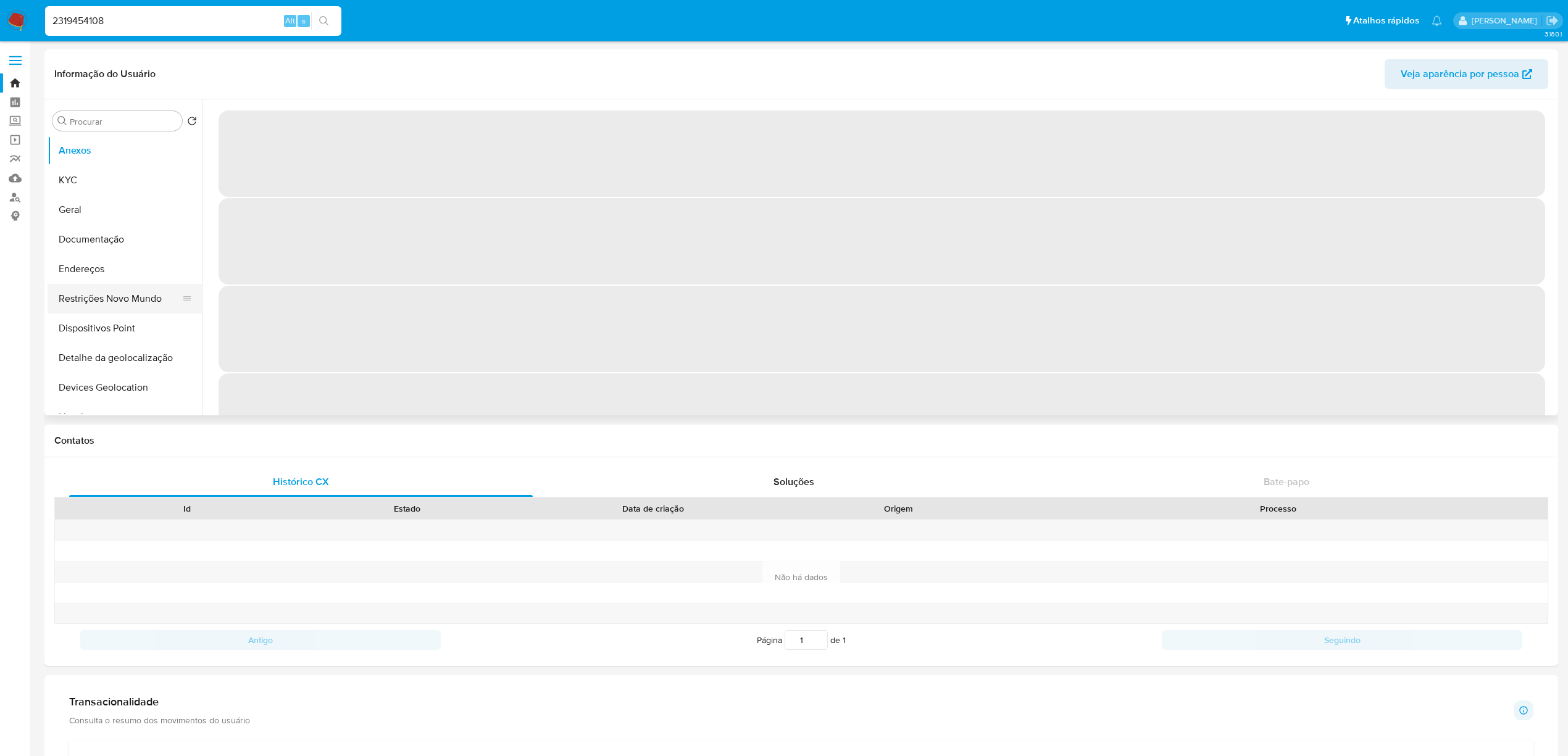
click at [93, 298] on button "Restrições Novo Mundo" at bounding box center [120, 298] width 144 height 30
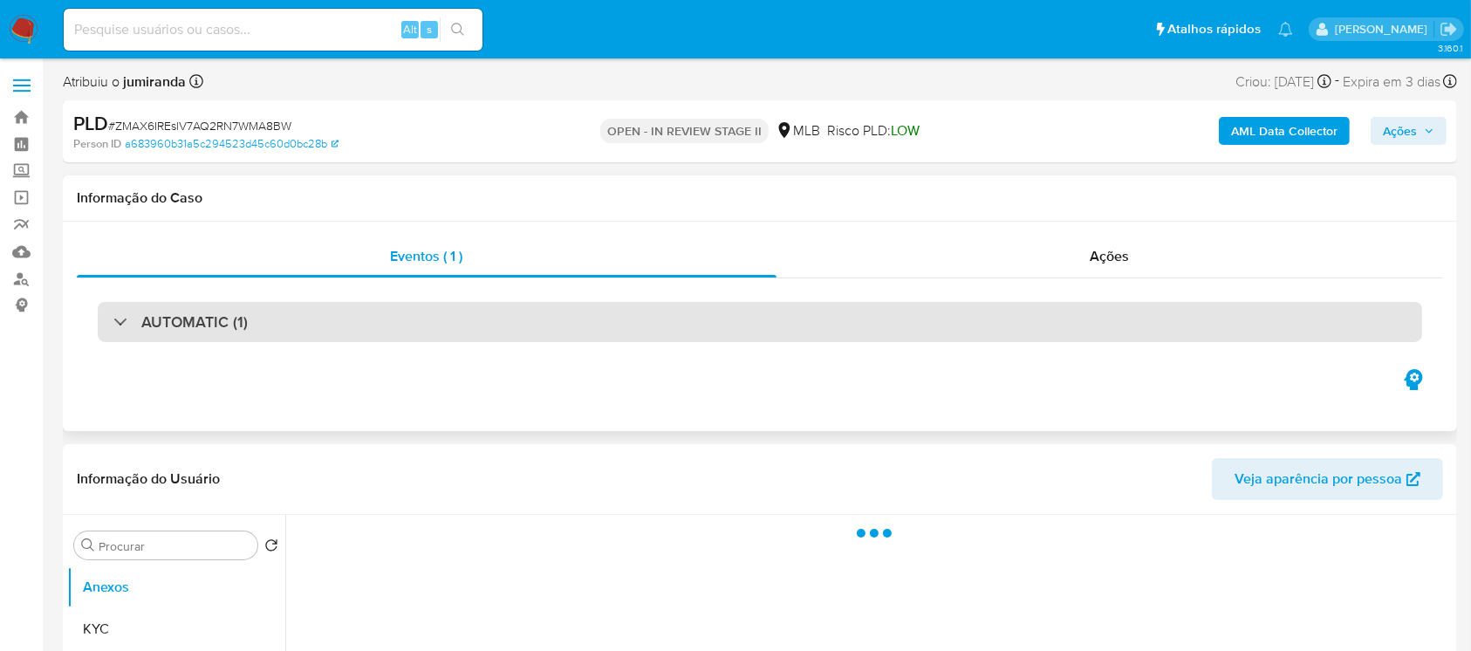
click at [311, 330] on div "AUTOMATIC (1)" at bounding box center [760, 322] width 1324 height 40
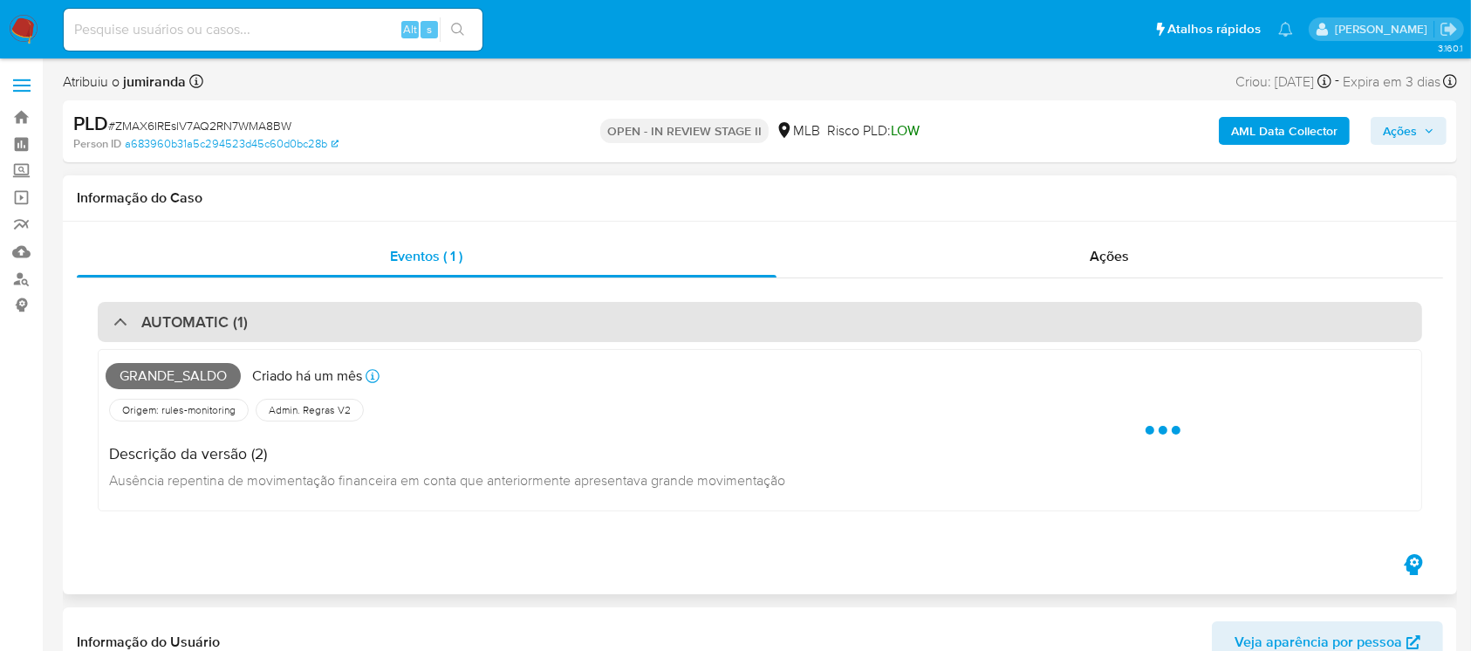
select select "10"
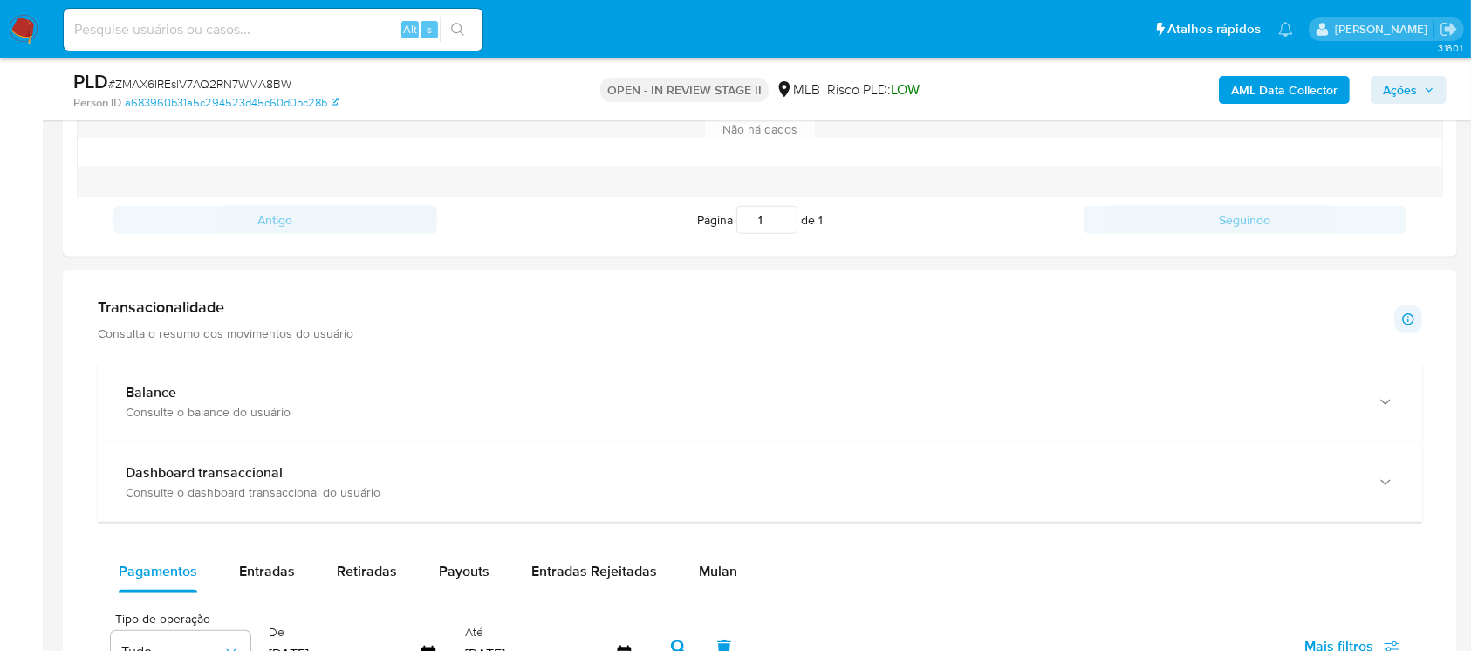
scroll to position [1550, 0]
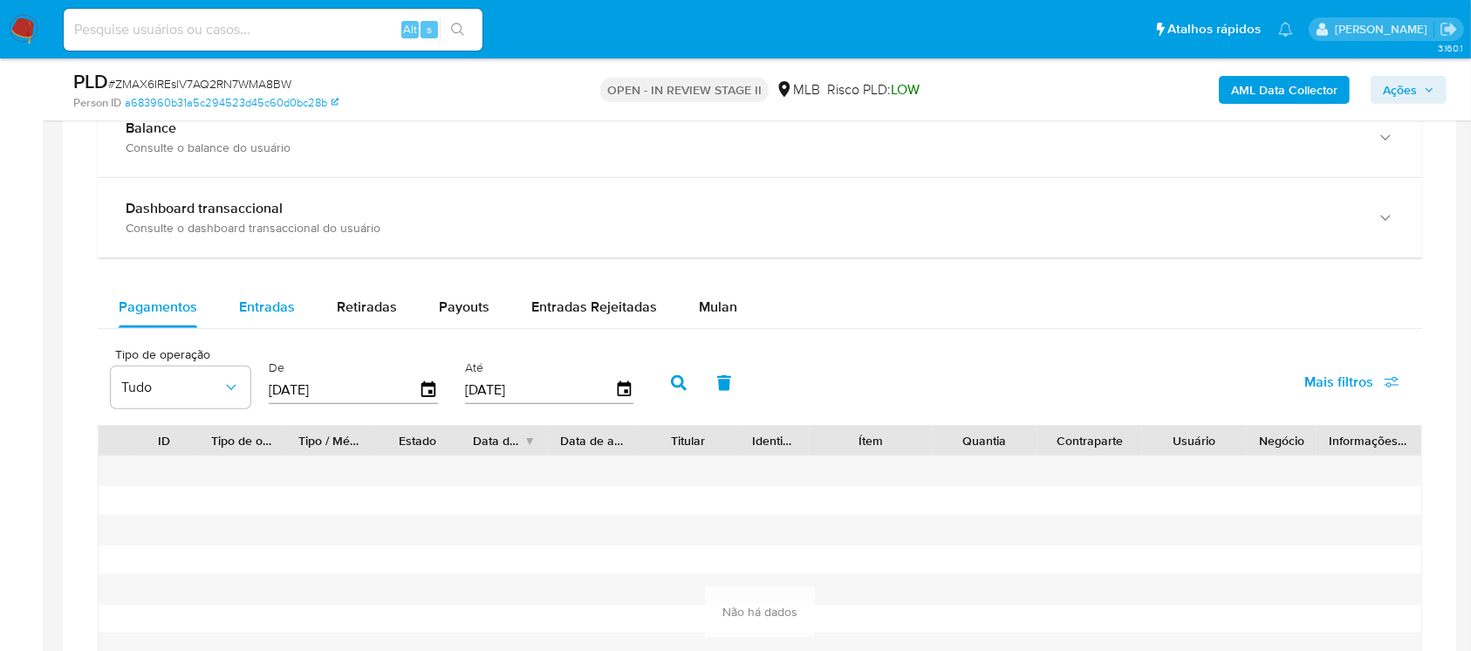
click at [301, 318] on button "Entradas" at bounding box center [267, 307] width 98 height 42
select select "10"
click at [596, 308] on span "Entradas Rejeitadas" at bounding box center [594, 307] width 126 height 20
select select "10"
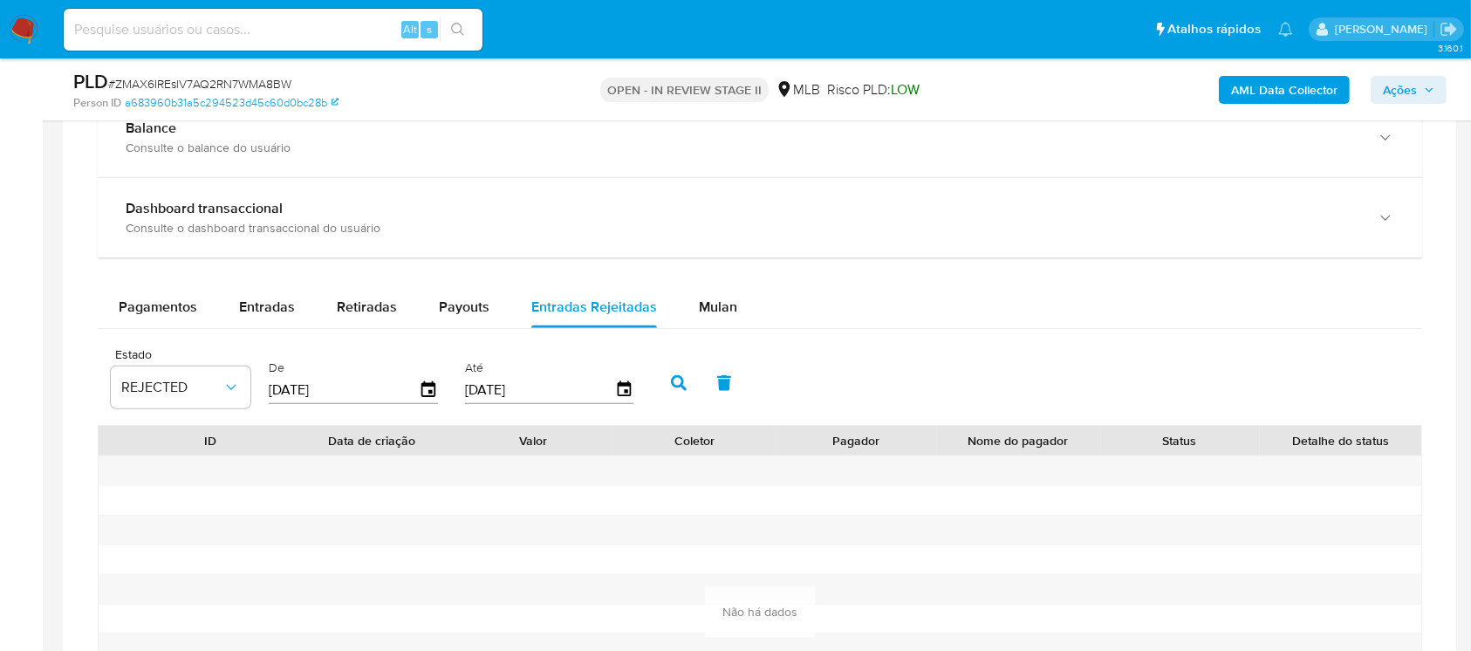
click at [294, 384] on input "26/06/2025" at bounding box center [344, 389] width 150 height 28
click at [294, 384] on input "[DATE]" at bounding box center [344, 389] width 150 height 28
type input "0_/__/____"
type input "01/01/2024"
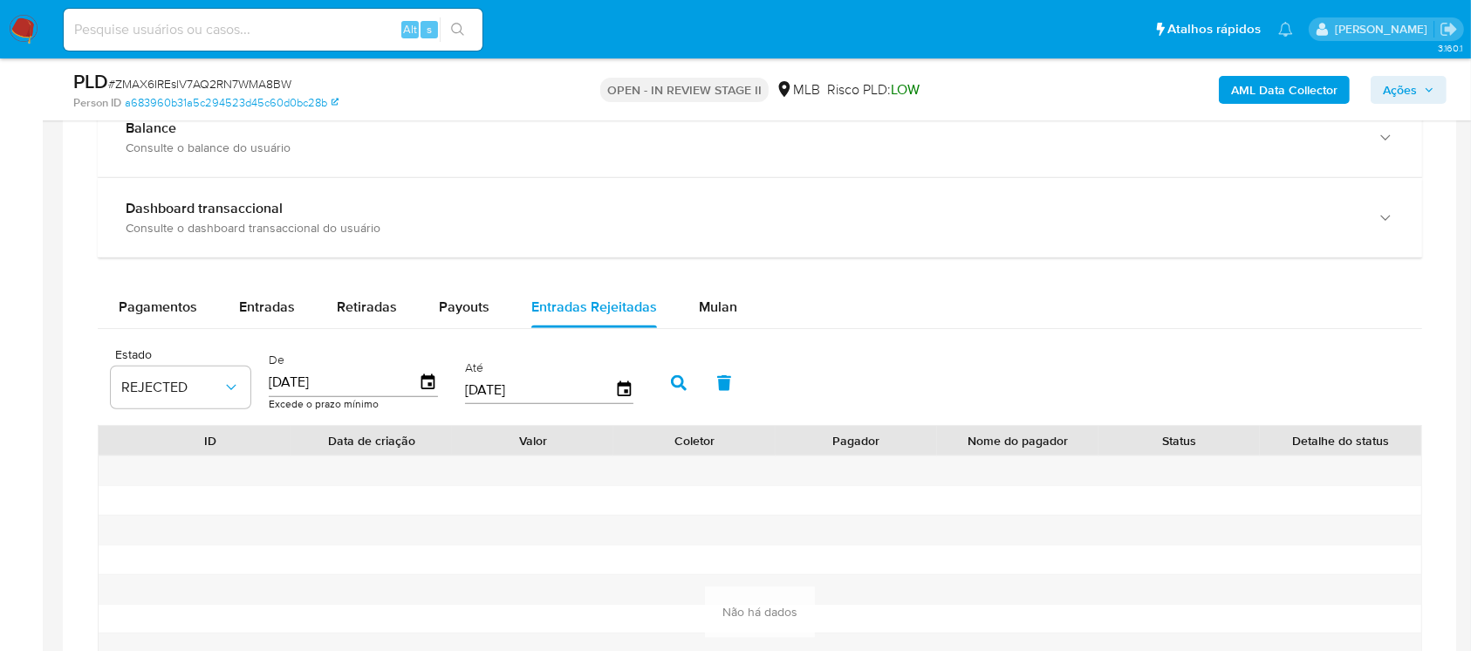
click at [516, 389] on input "[DATE]" at bounding box center [540, 389] width 150 height 28
type input "3_/__/____"
click at [668, 387] on button "button" at bounding box center [678, 383] width 45 height 42
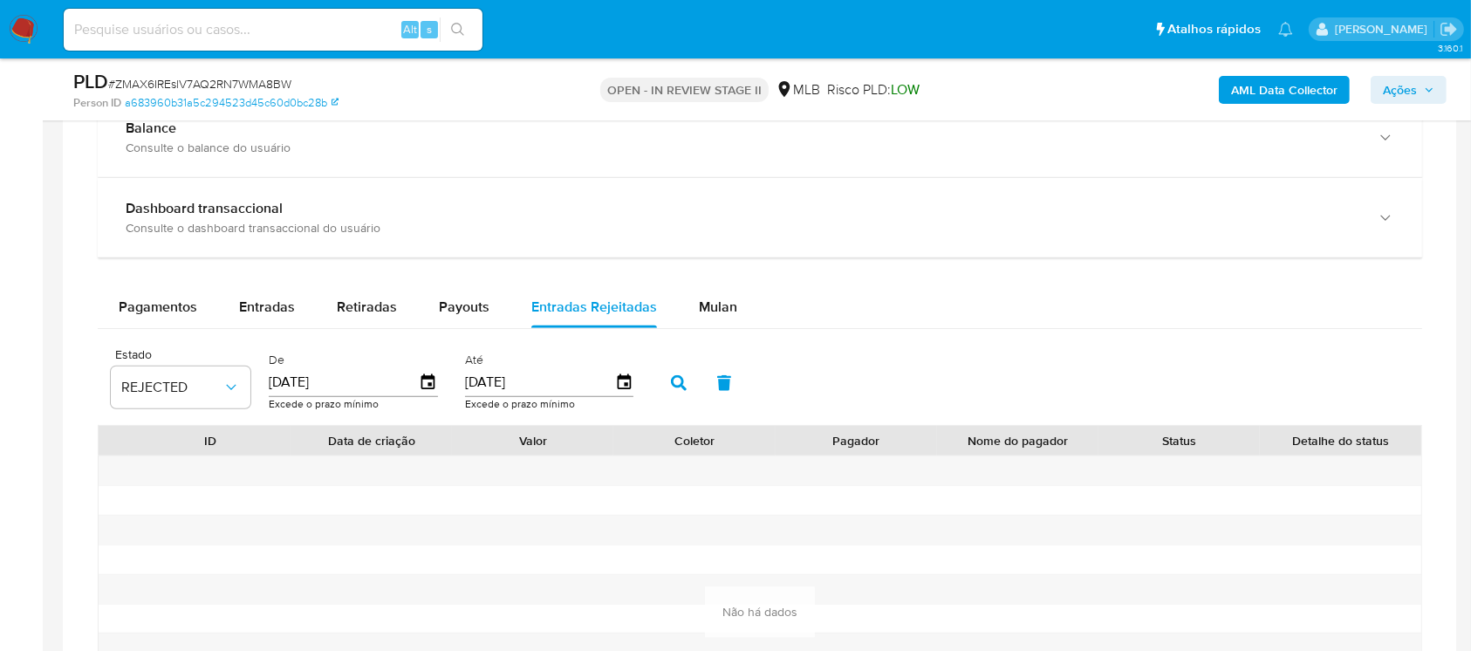
click at [677, 383] on icon "button" at bounding box center [679, 383] width 16 height 16
click at [332, 389] on input "01/01/2024" at bounding box center [344, 382] width 150 height 28
click at [497, 373] on input "30/12/2024" at bounding box center [540, 382] width 150 height 28
type input "30/12/024_"
type input "30/05/2024"
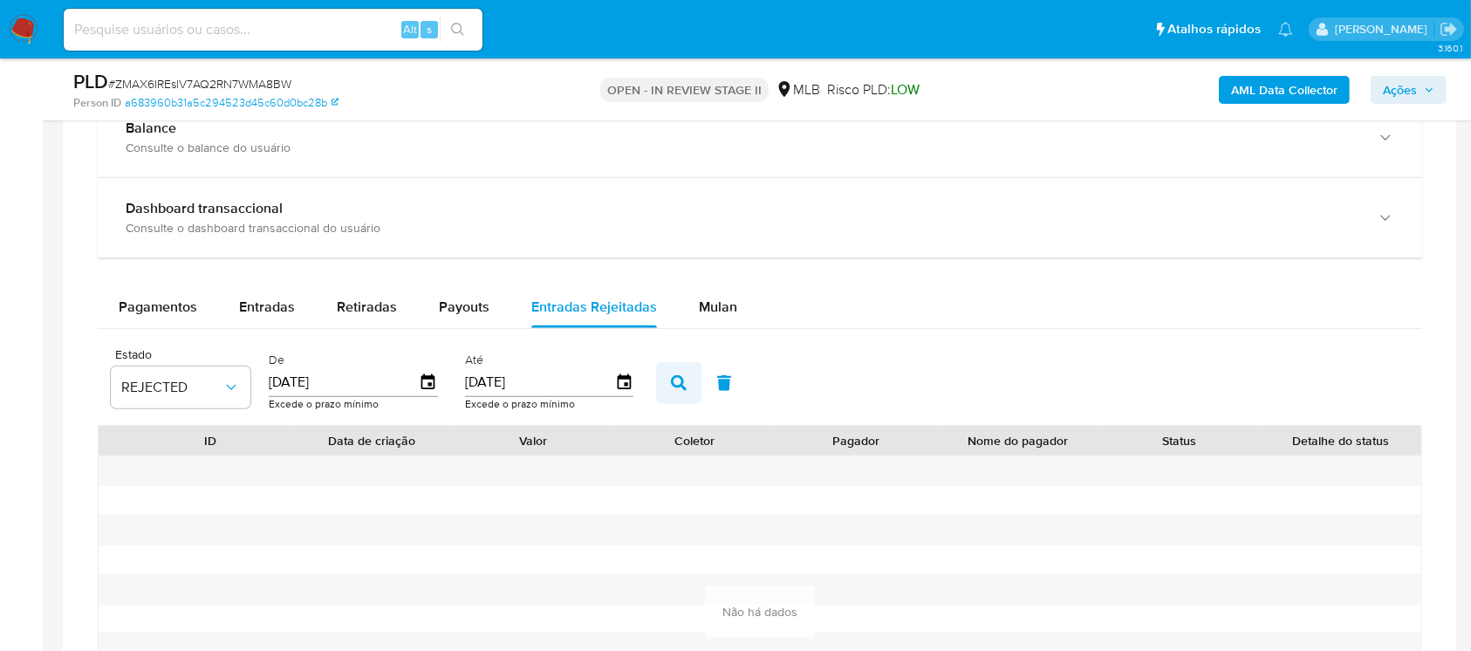
click at [679, 385] on icon "button" at bounding box center [679, 383] width 16 height 16
click at [311, 380] on input "01/01/2024" at bounding box center [344, 382] width 150 height 28
type input "0_/__/____"
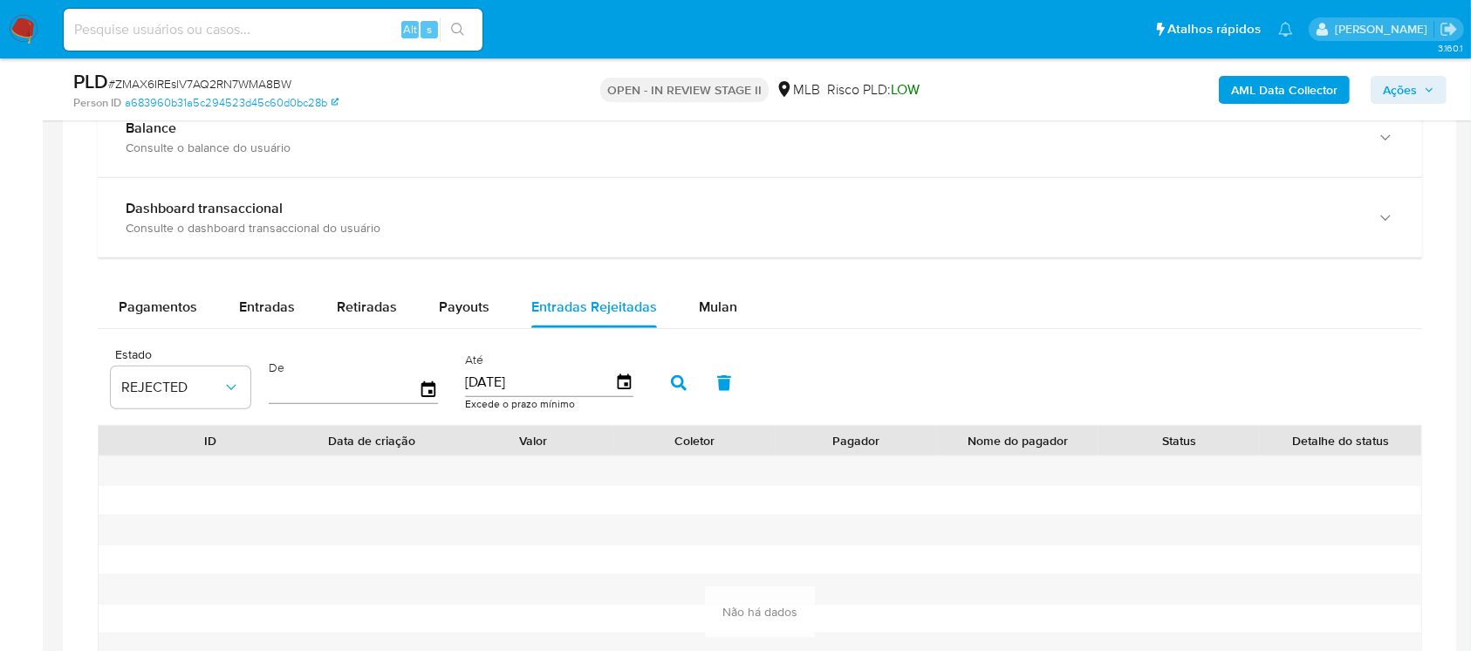
type input "1_/__/____"
type input "01/04/2024"
click at [665, 384] on button "button" at bounding box center [678, 383] width 45 height 42
click at [455, 315] on span "Payouts" at bounding box center [464, 307] width 51 height 20
select select "10"
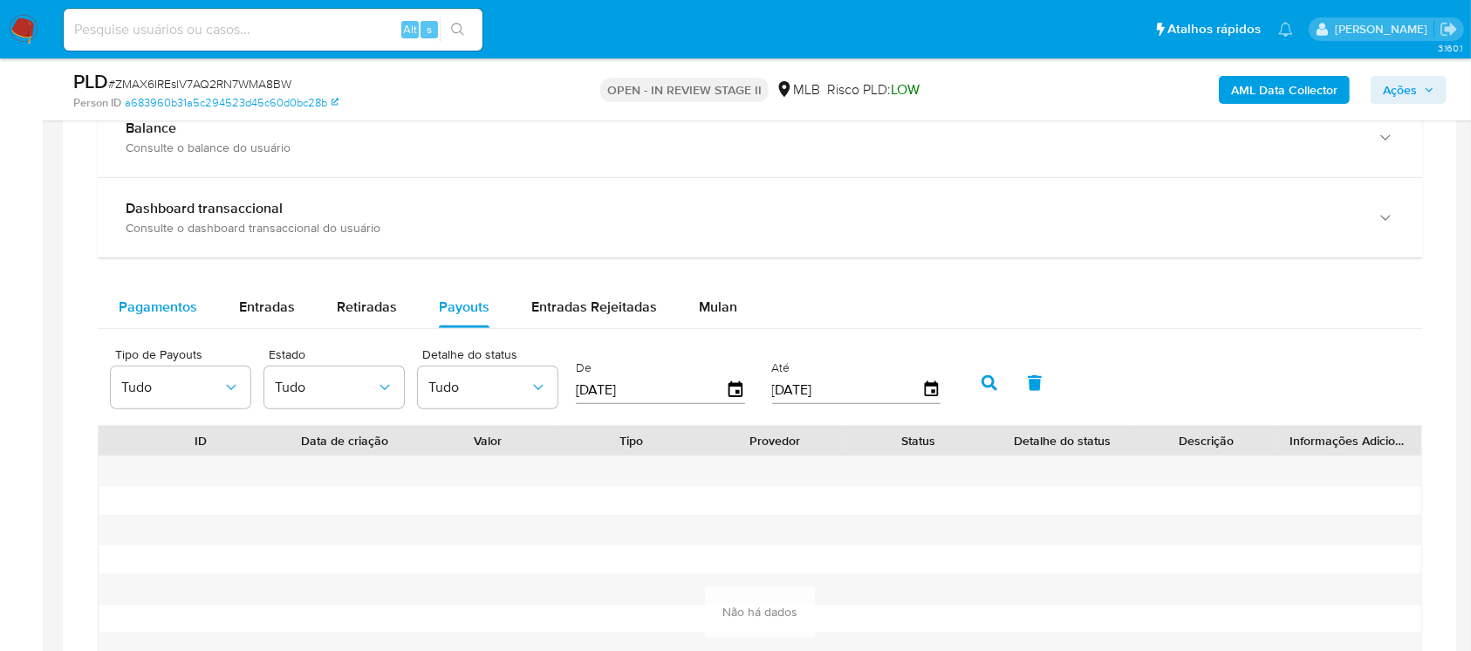
click at [172, 320] on div "Pagamentos" at bounding box center [158, 307] width 79 height 42
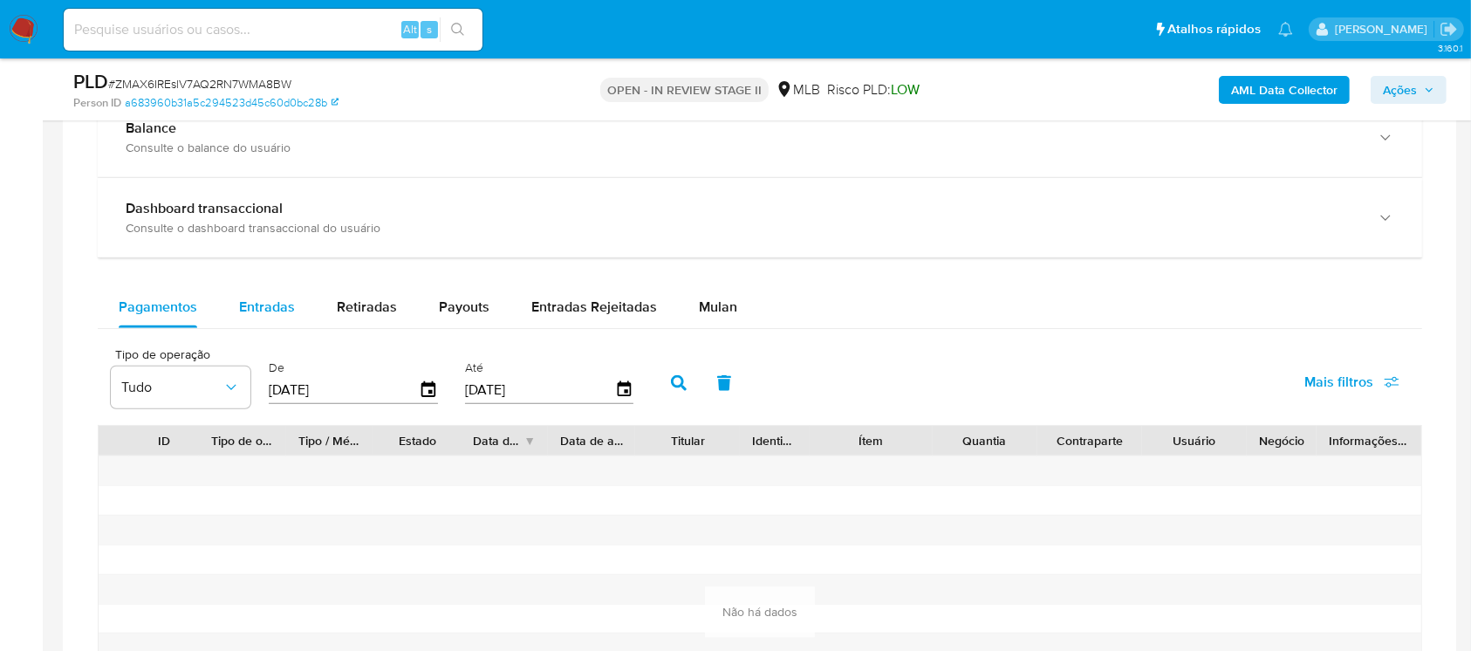
click at [252, 317] on div "Entradas" at bounding box center [267, 307] width 56 height 42
click at [363, 309] on span "Retiradas" at bounding box center [367, 307] width 60 height 20
select select "10"
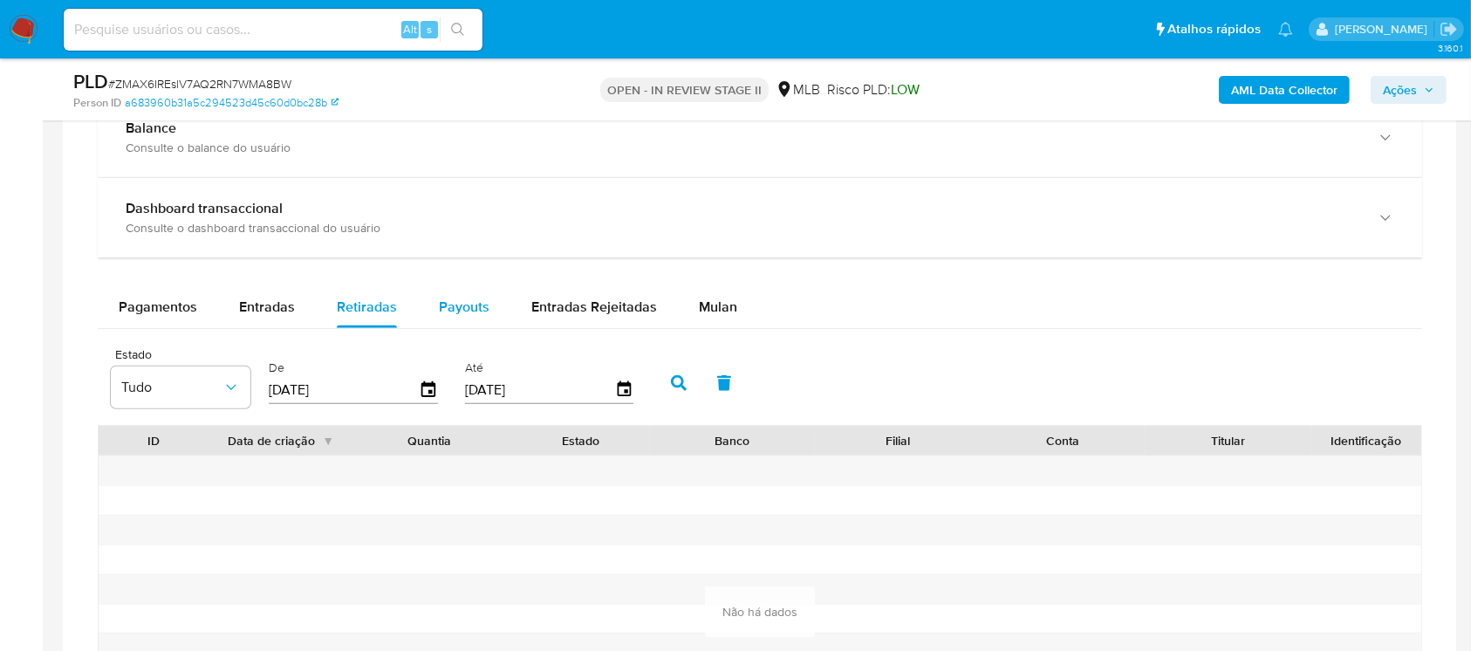
click at [464, 305] on span "Payouts" at bounding box center [464, 307] width 51 height 20
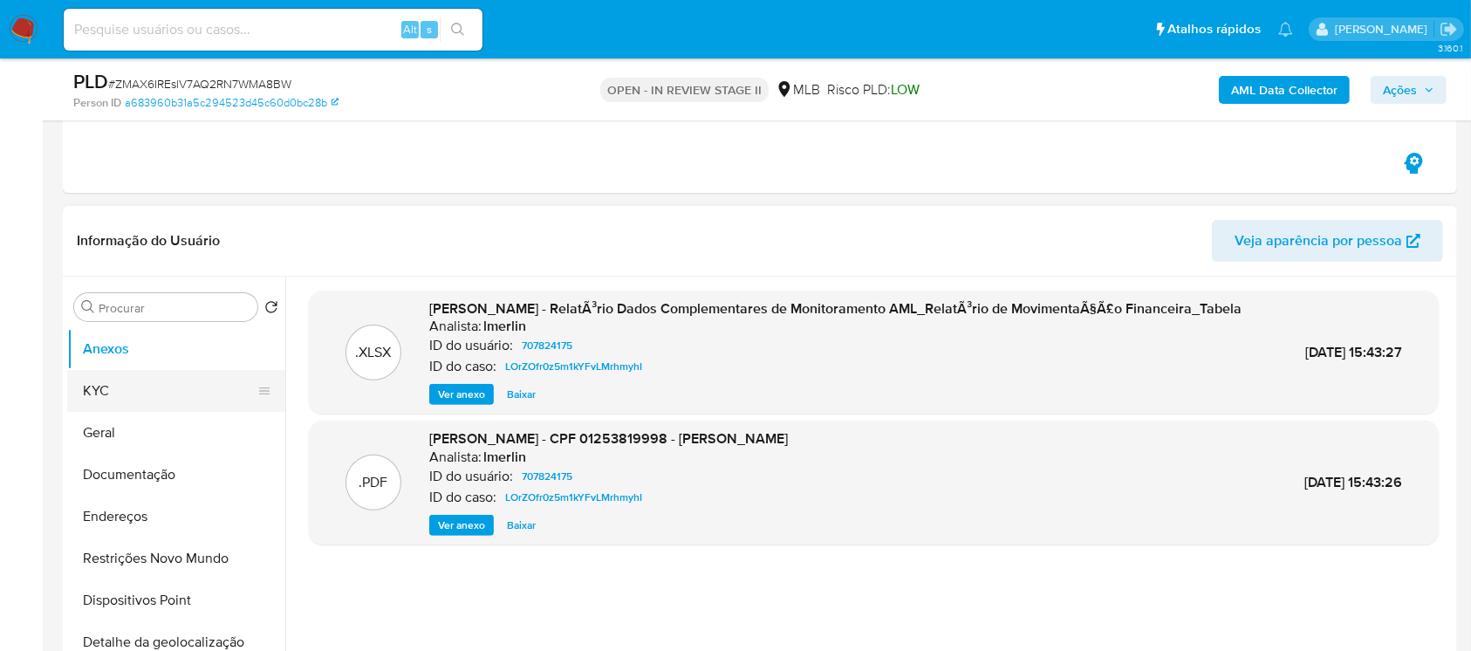
scroll to position [154, 0]
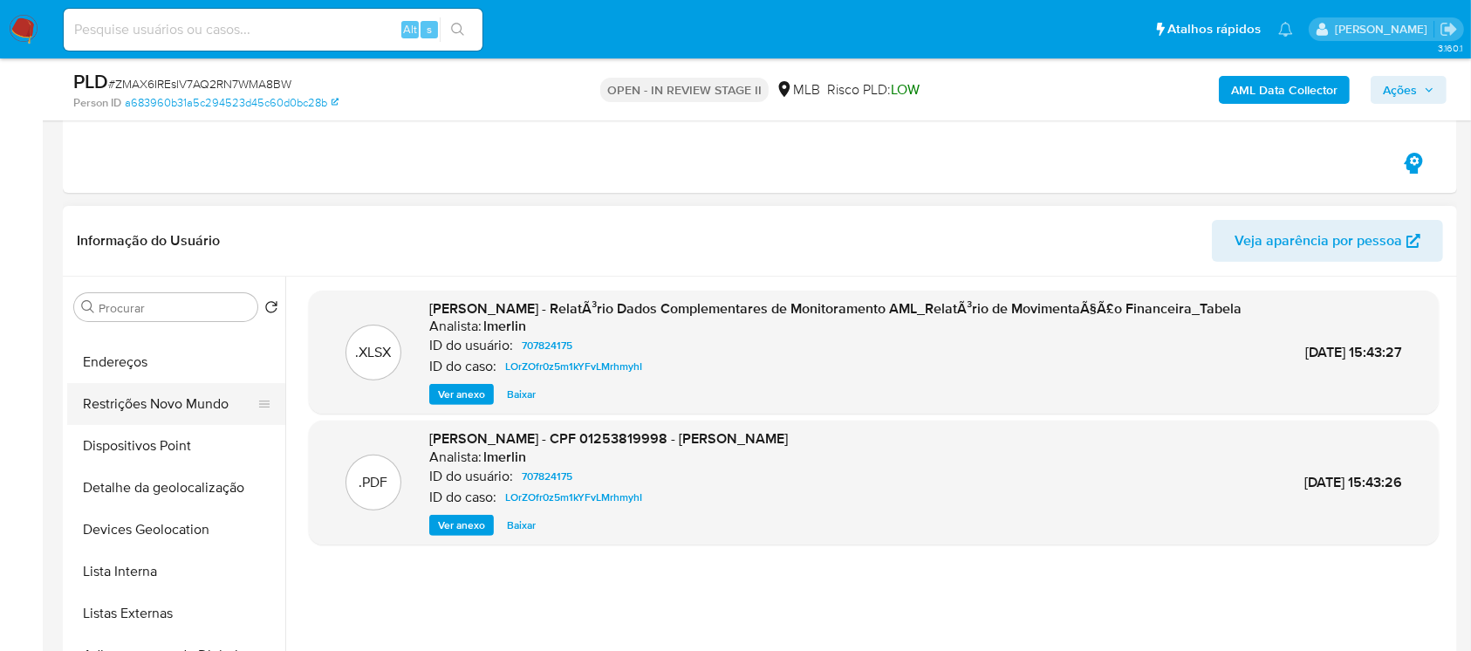
click at [134, 411] on button "Restrições Novo Mundo" at bounding box center [169, 404] width 204 height 42
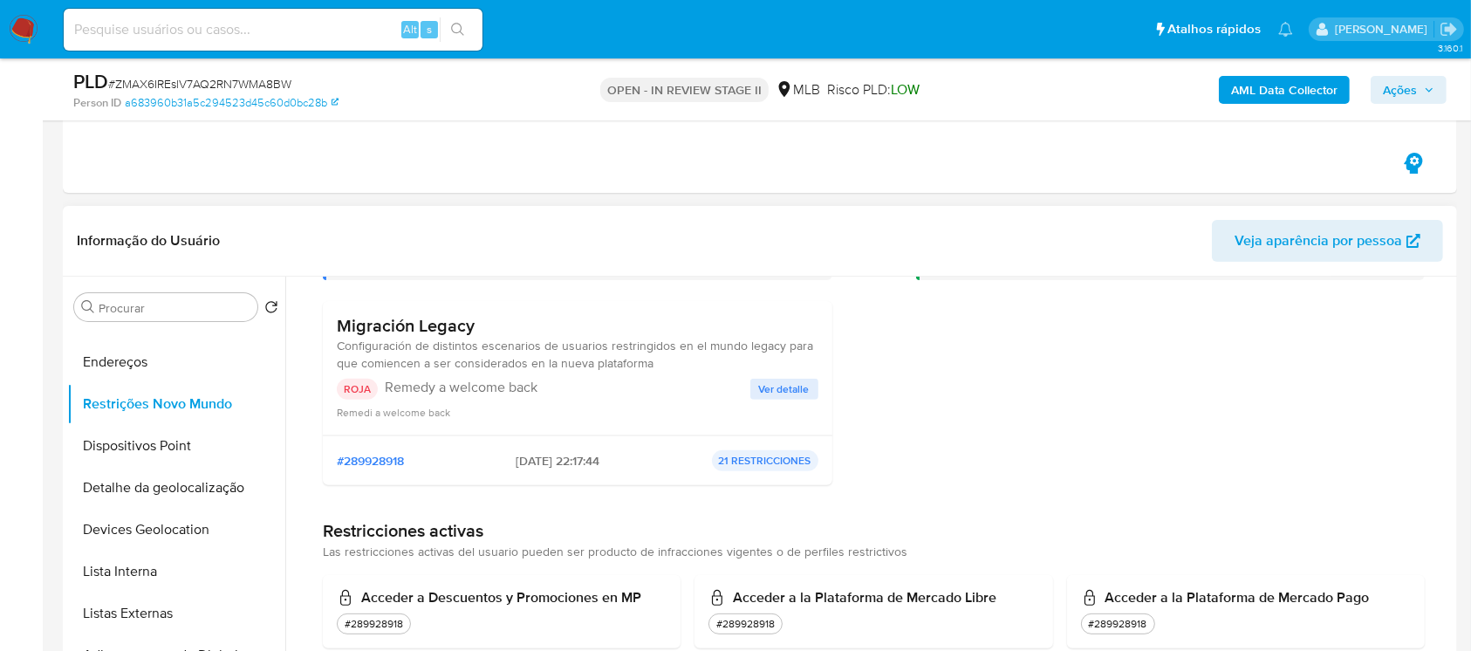
scroll to position [0, 0]
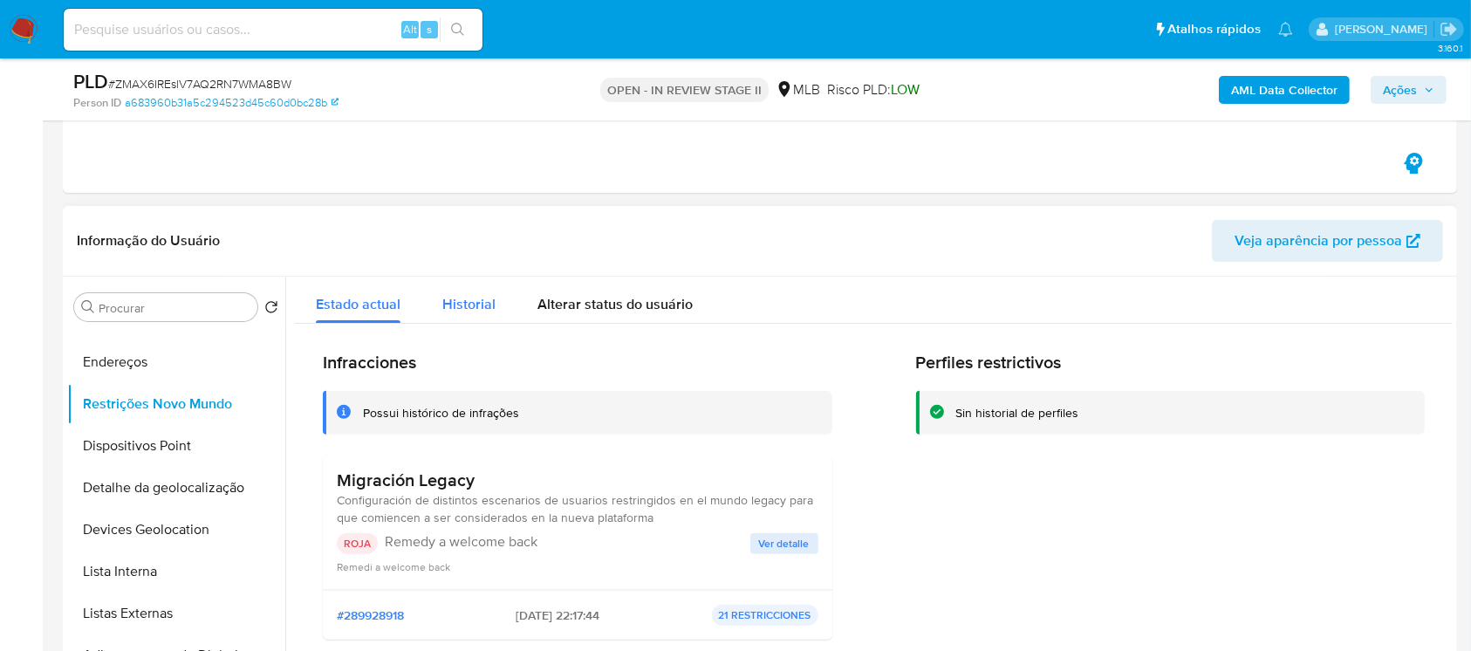
click at [475, 308] on span "Historial" at bounding box center [468, 304] width 53 height 20
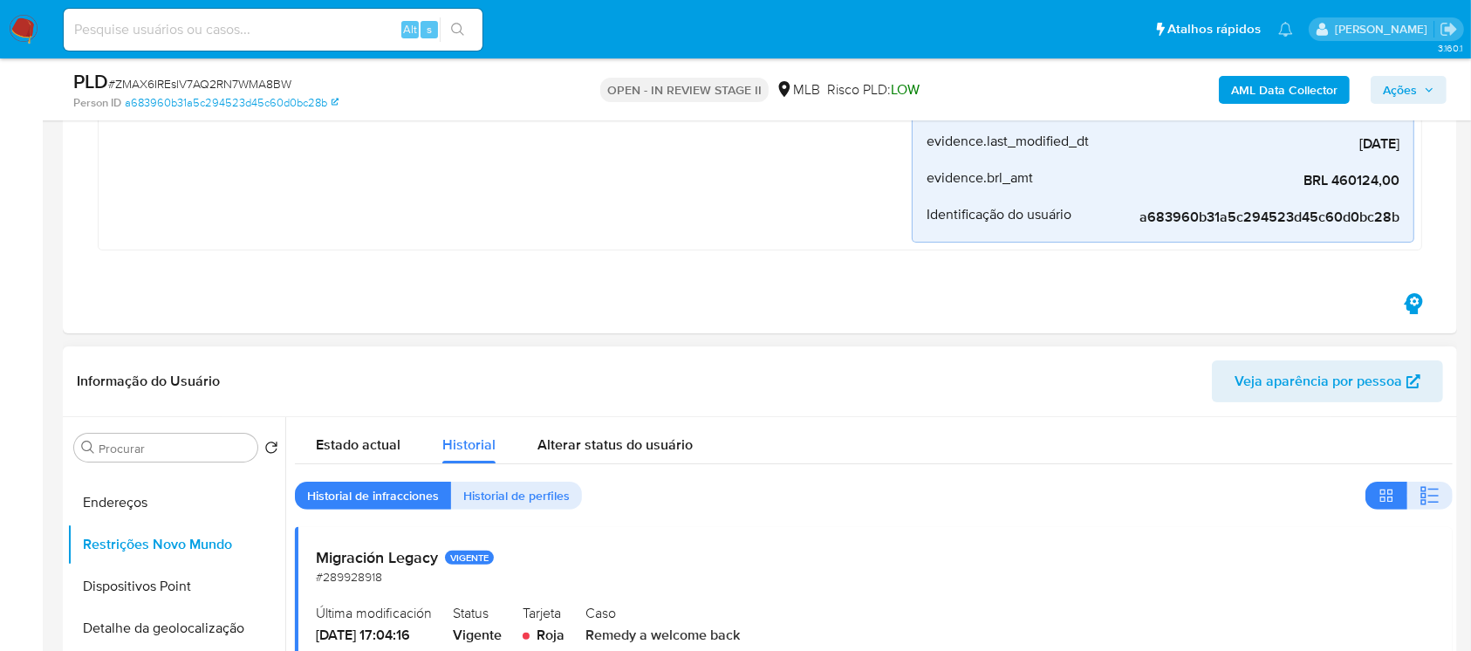
scroll to position [503, 0]
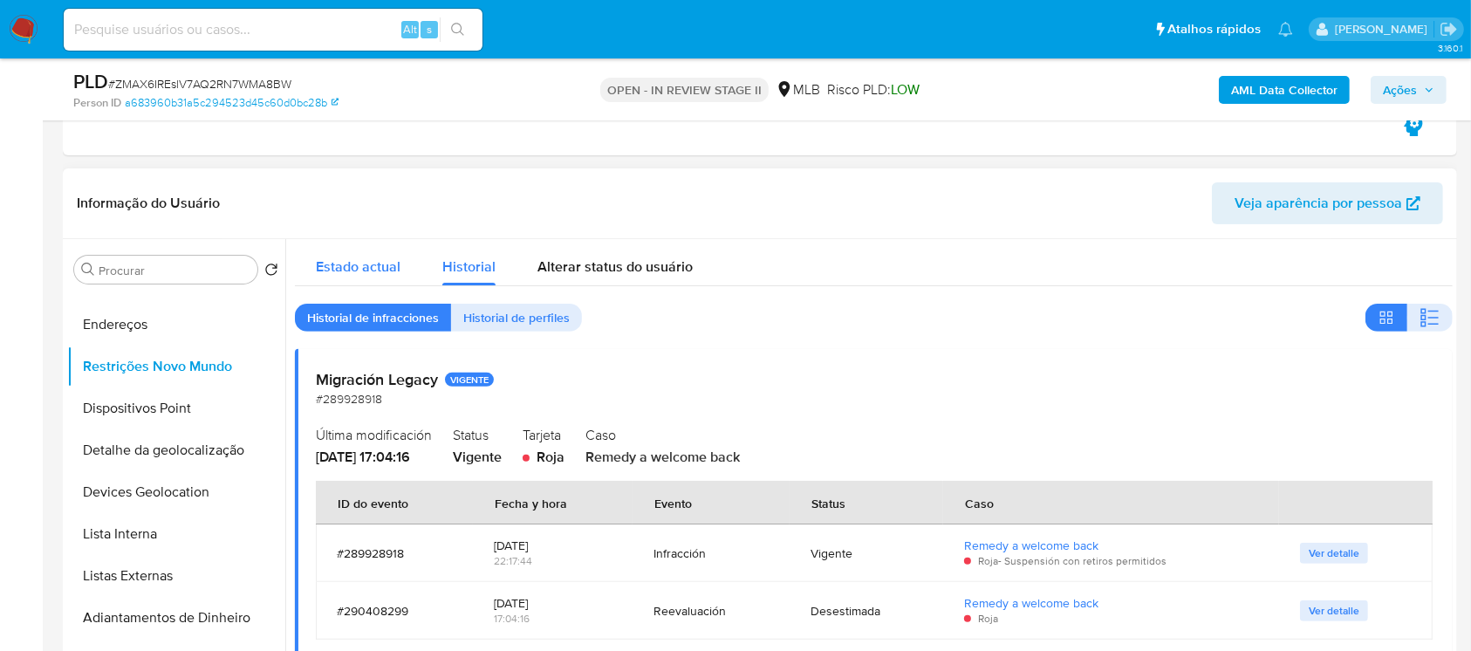
click at [349, 257] on span "Estado actual" at bounding box center [358, 266] width 85 height 20
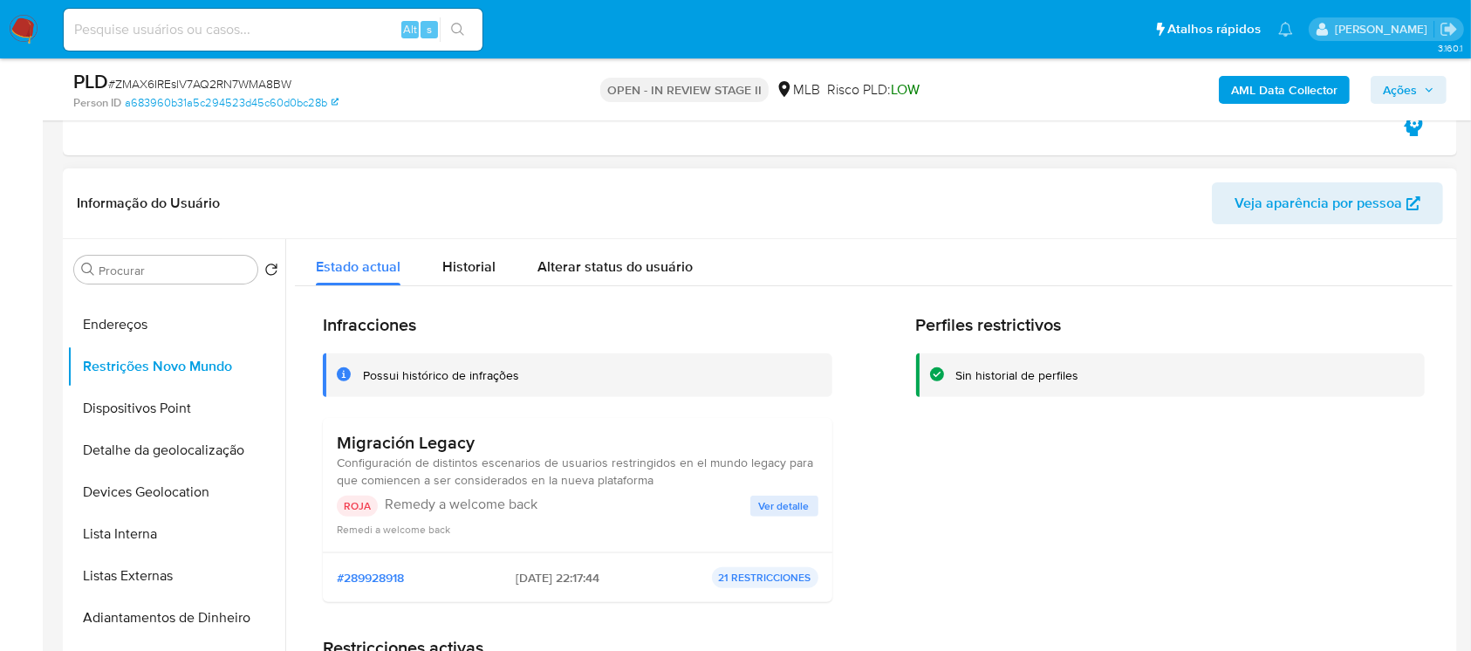
drag, startPoint x: 475, startPoint y: 442, endPoint x: 336, endPoint y: 443, distance: 138.7
click at [337, 443] on h3 "Migración Legacy" at bounding box center [578, 443] width 482 height 22
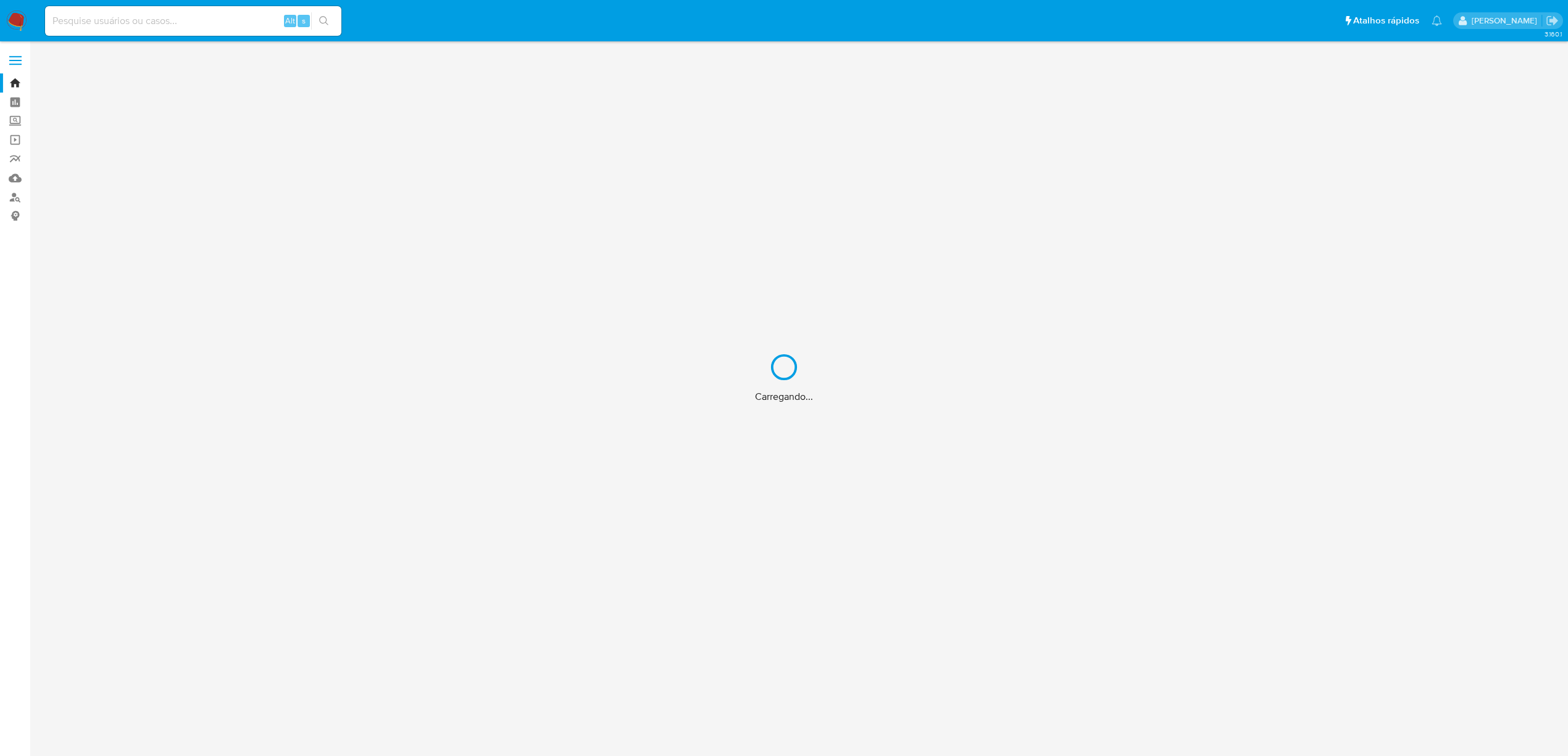
drag, startPoint x: 137, startPoint y: 28, endPoint x: 131, endPoint y: 25, distance: 6.7
click at [137, 28] on input at bounding box center [193, 21] width 296 height 16
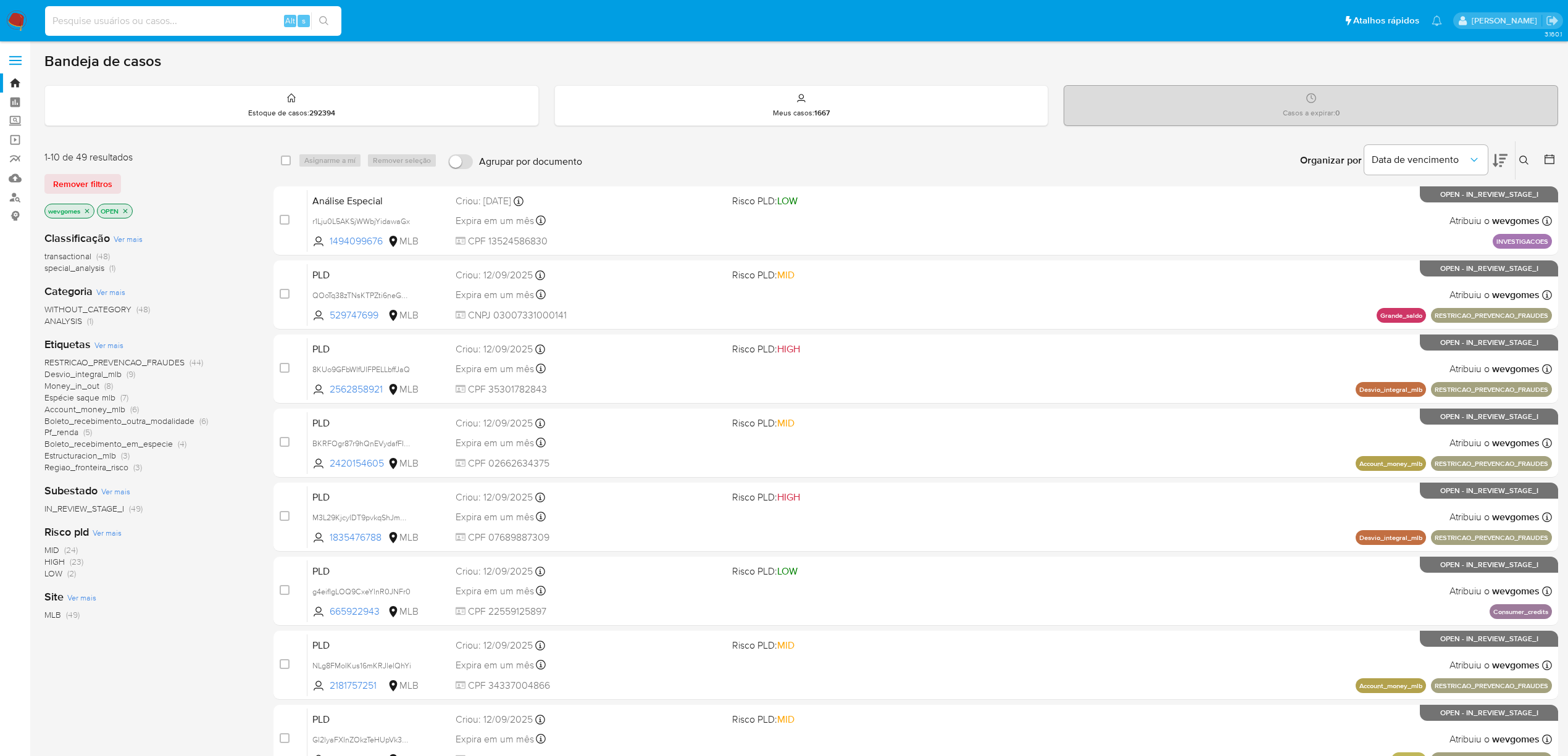
click at [122, 22] on input at bounding box center [193, 21] width 296 height 16
paste input "ZlmDWCapL8131APTG2ayDux7"
type input "ZlmDWCapL8131APTG2ayDux7"
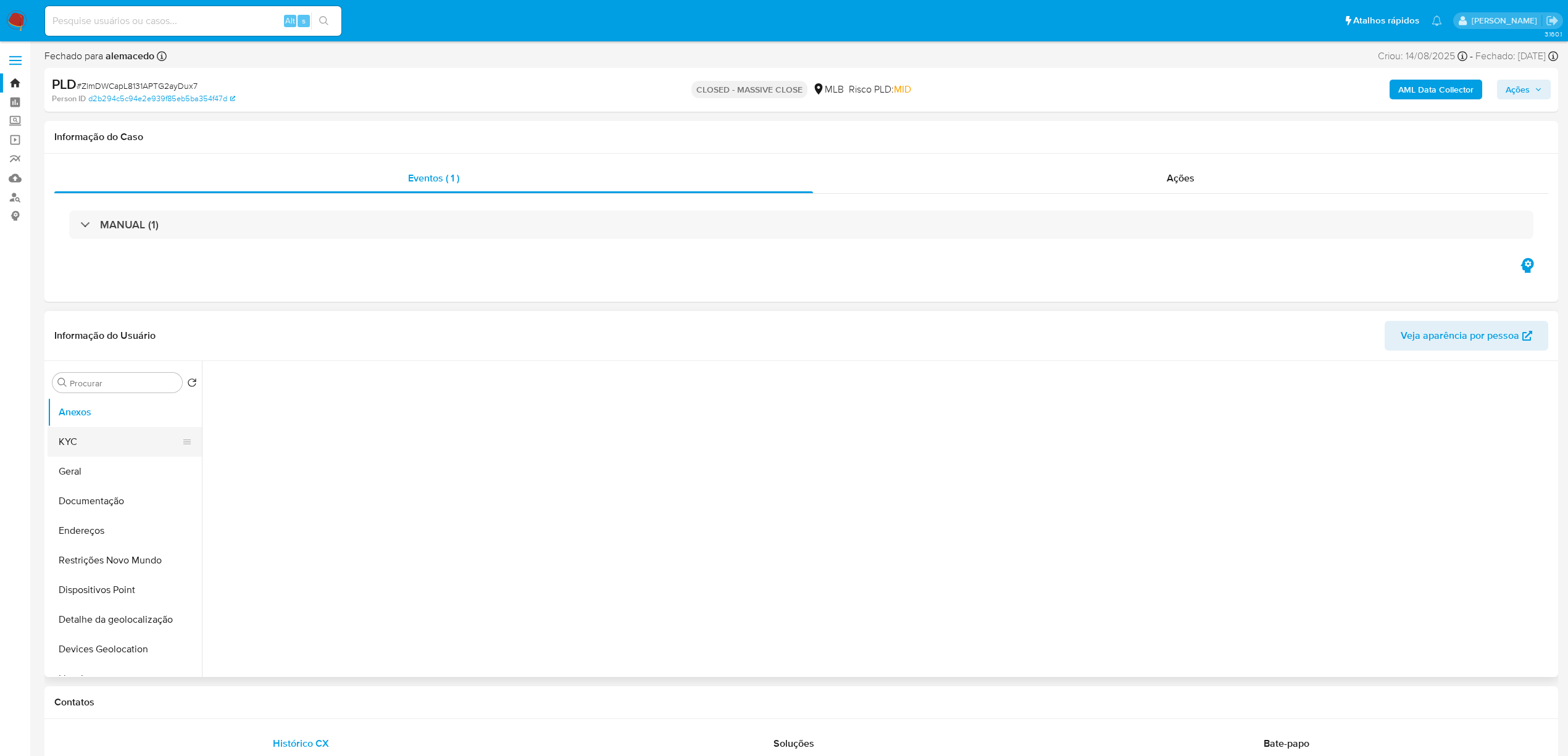
select select "10"
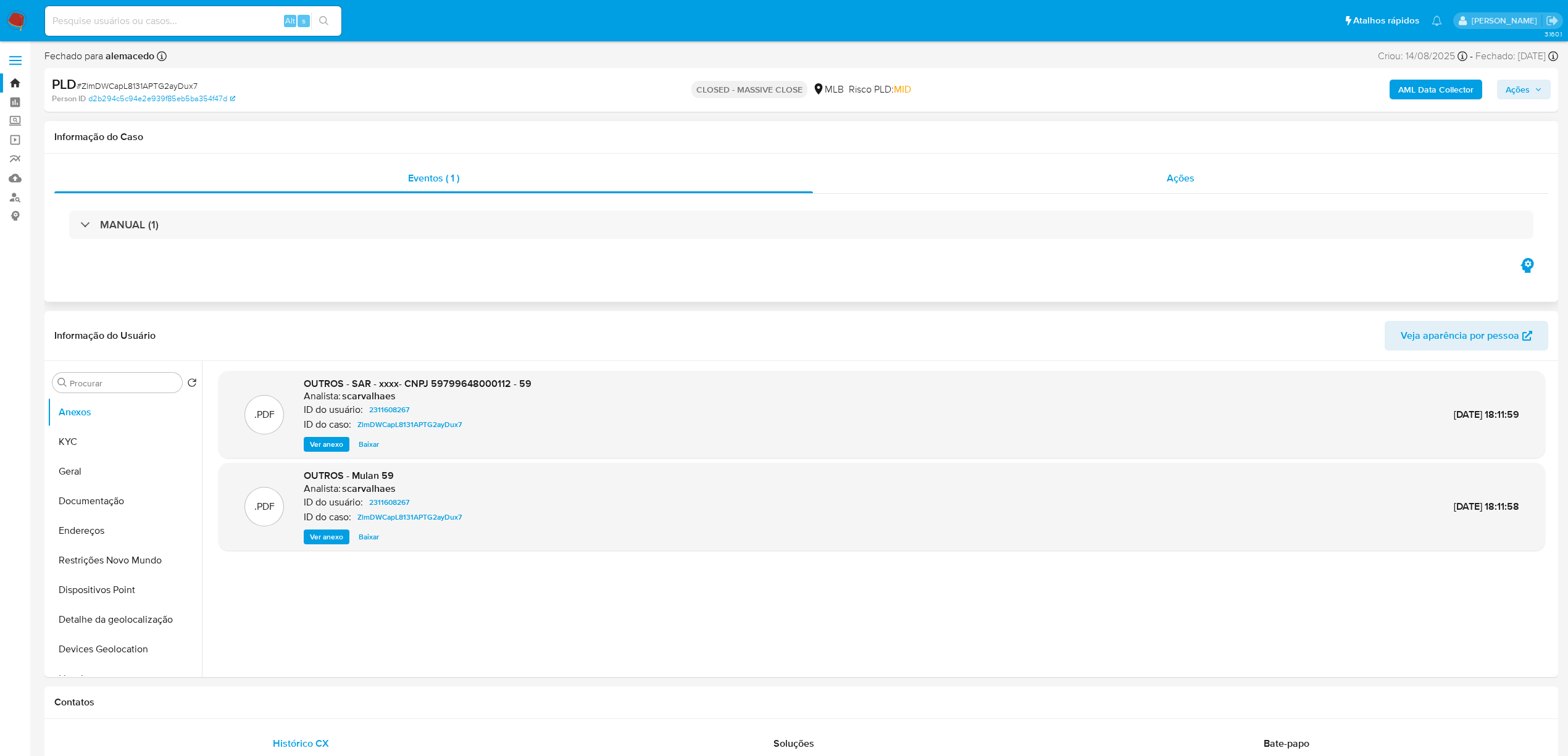
click at [920, 185] on div "Ações" at bounding box center [1180, 178] width 735 height 30
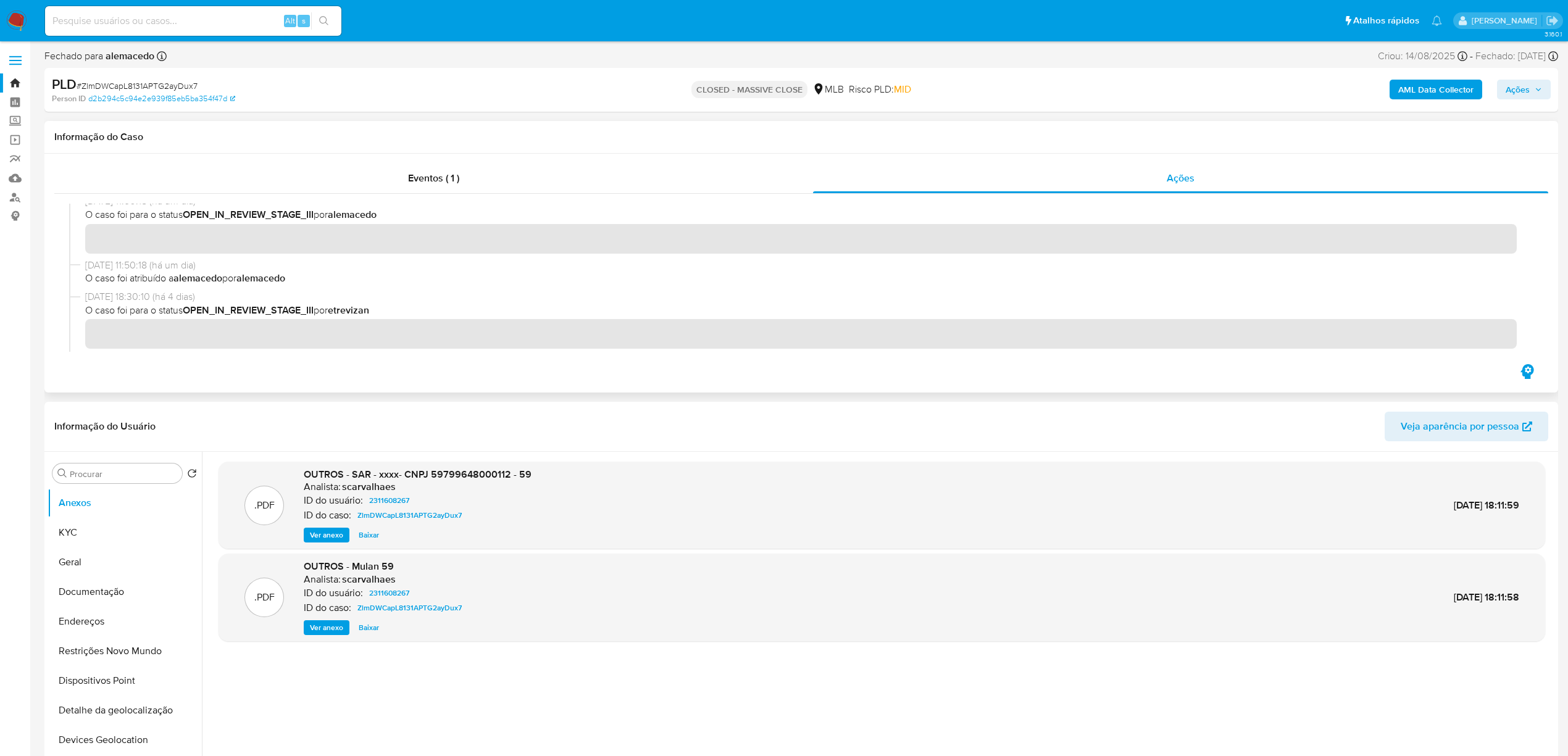
scroll to position [109, 0]
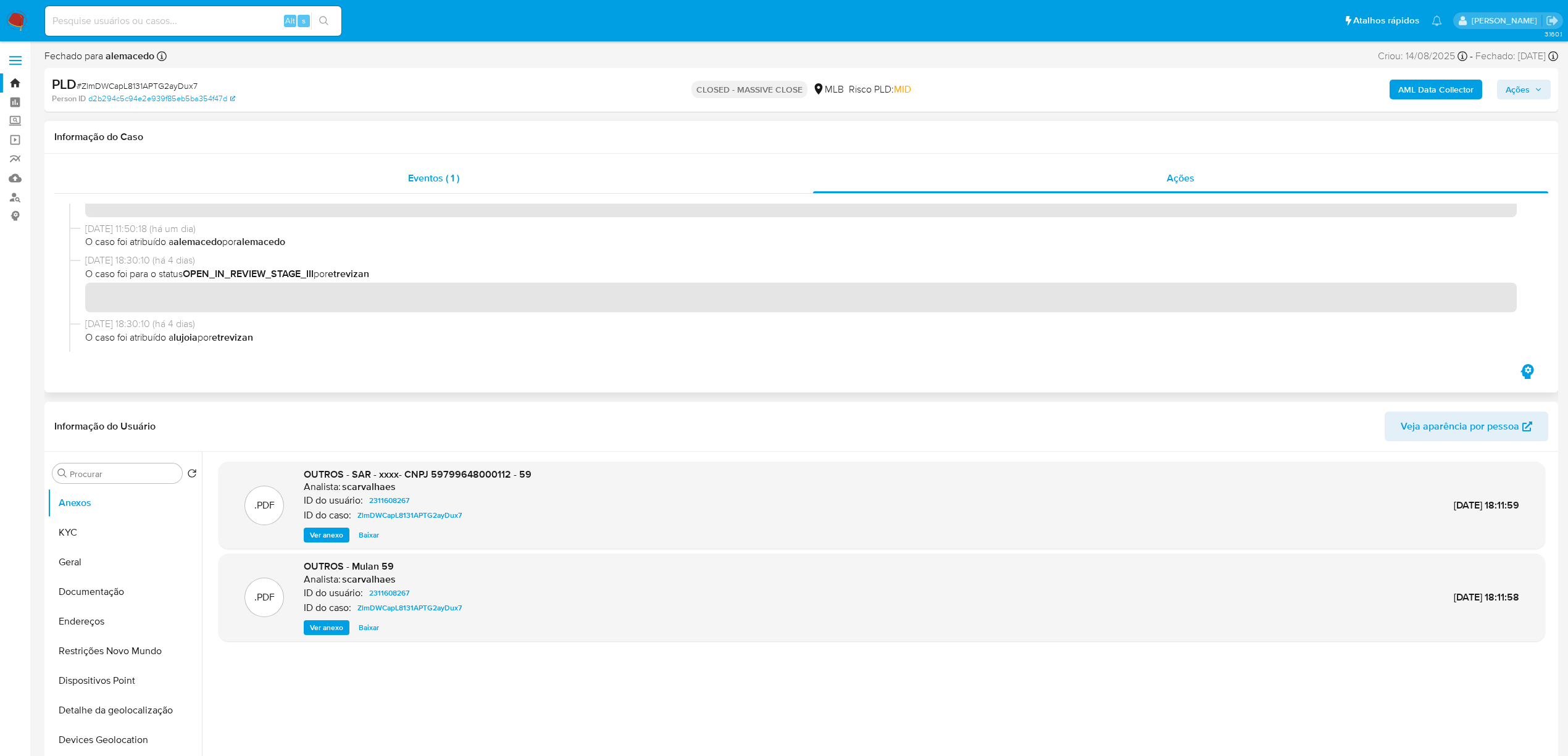
click at [566, 183] on div "Eventos ( 1 )" at bounding box center [434, 178] width 759 height 30
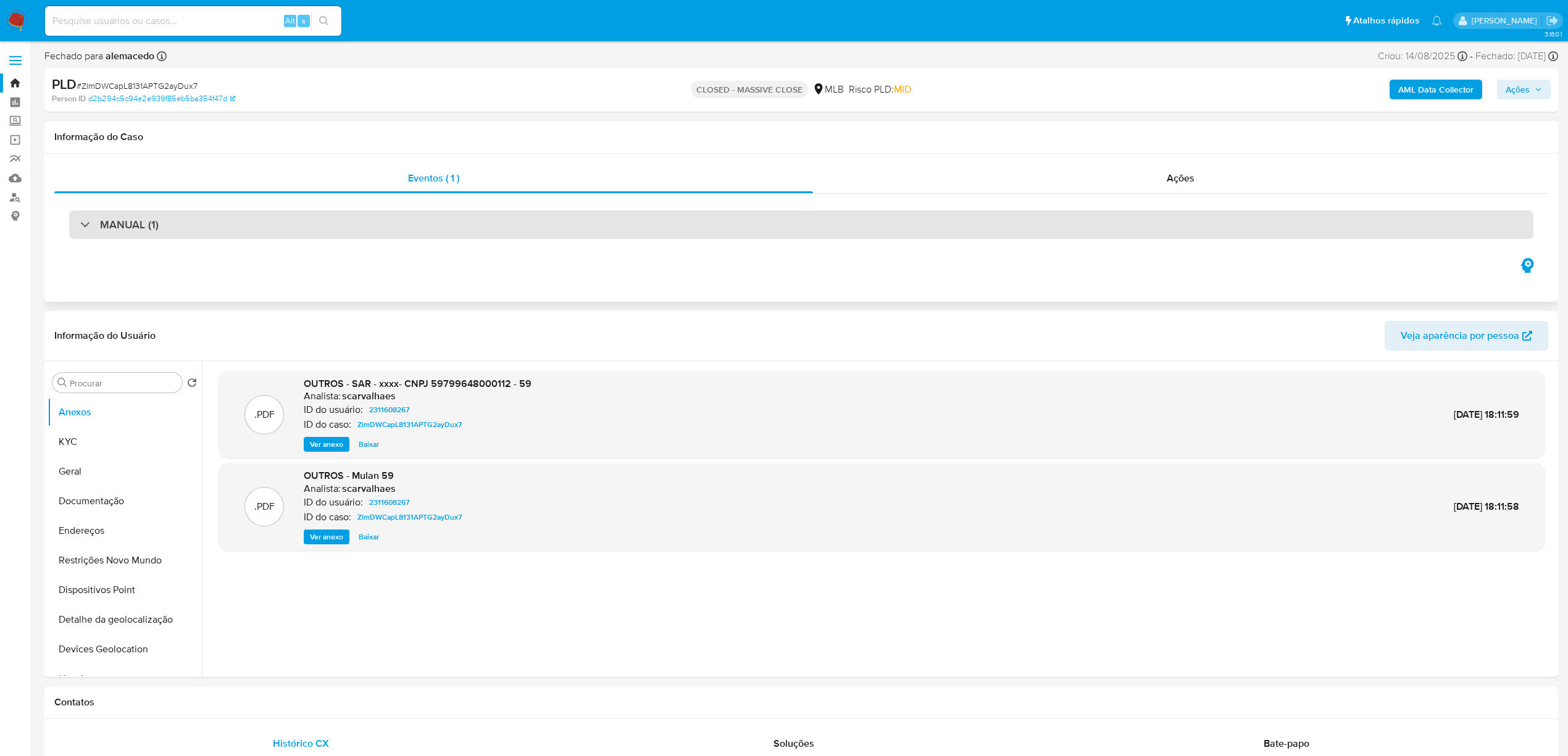
click at [543, 217] on div "MANUAL (1)" at bounding box center [801, 224] width 1464 height 28
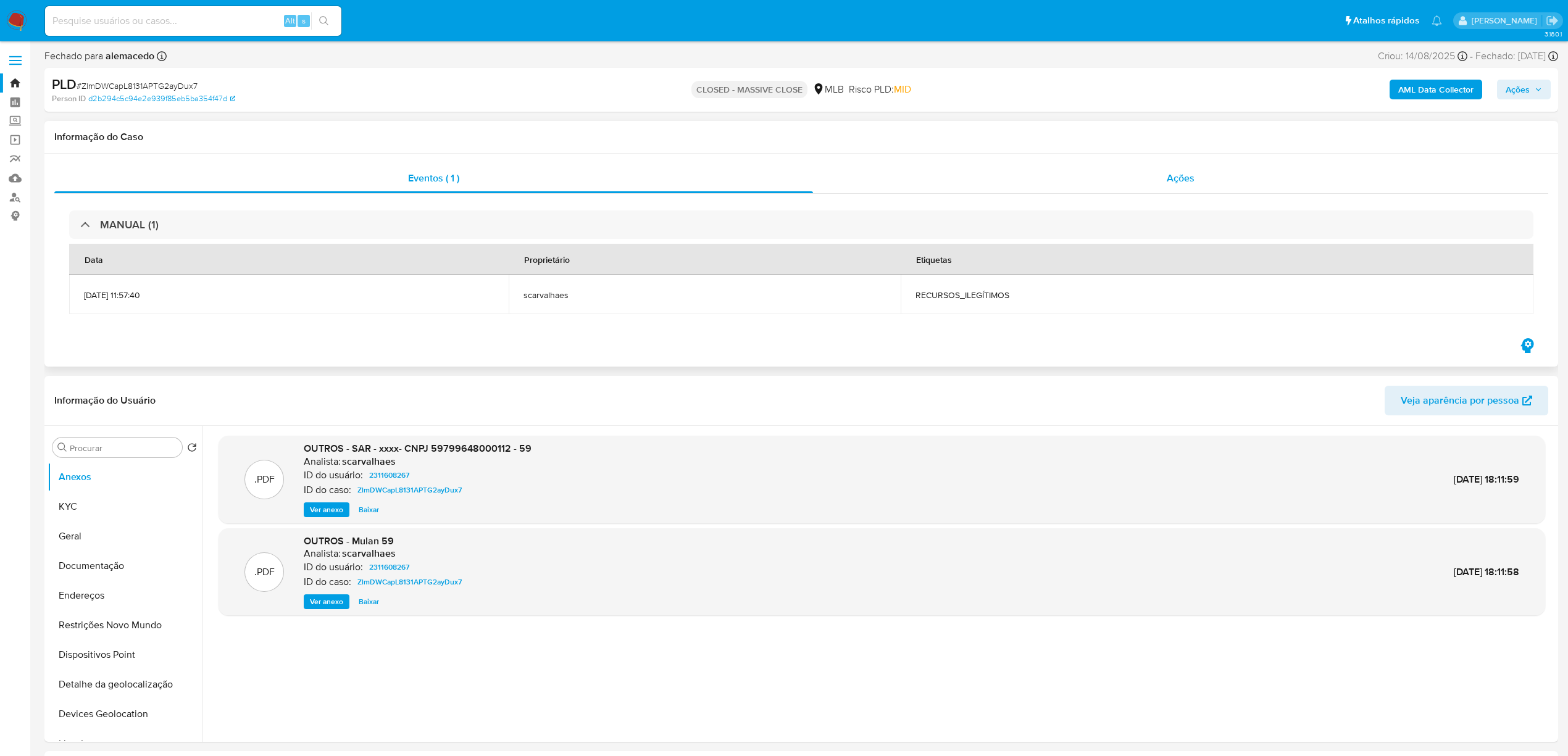
click at [984, 188] on div "Ações" at bounding box center [1180, 178] width 735 height 30
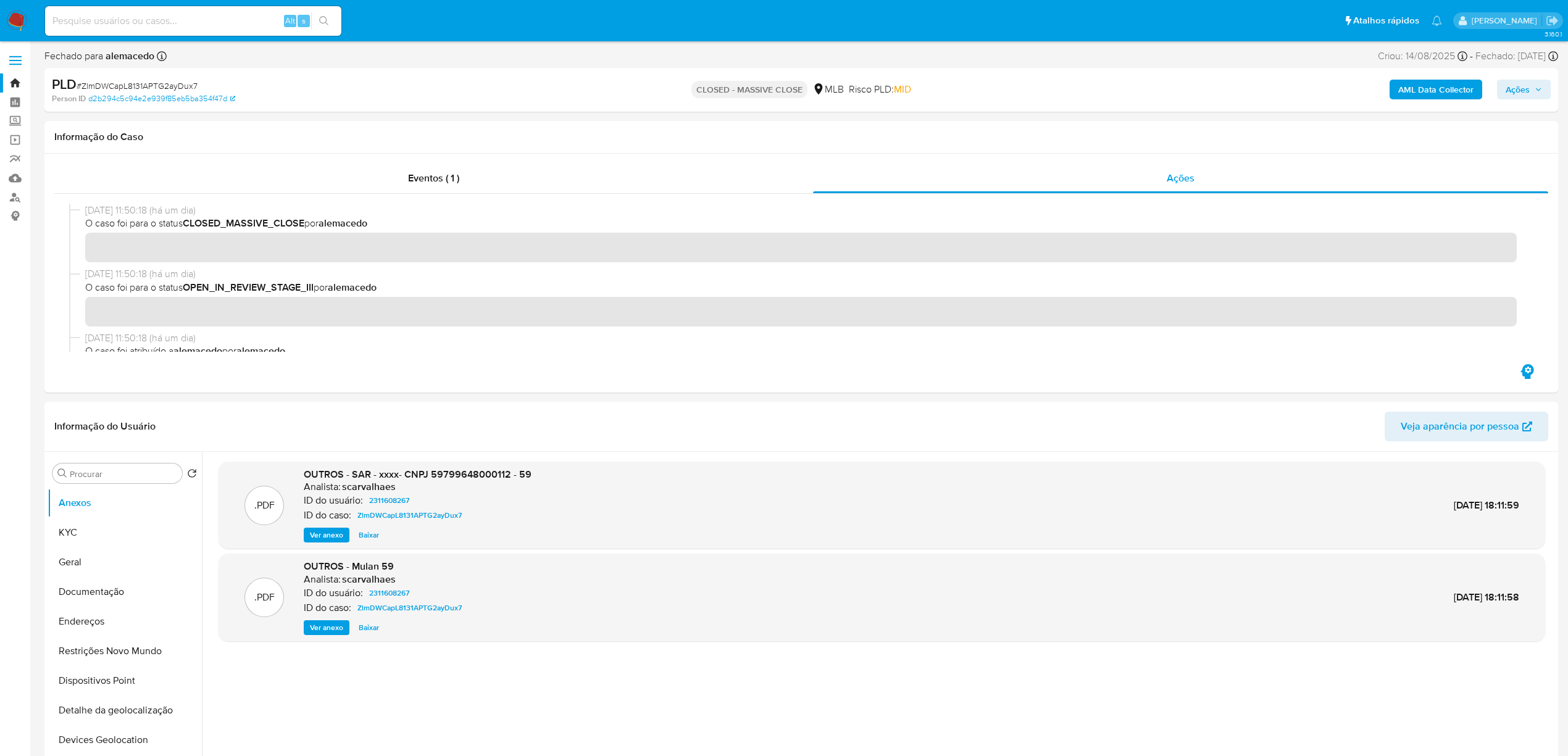
click at [106, 87] on span "# ZlmDWCapL8131APTG2ayDux7" at bounding box center [137, 86] width 121 height 12
copy span "ZlmDWCapL8131APTG2ayDux7"
